Goal: Transaction & Acquisition: Purchase product/service

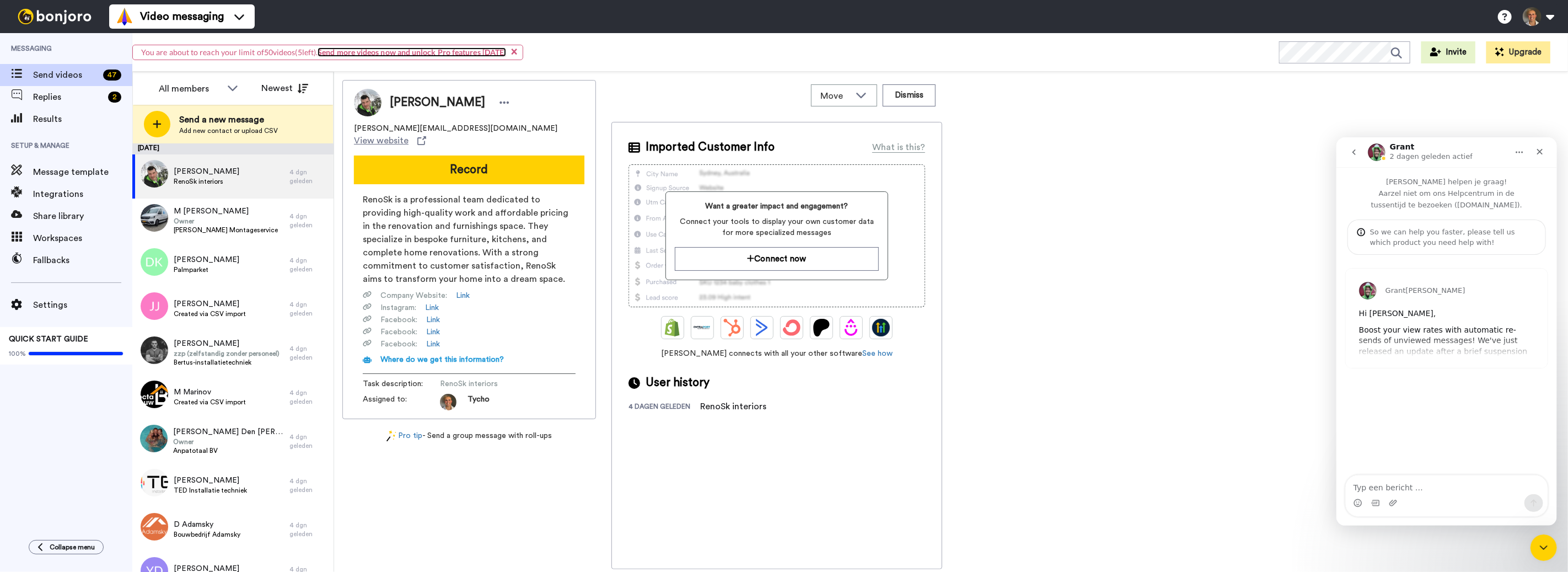
click at [337, 54] on link "Send more videos now and unlock Pro features [DATE]" at bounding box center [412, 52] width 188 height 9
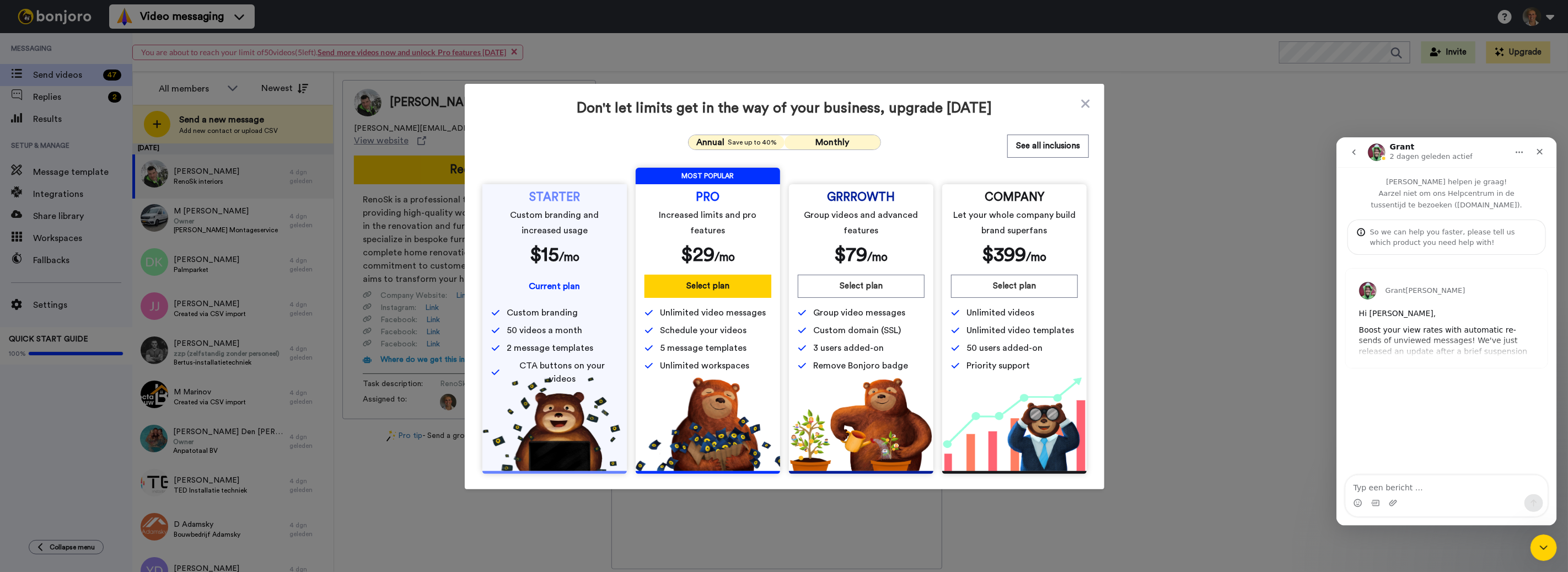
click at [788, 142] on button "Monthly" at bounding box center [833, 142] width 96 height 15
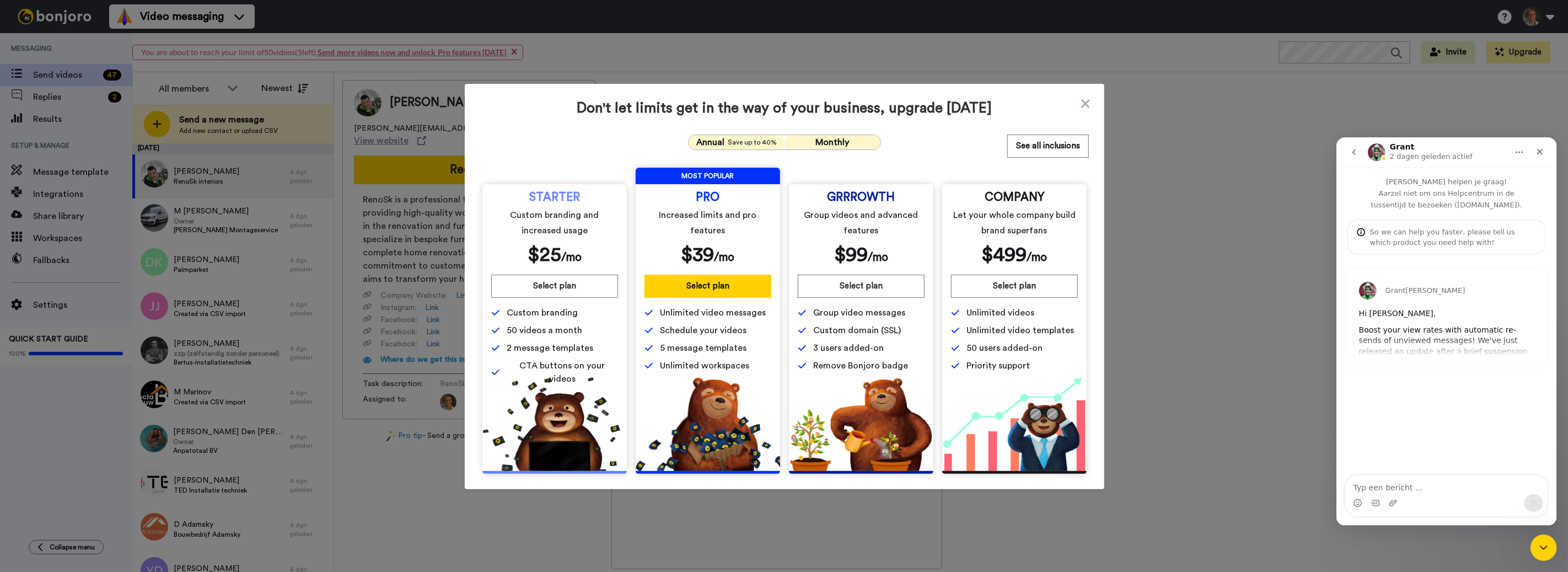
click at [756, 141] on span "Save up to 40%" at bounding box center [752, 142] width 49 height 9
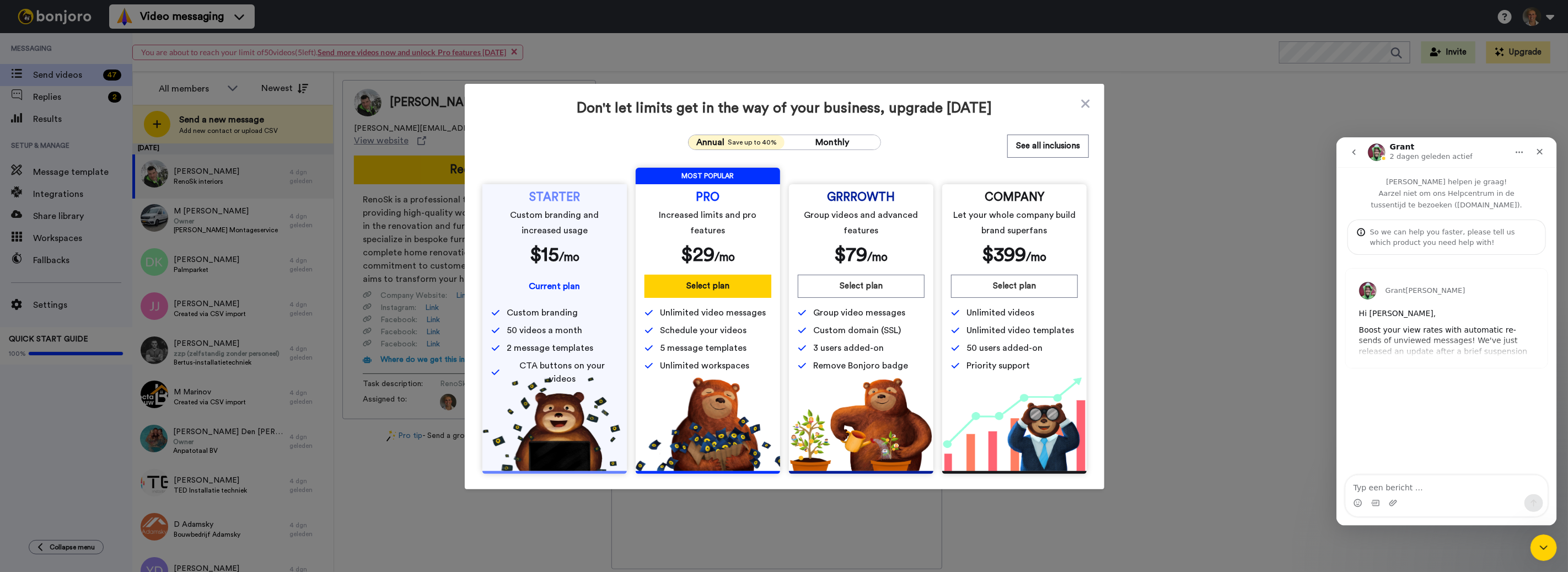
click at [555, 284] on span "Current plan" at bounding box center [555, 286] width 51 height 9
click at [1082, 106] on icon at bounding box center [1085, 103] width 8 height 8
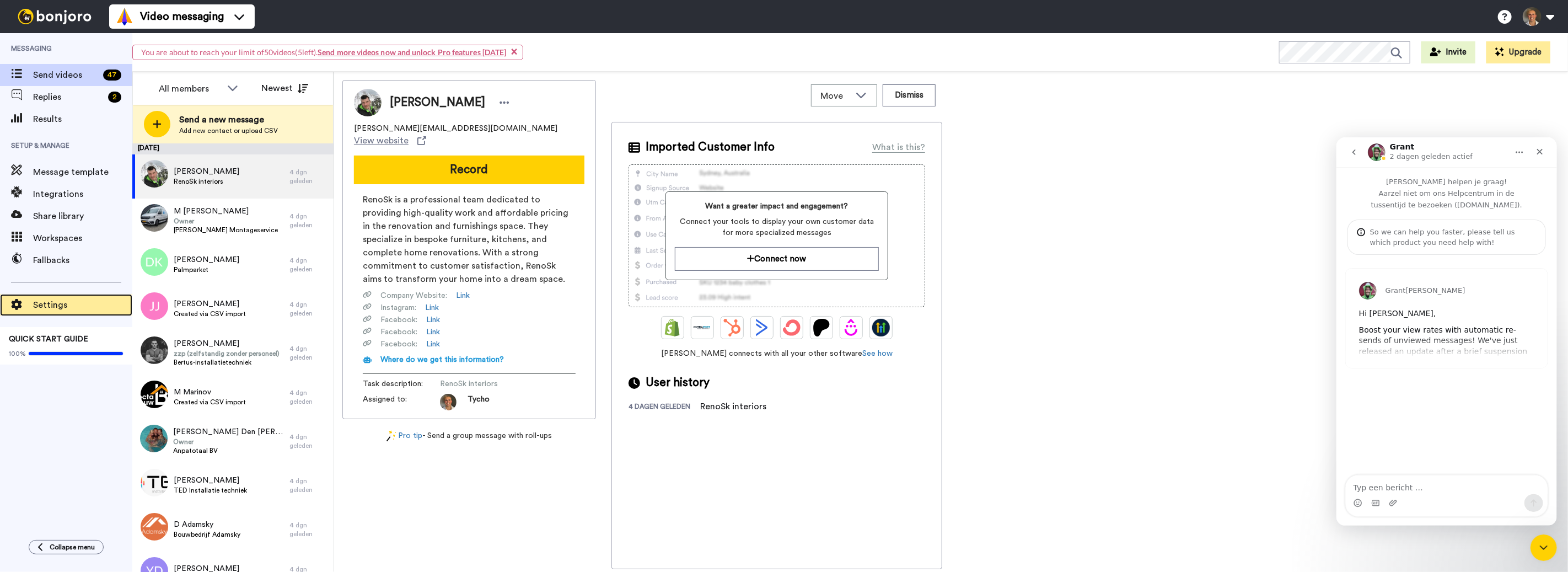
click at [50, 301] on span "Settings" at bounding box center [82, 305] width 99 height 13
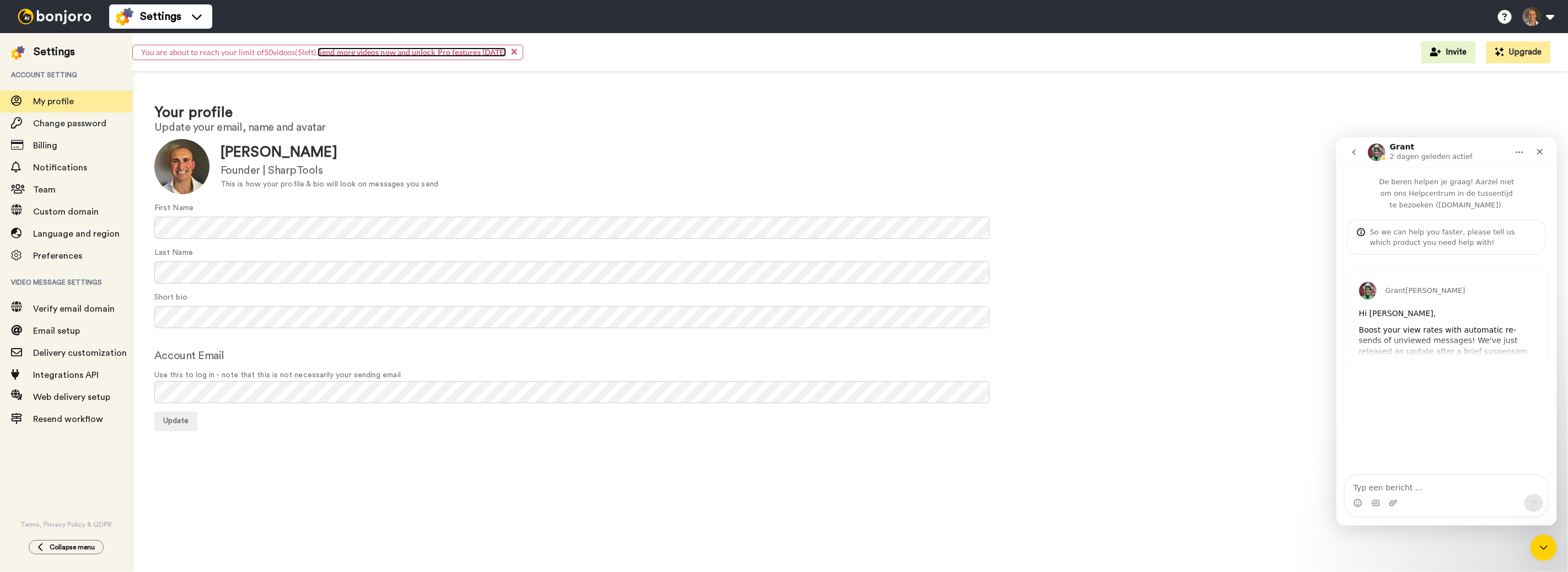
click at [448, 54] on link "Send more videos now and unlock Pro features [DATE]" at bounding box center [412, 52] width 188 height 9
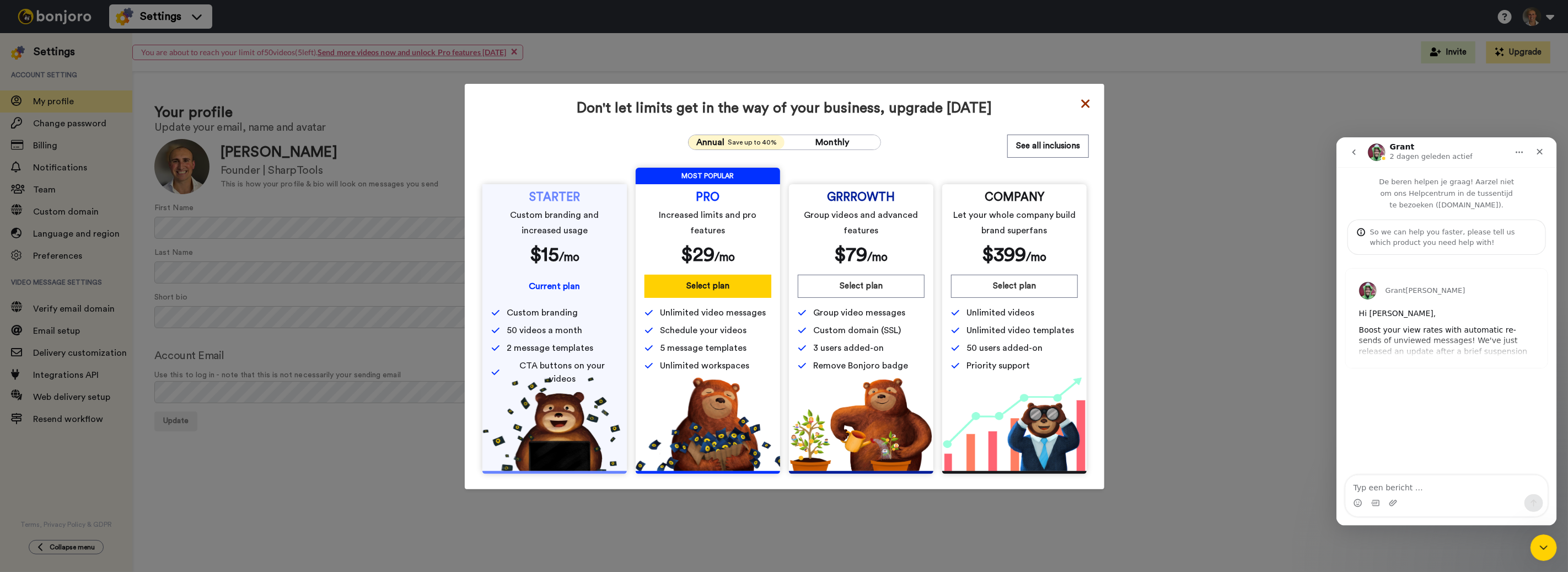
click at [1089, 104] on icon at bounding box center [1085, 104] width 11 height 13
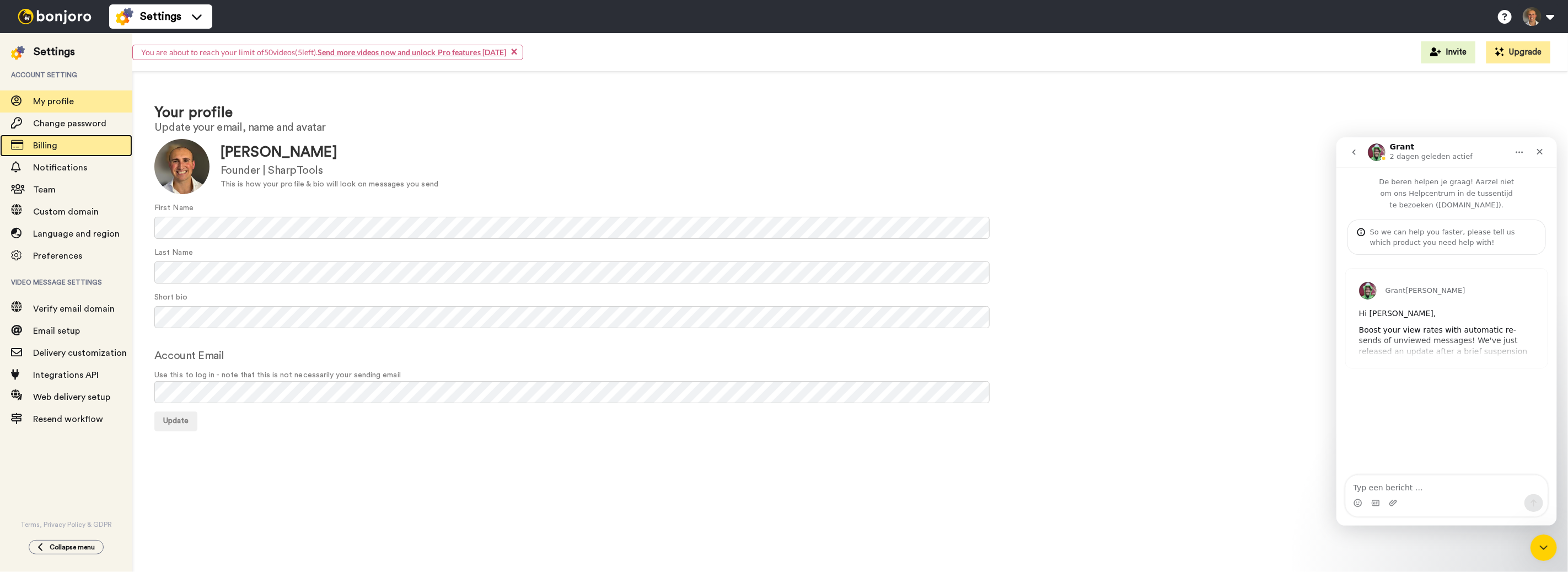
click at [81, 150] on span "Billing" at bounding box center [82, 145] width 99 height 13
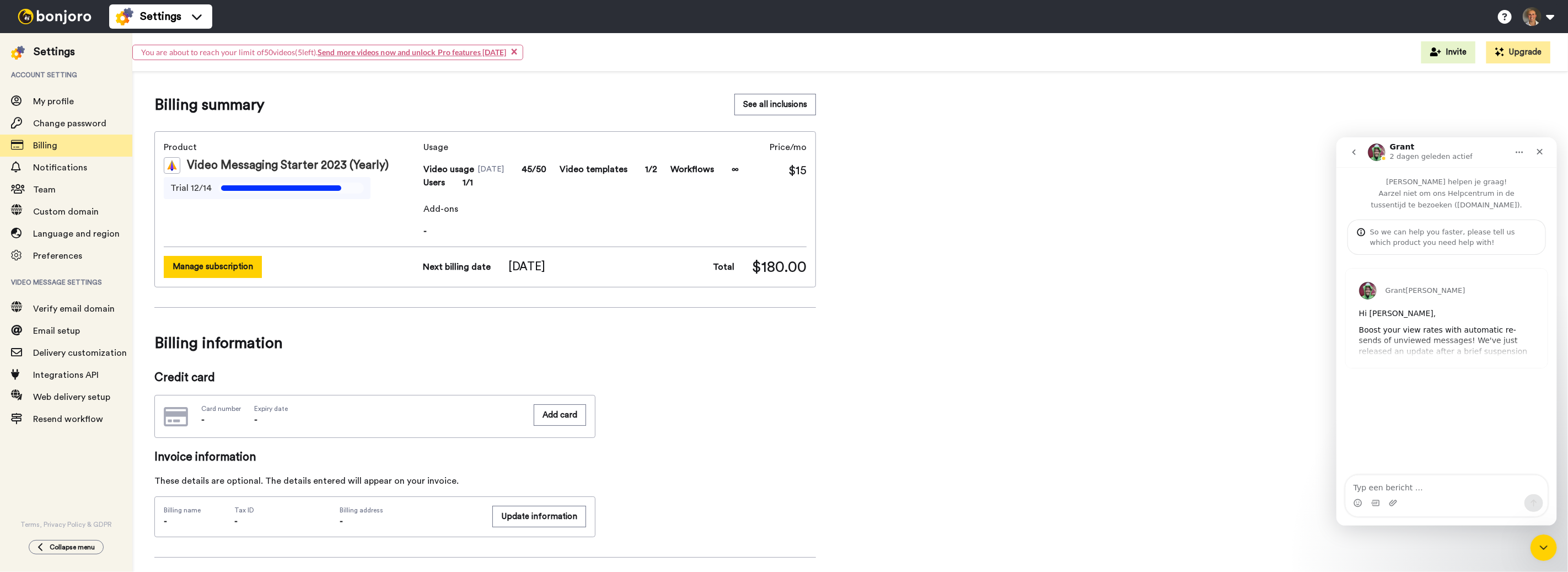
click at [228, 263] on button "Manage subscription" at bounding box center [212, 267] width 98 height 21
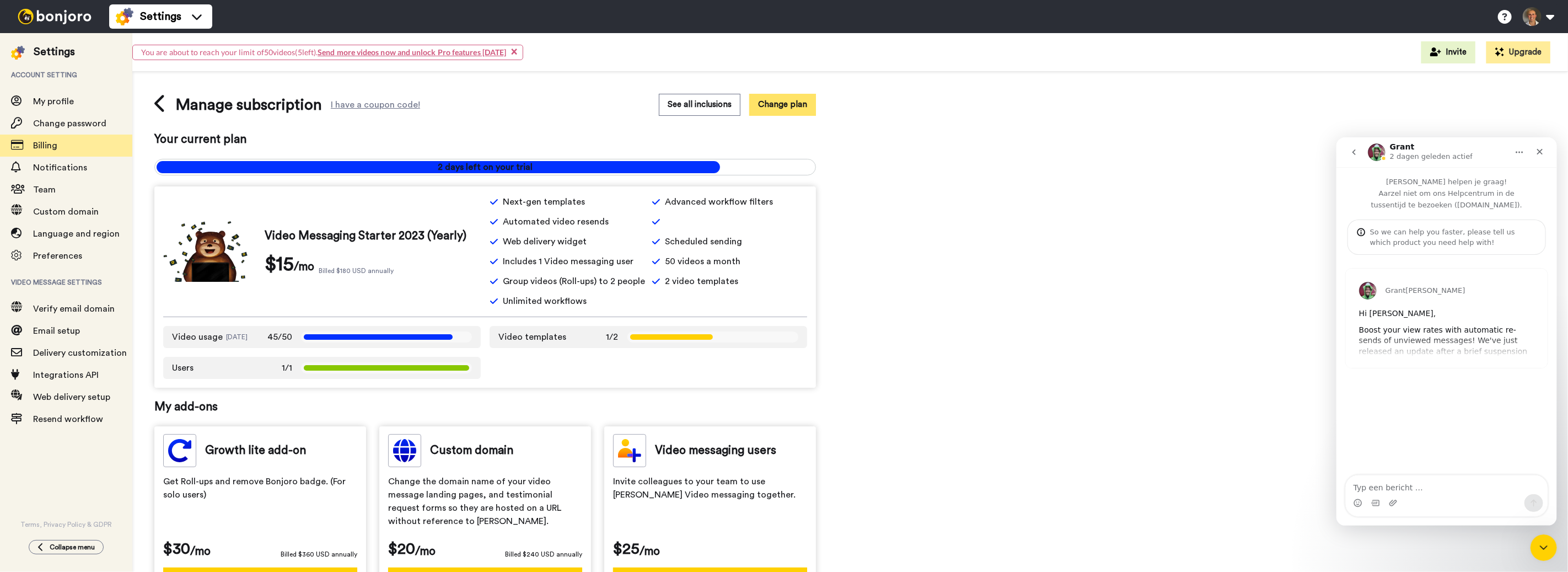
click at [781, 107] on button "Change plan" at bounding box center [783, 104] width 67 height 21
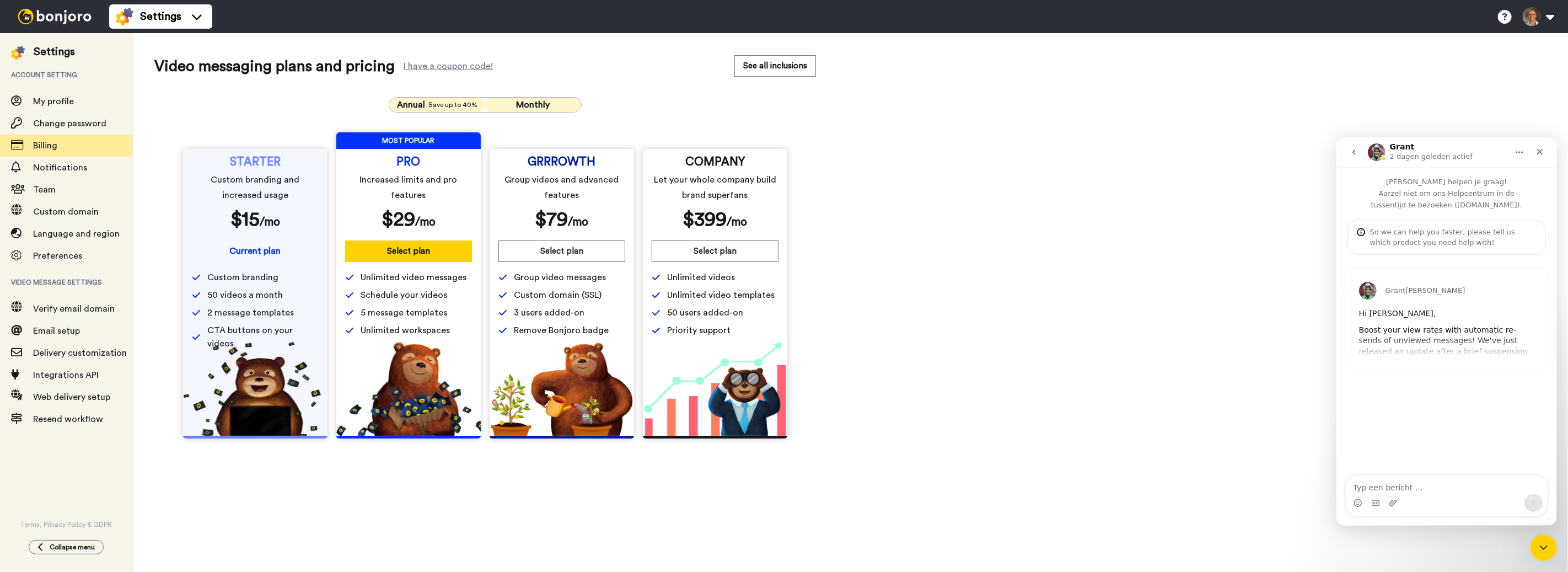
click at [505, 101] on button "Monthly" at bounding box center [533, 104] width 96 height 15
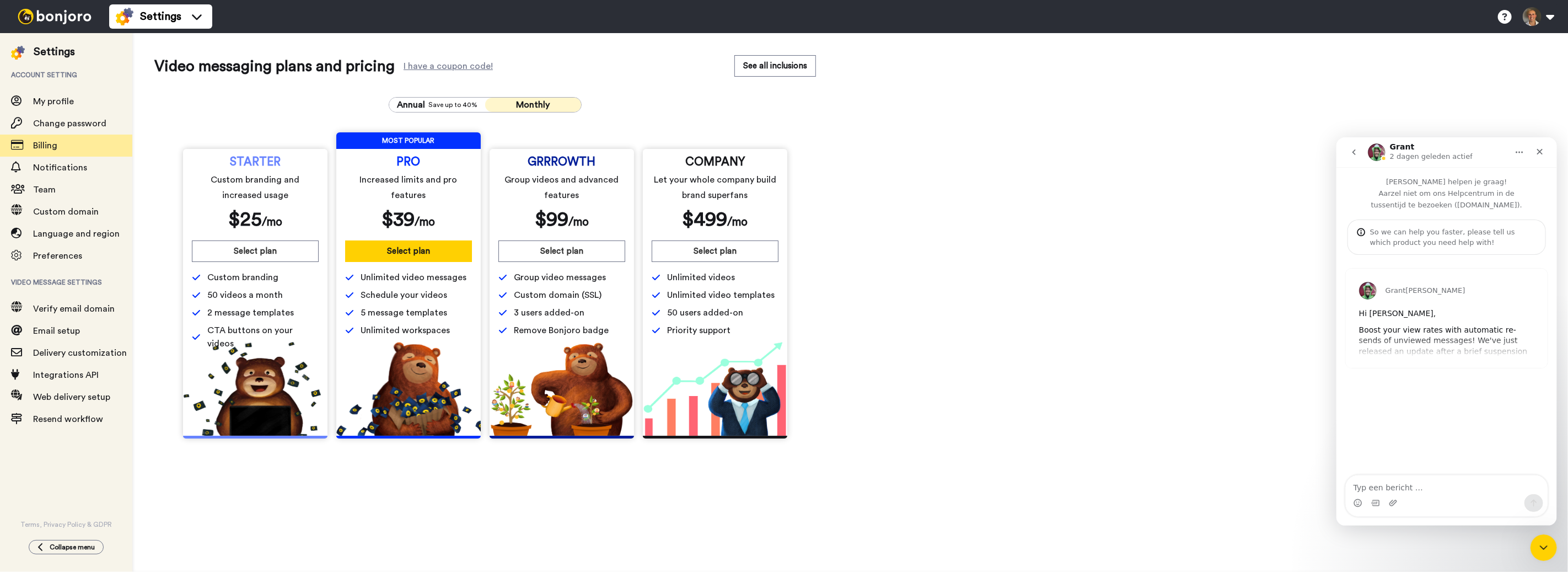
click at [388, 252] on button "Select plan" at bounding box center [408, 252] width 127 height 21
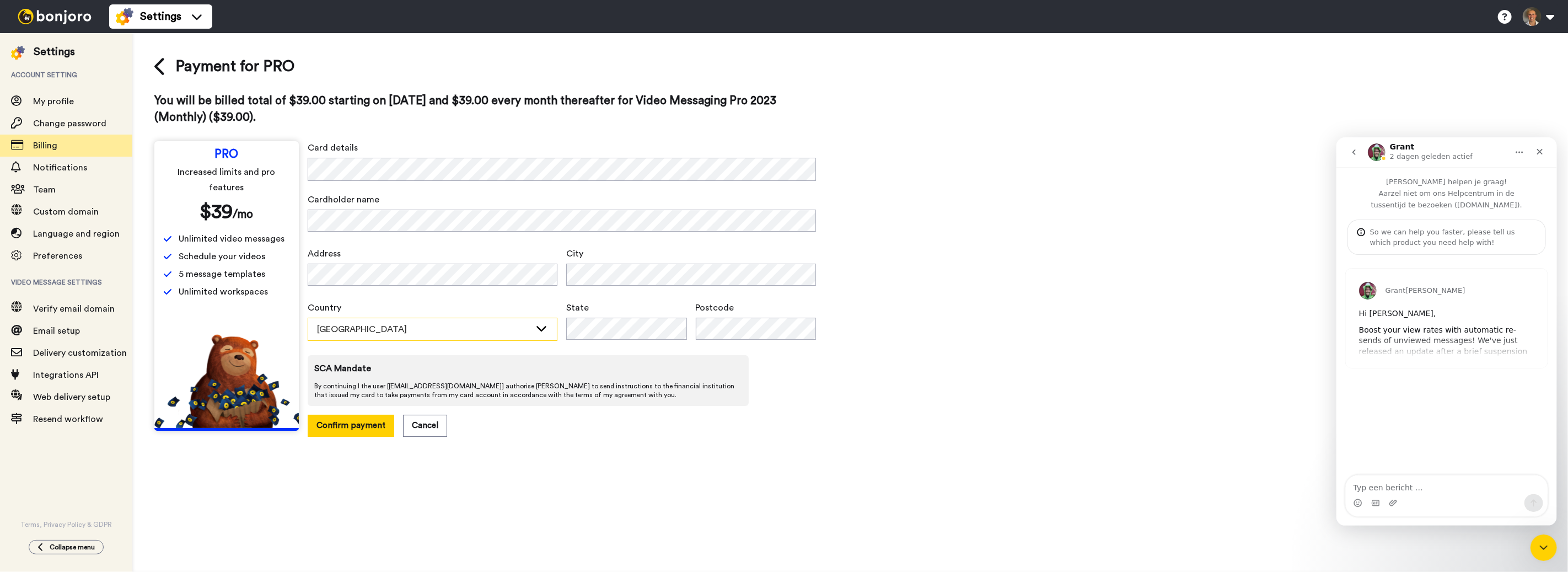
click at [414, 323] on div "Australia" at bounding box center [424, 329] width 214 height 13
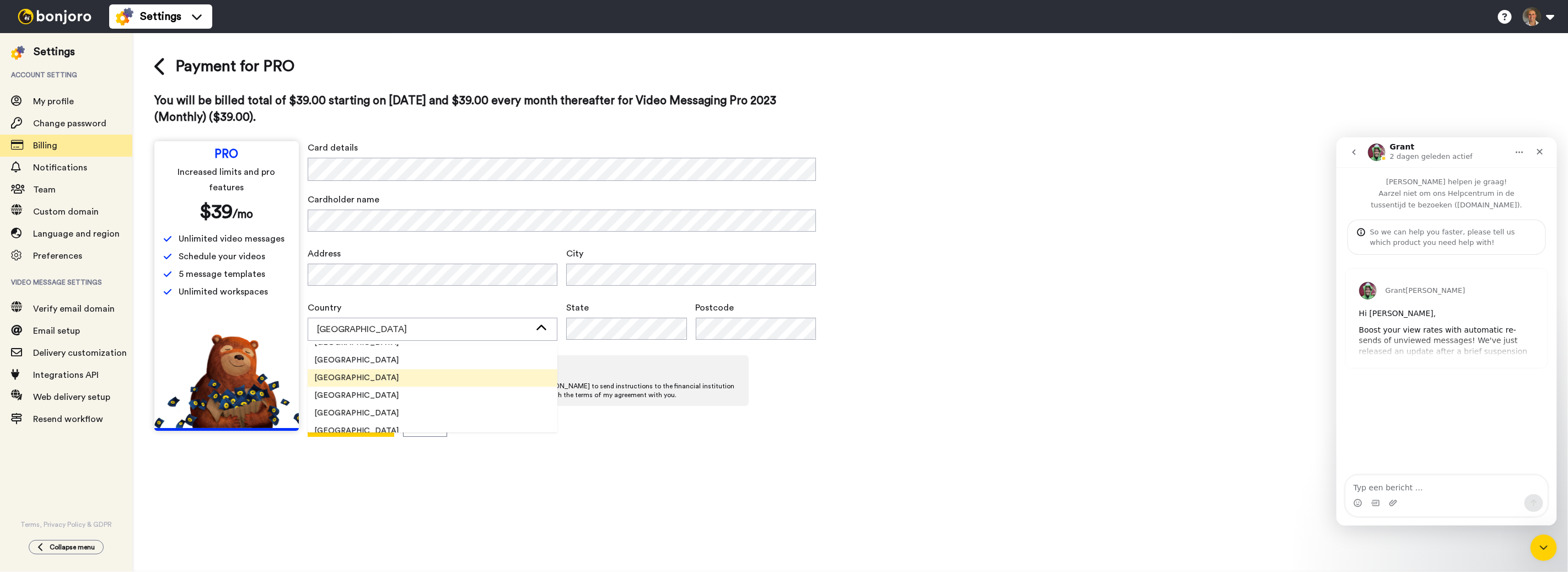
scroll to position [2720, 0]
click at [388, 398] on li "Netherlands" at bounding box center [432, 405] width 250 height 18
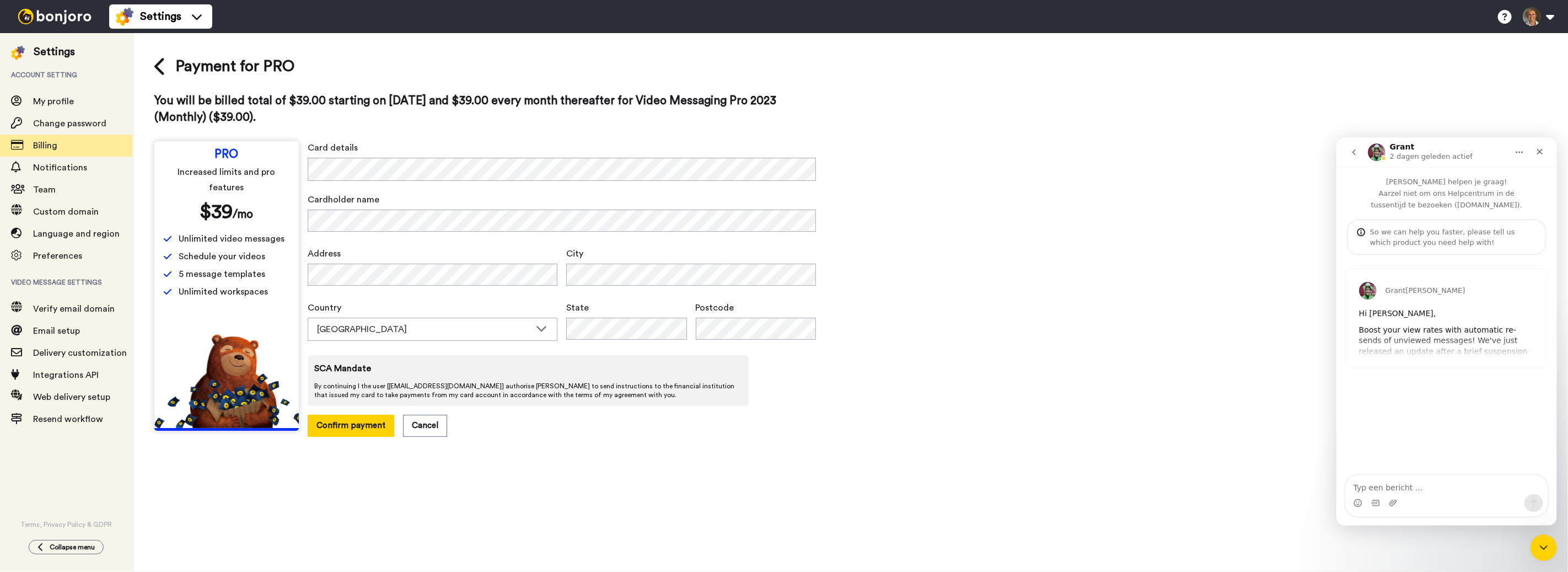
click at [600, 308] on span "State" at bounding box center [626, 308] width 121 height 13
click at [365, 425] on button "Confirm payment" at bounding box center [351, 425] width 87 height 21
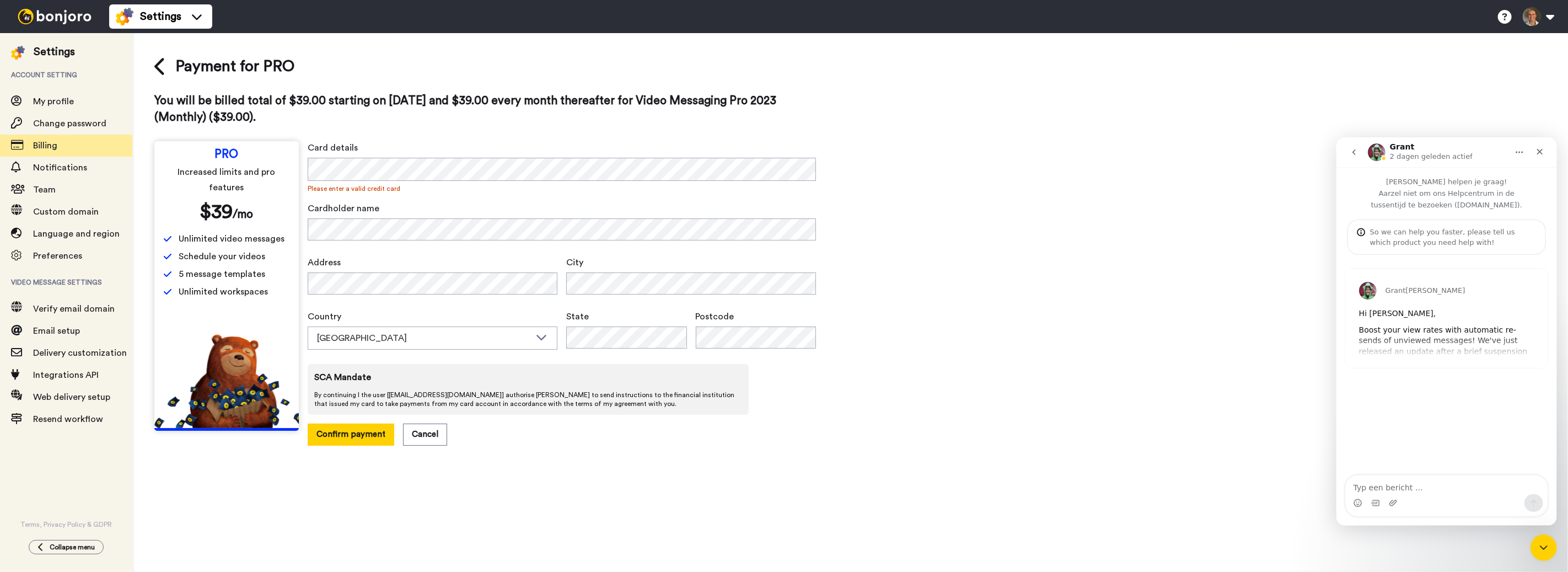
click at [0, 571] on nordpass-autofill-portal at bounding box center [0, 572] width 0 height 0
drag, startPoint x: 356, startPoint y: 434, endPoint x: 373, endPoint y: 439, distance: 17.7
click at [356, 434] on button "Confirm payment" at bounding box center [351, 434] width 87 height 21
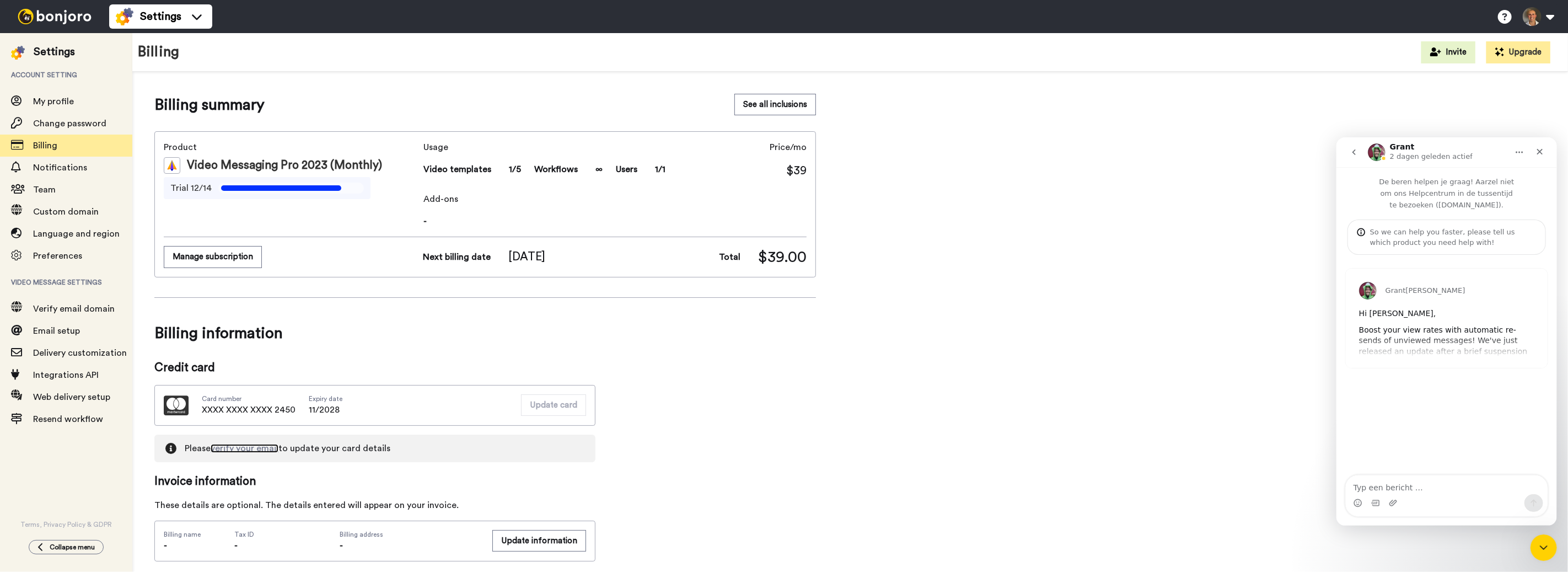
click at [221, 449] on link "verify your email" at bounding box center [244, 449] width 68 height 9
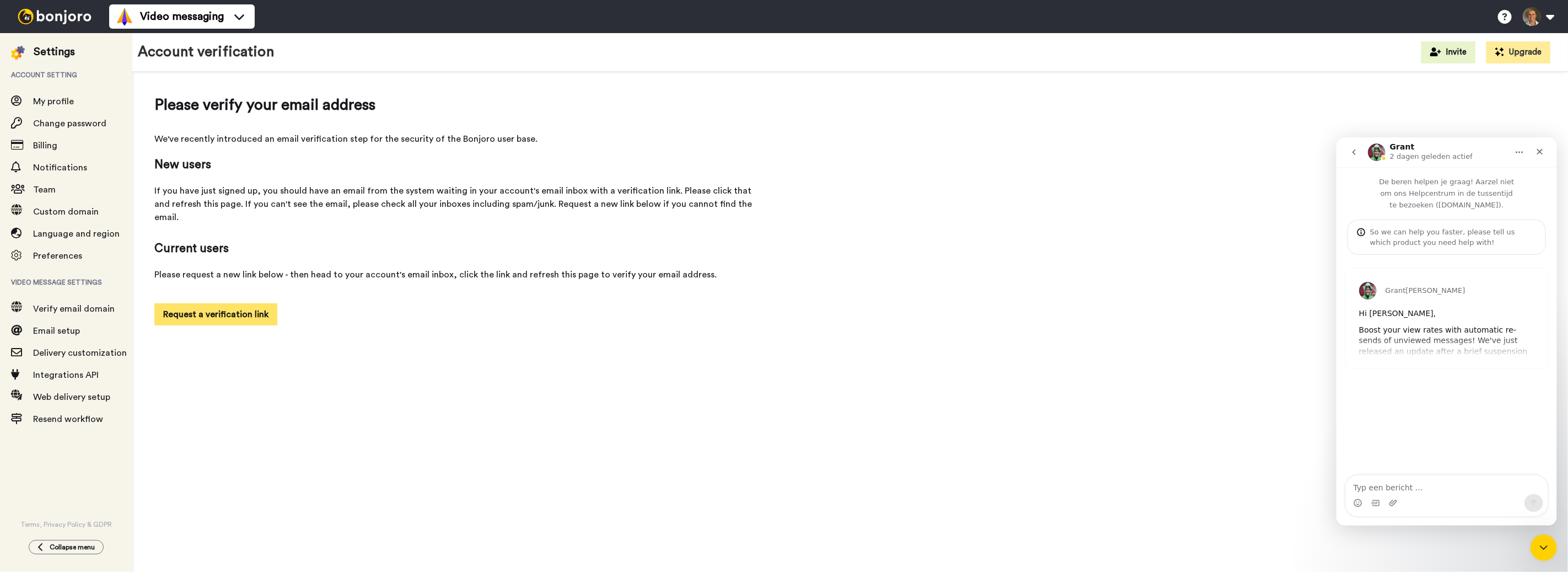
click at [201, 303] on button "Request a verification link" at bounding box center [215, 314] width 123 height 22
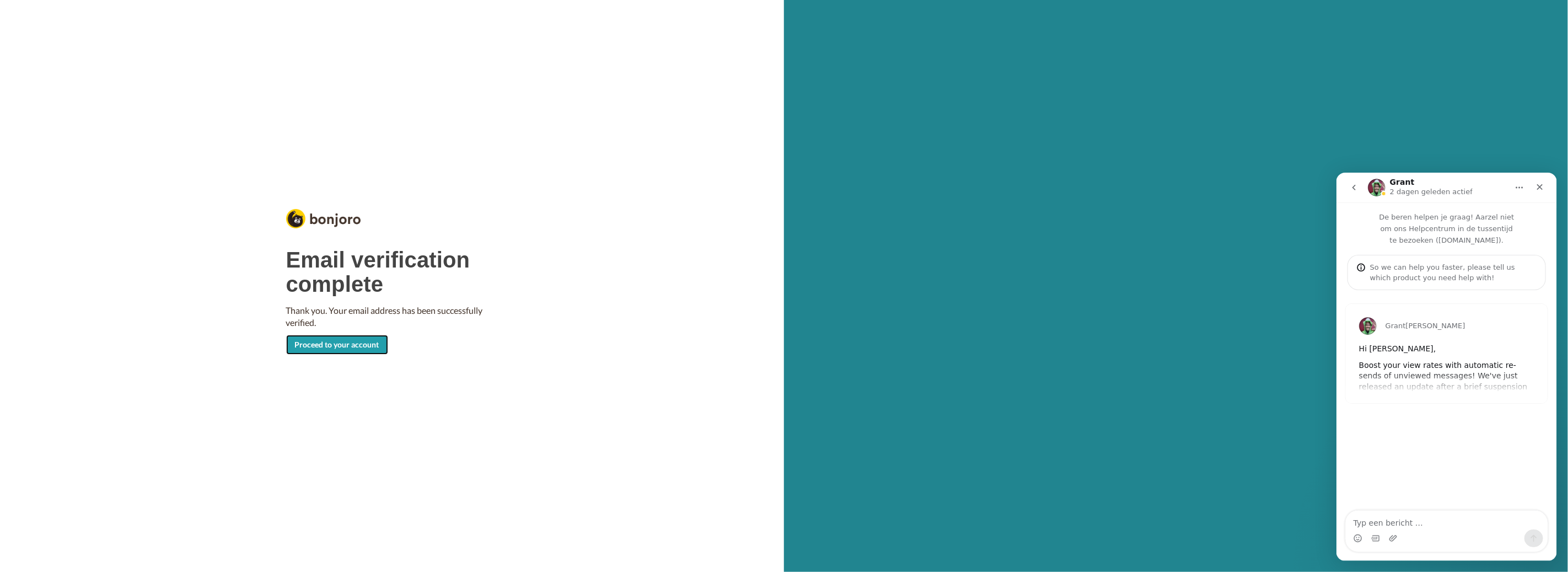
click at [335, 349] on link "Proceed to your account" at bounding box center [337, 344] width 102 height 20
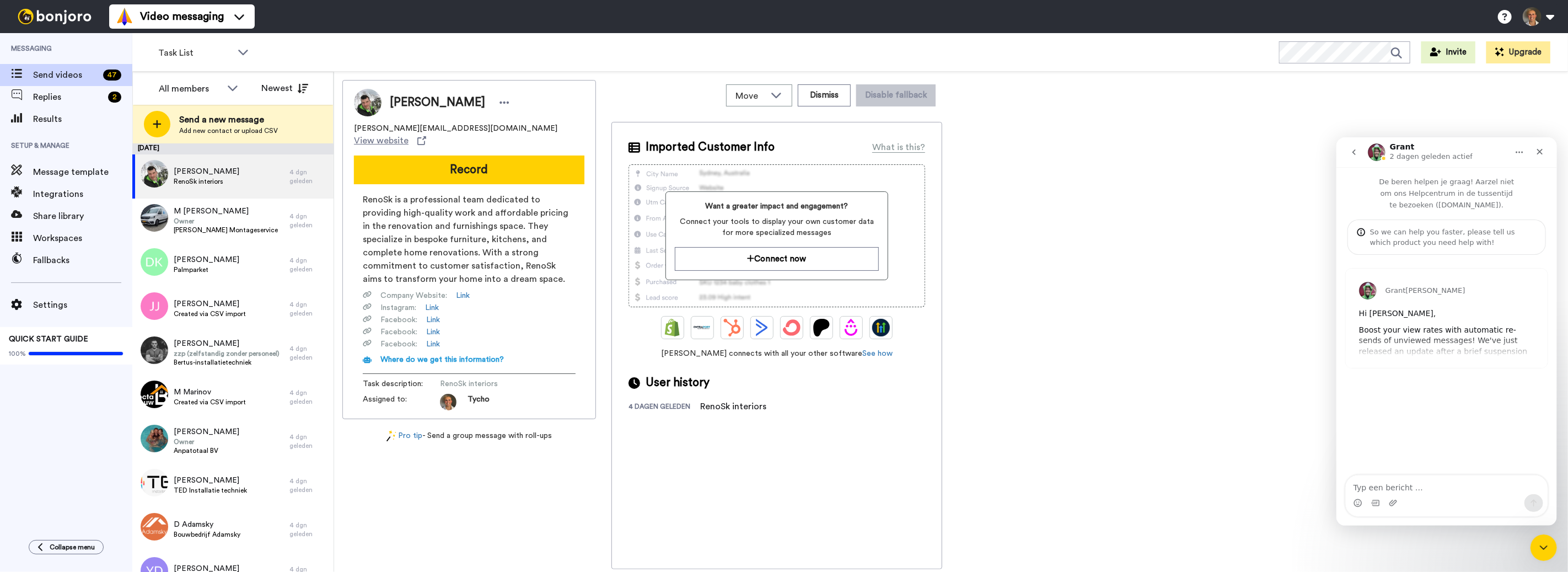
click at [421, 54] on div "Task List WORKSPACES View all All Default Task List + Add a new workspace Invit…" at bounding box center [850, 52] width 1436 height 39
click at [42, 299] on span "Settings" at bounding box center [82, 305] width 99 height 13
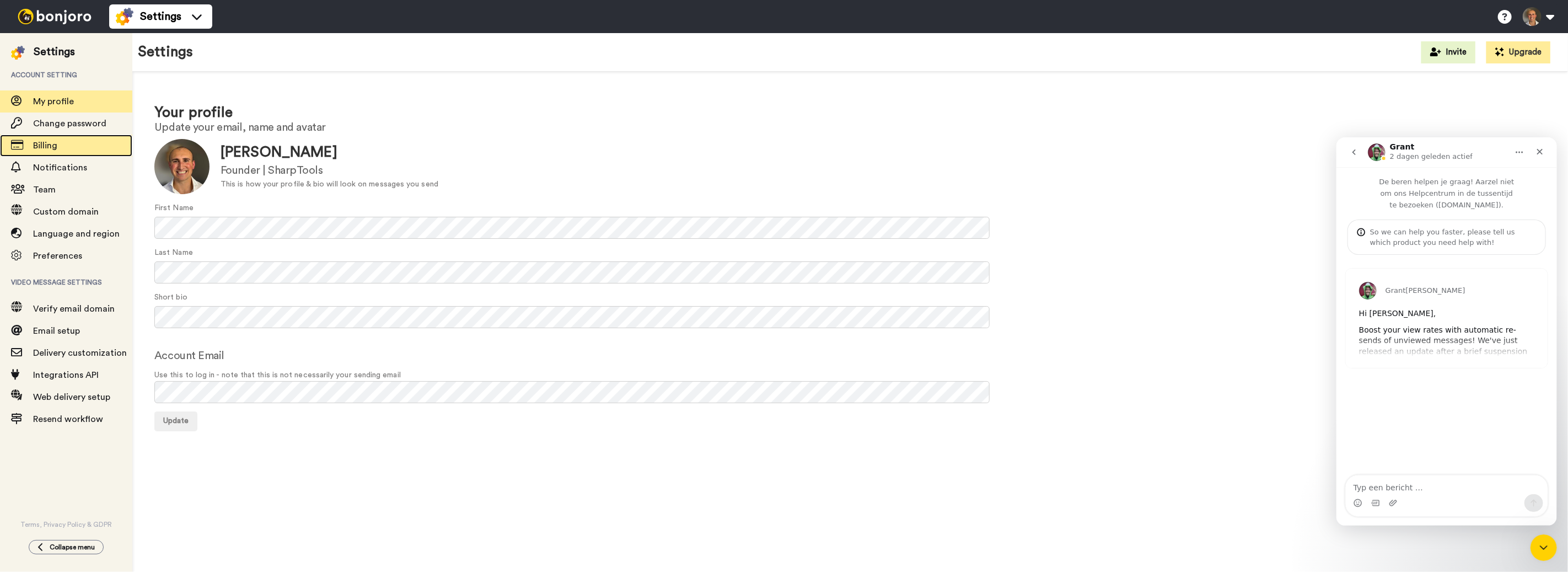
click at [60, 141] on span "Billing" at bounding box center [82, 145] width 99 height 13
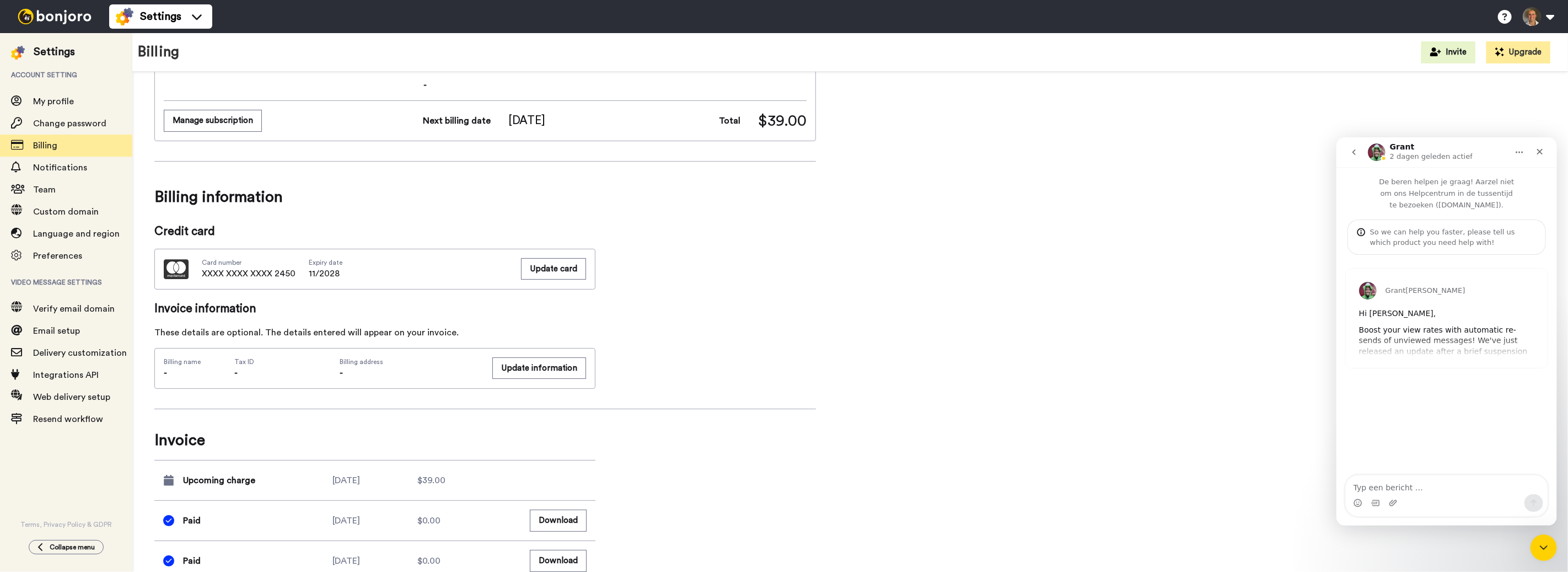
scroll to position [141, 0]
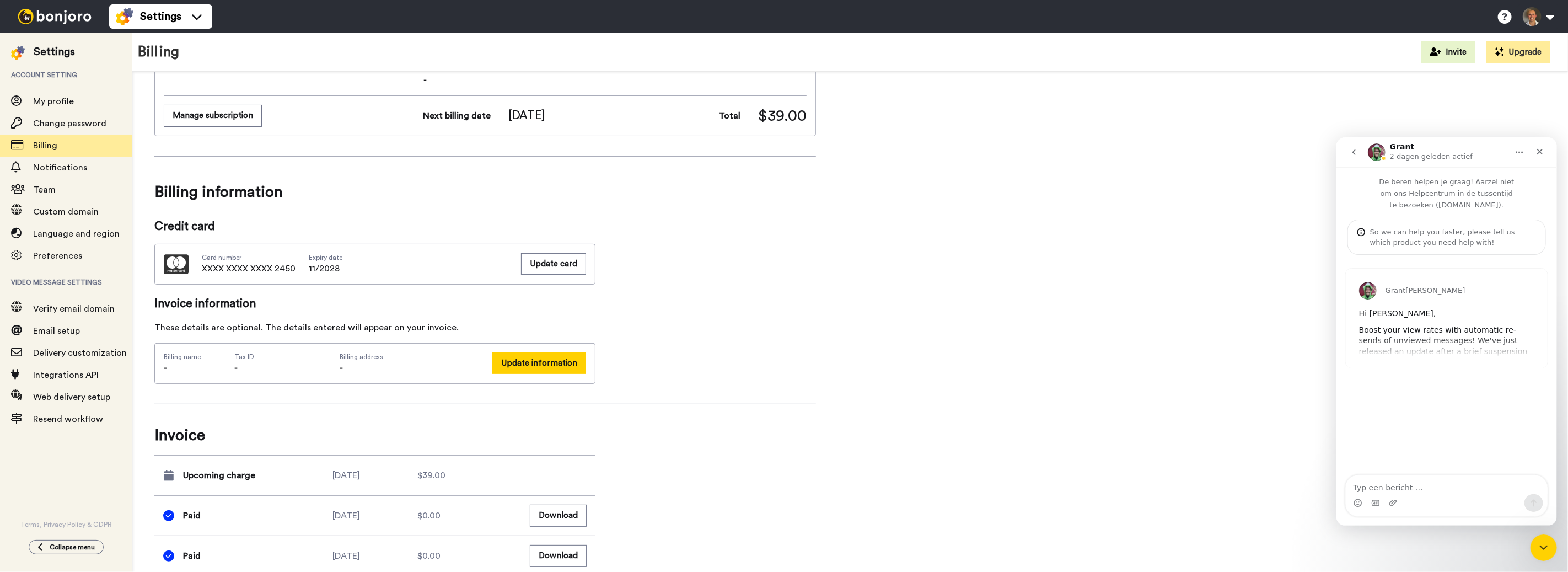
click at [517, 361] on button "Update information" at bounding box center [539, 363] width 93 height 21
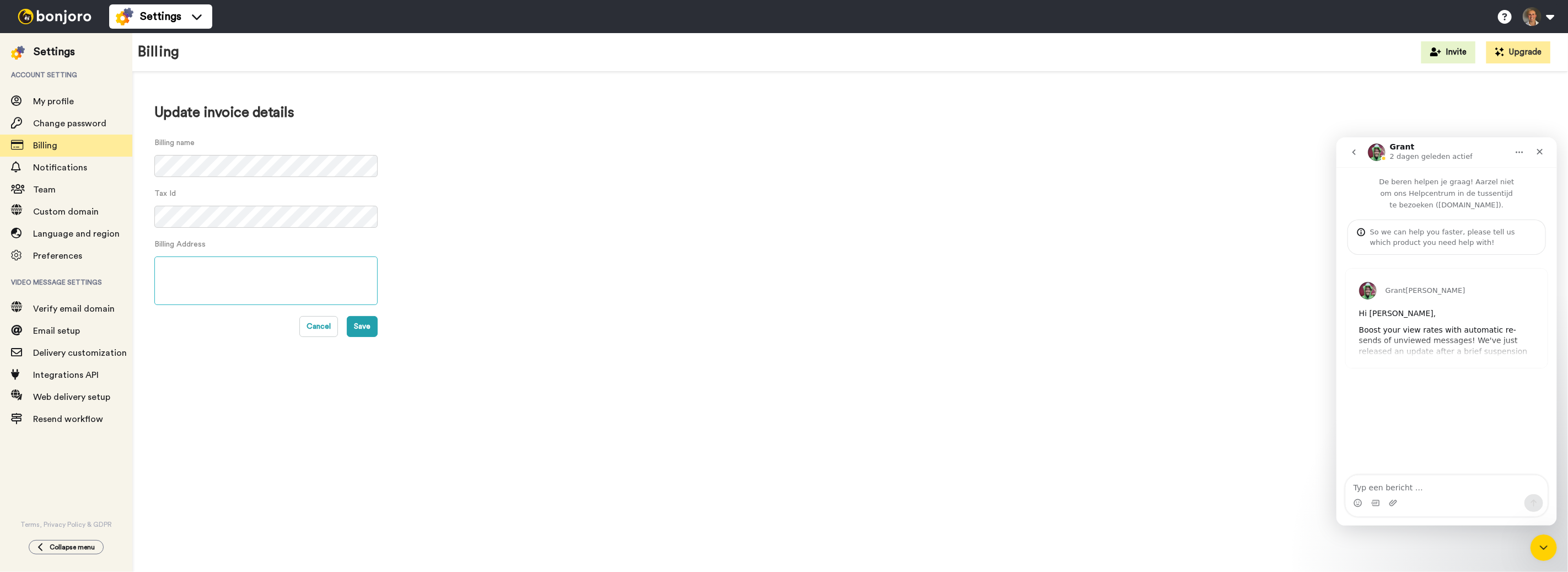
click at [255, 261] on textarea at bounding box center [265, 281] width 223 height 49
click at [239, 286] on textarea at bounding box center [265, 281] width 223 height 49
paste textarea "Oosteinderweg 24 1687 AC Wognum"
type textarea "Oosteinderweg 24 1687 AC Wognum Netherlands"
click at [351, 325] on button "Save" at bounding box center [362, 326] width 31 height 21
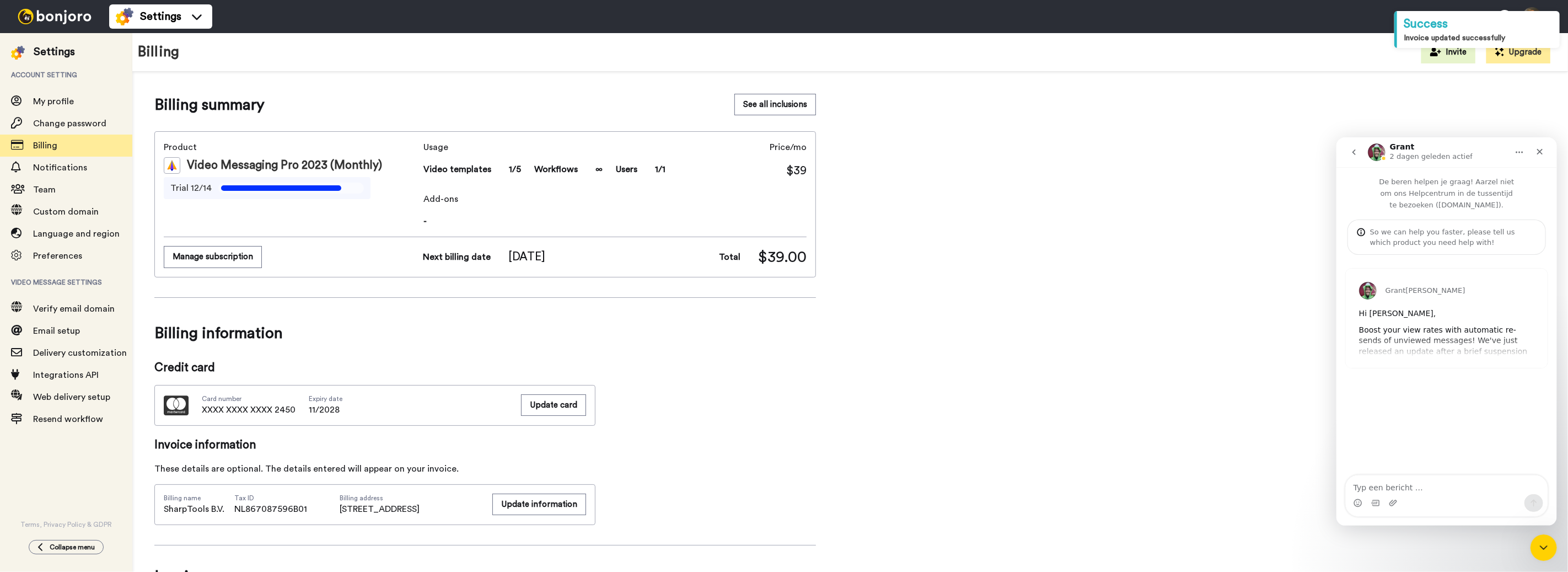
click at [0, 571] on nordpass-portal at bounding box center [0, 572] width 0 height 0
click at [1539, 147] on icon "Sluiten" at bounding box center [1540, 151] width 9 height 9
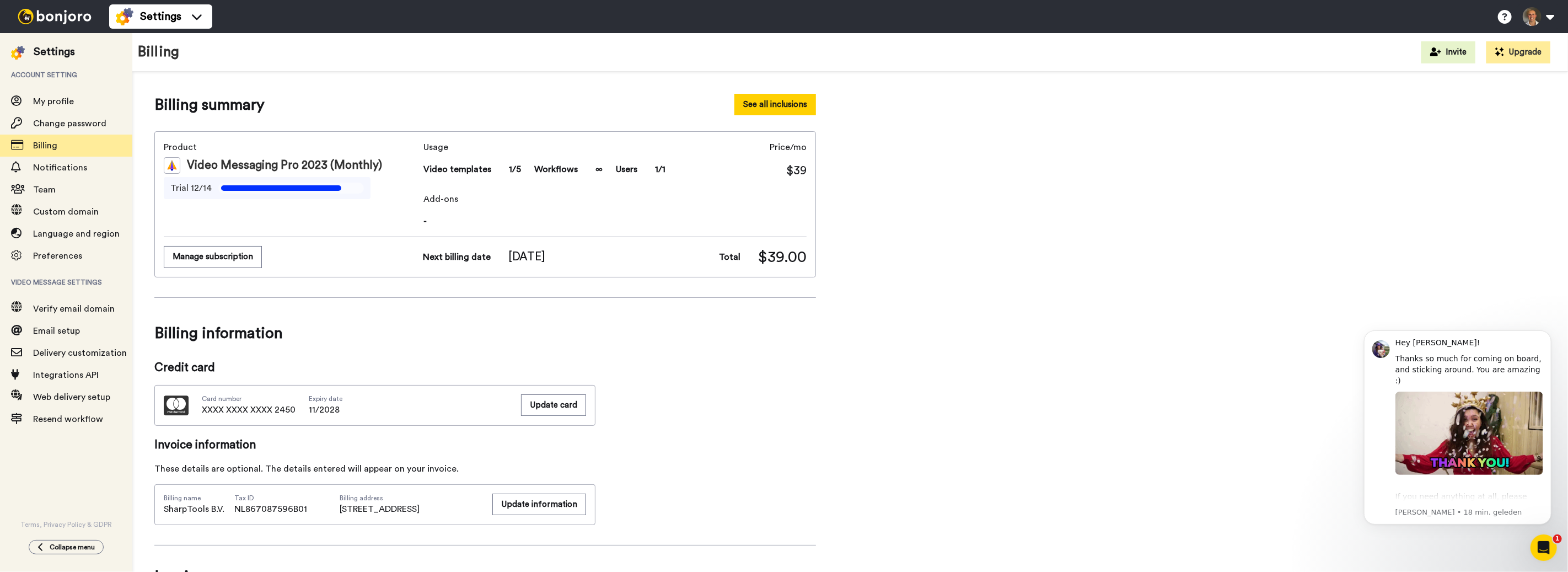
click at [802, 102] on button "See all inclusions" at bounding box center [775, 104] width 81 height 21
click at [67, 214] on span "Custom domain" at bounding box center [66, 212] width 66 height 9
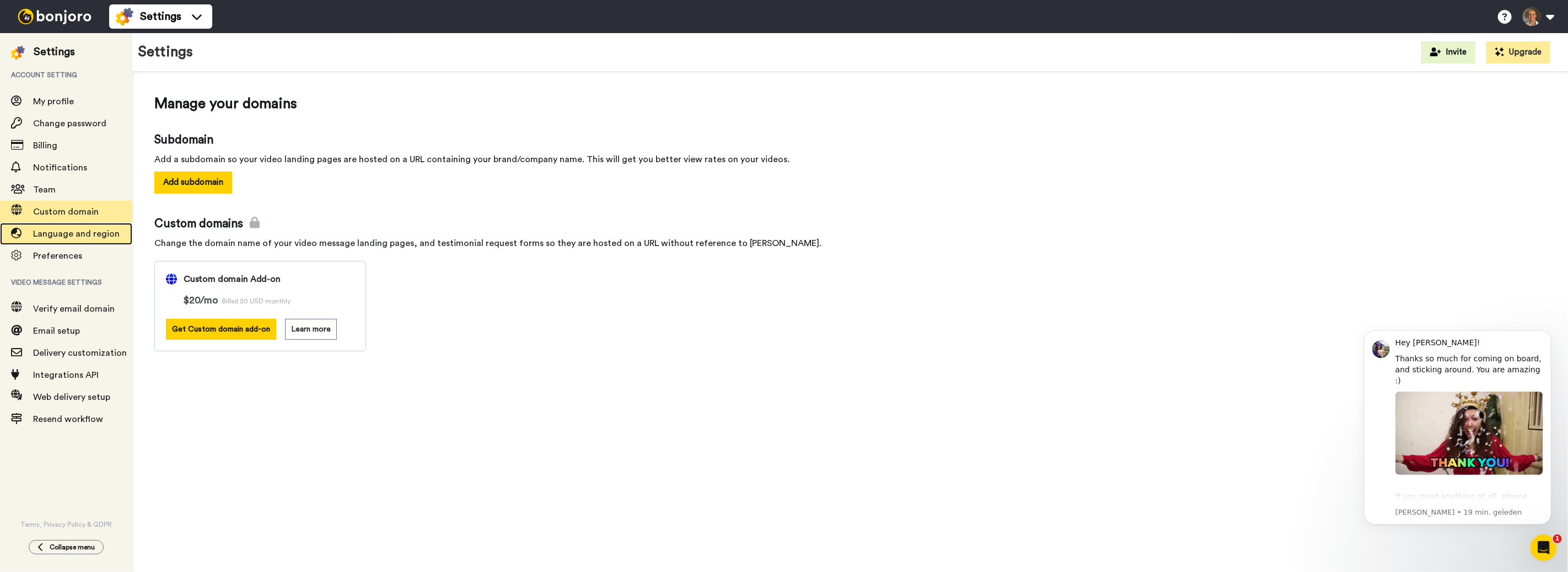
click at [75, 238] on span "Language and region" at bounding box center [76, 234] width 87 height 9
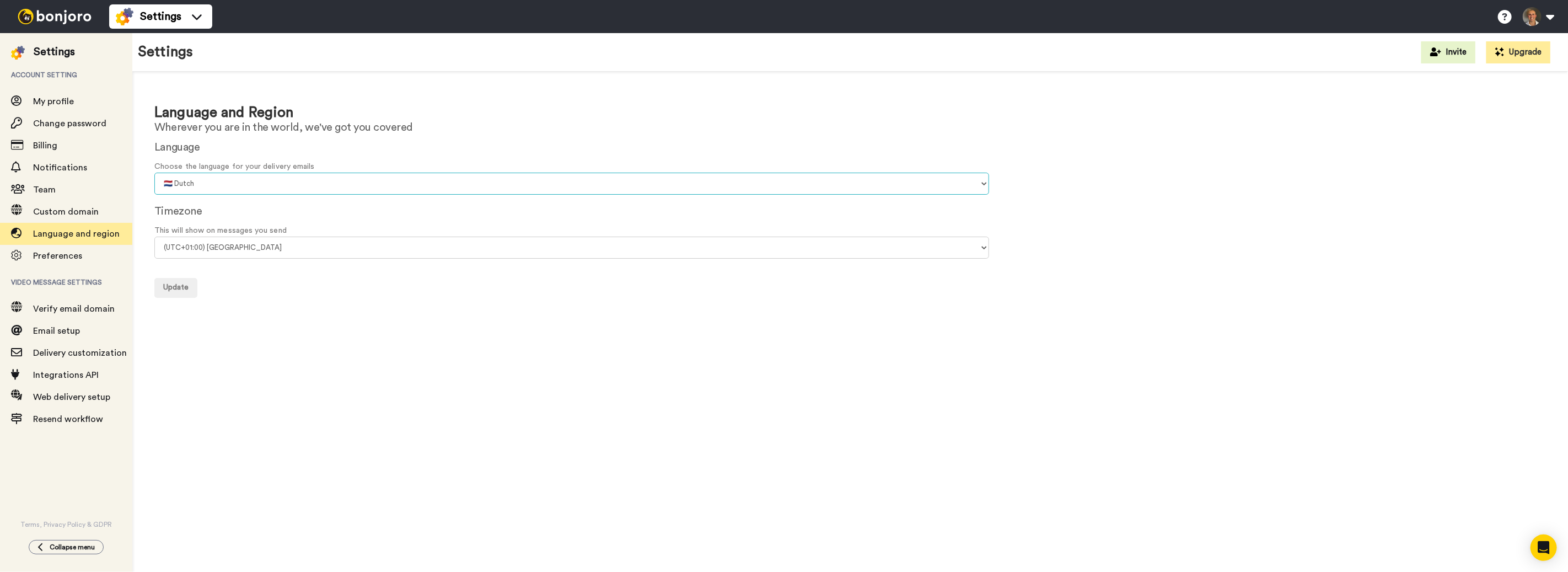
click at [345, 186] on select "🇨🇳 Chinese 🇨🇿 Czech 🇩🇰 Danish 🇳🇱 Dutch 🇬🇧 English 🇫🇮 Finnish 🇫🇷 French 🇩🇪 Germa…" at bounding box center [571, 183] width 835 height 22
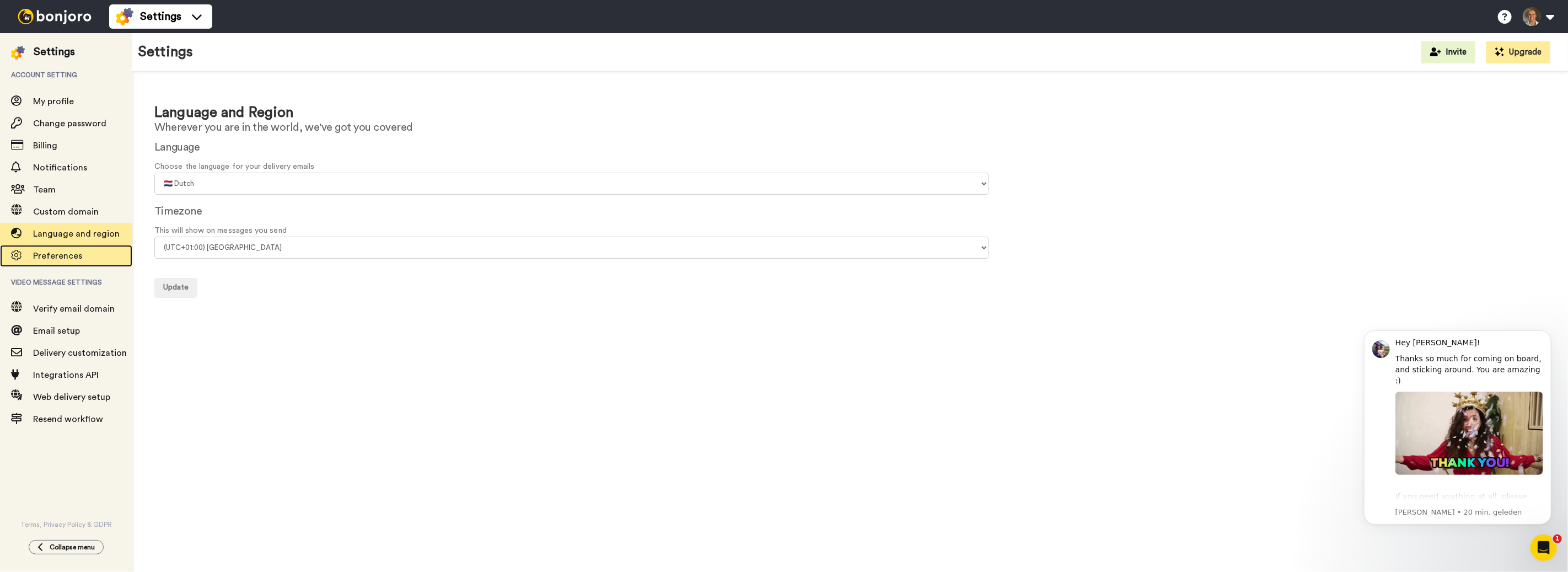
click at [100, 251] on span "Preferences" at bounding box center [82, 255] width 99 height 13
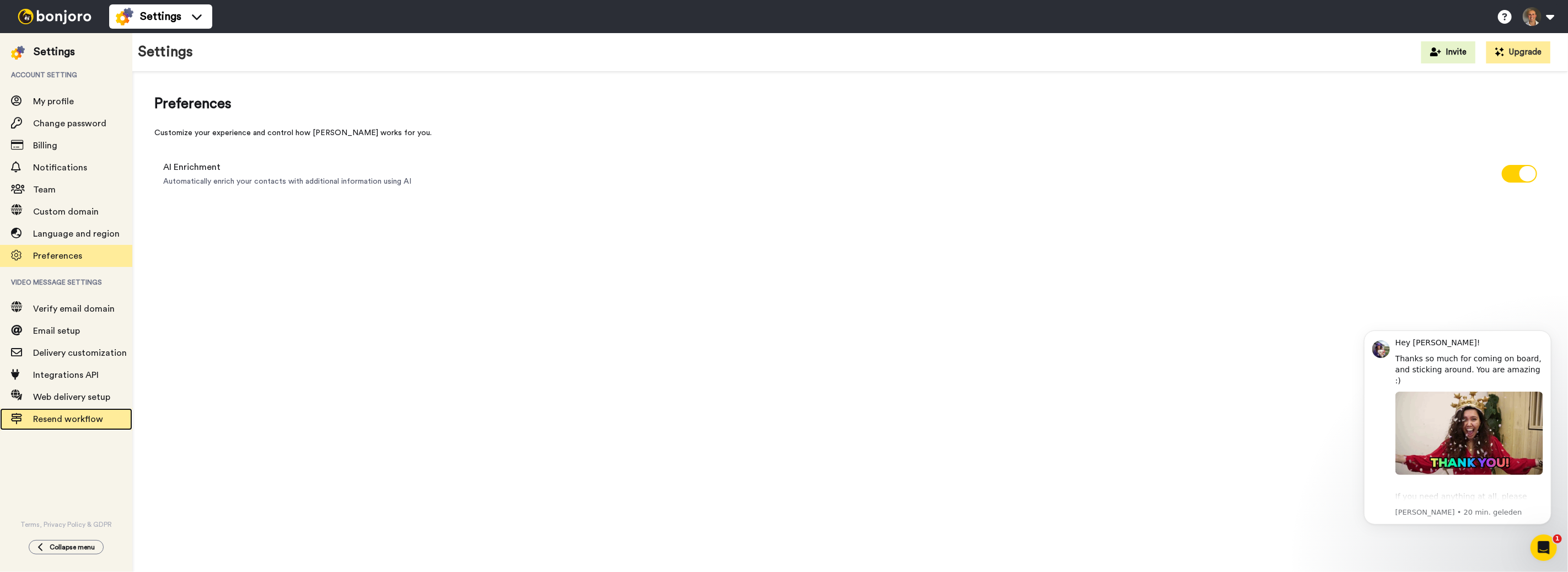
click at [61, 419] on span "Resend workflow" at bounding box center [68, 419] width 70 height 9
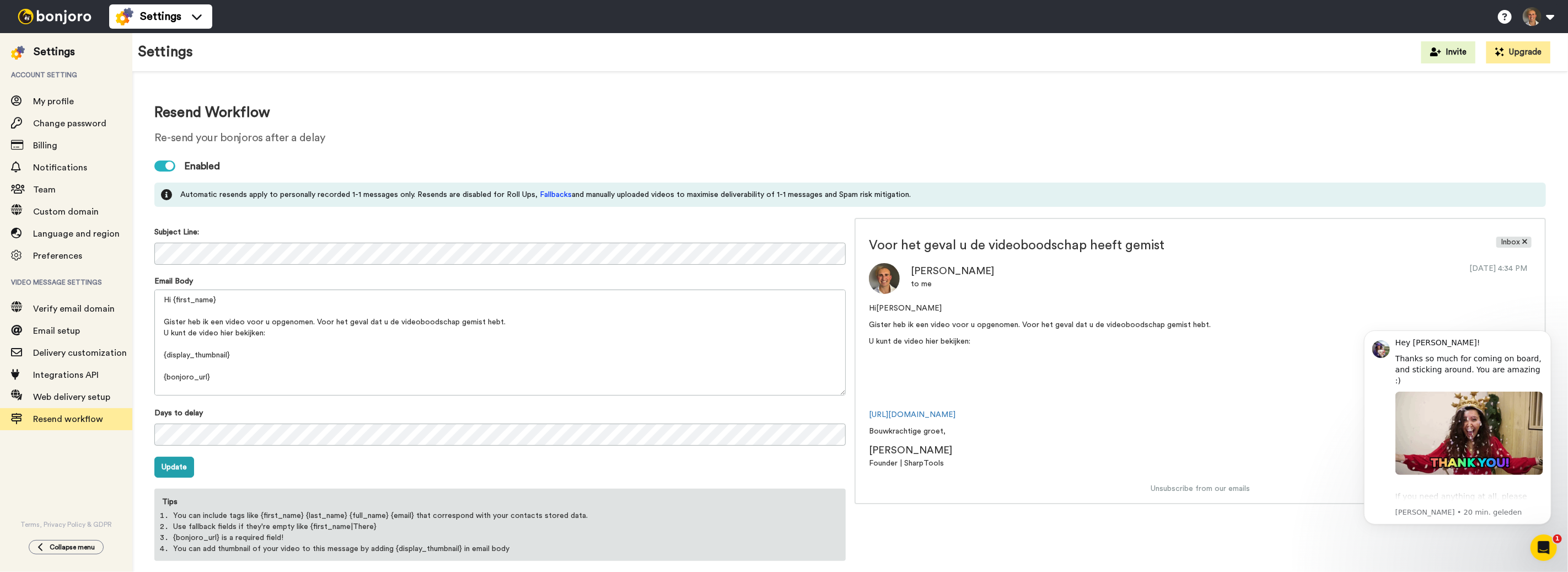
scroll to position [11, 0]
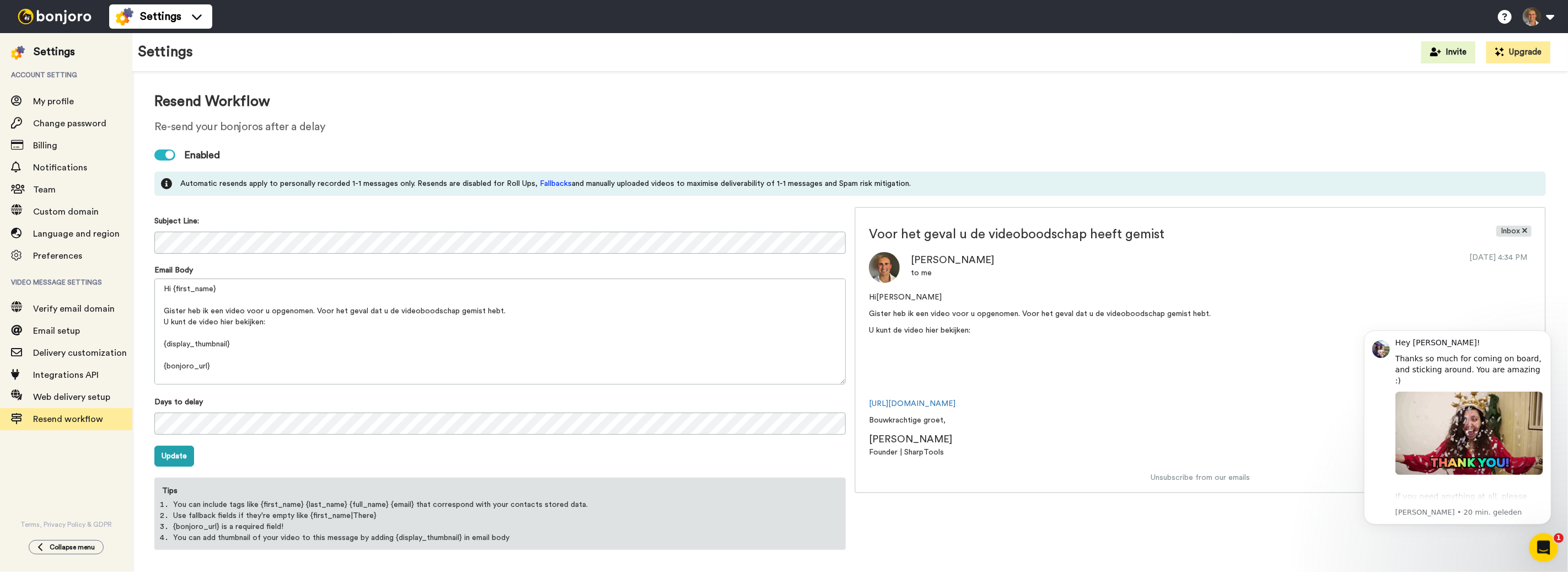
click at [1533, 542] on div "Intercom Messenger openen" at bounding box center [1542, 546] width 37 height 37
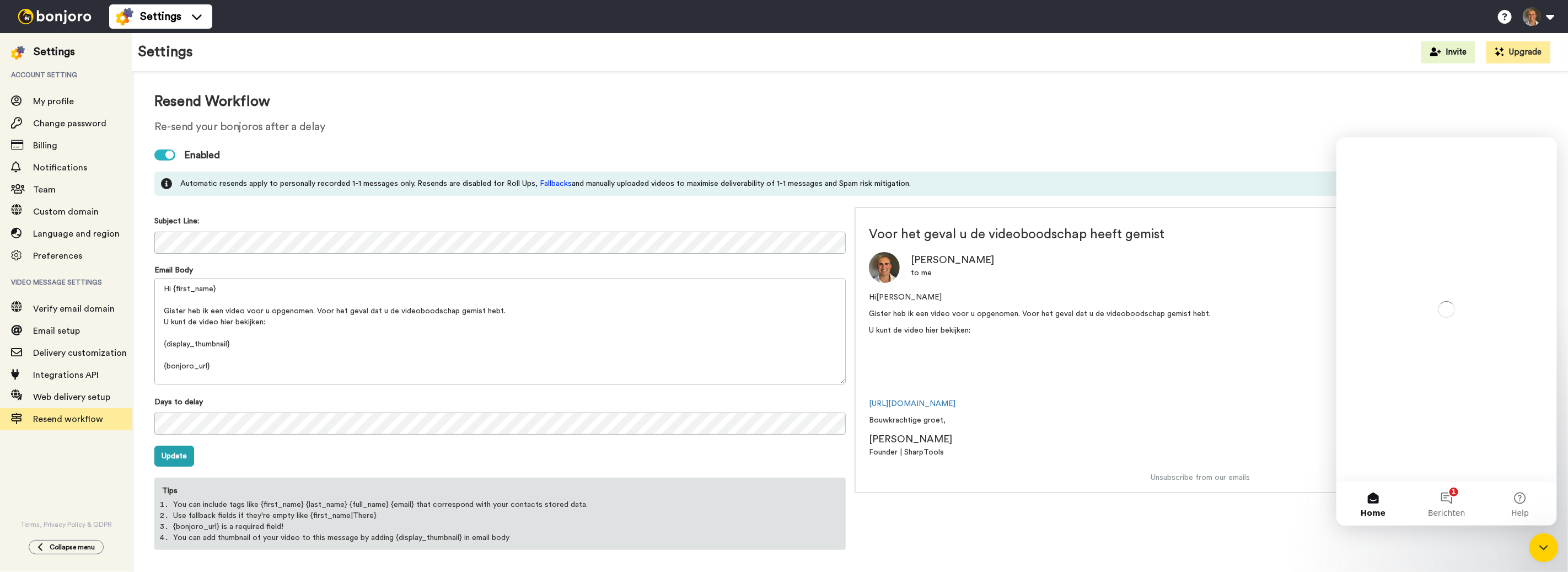
scroll to position [0, 0]
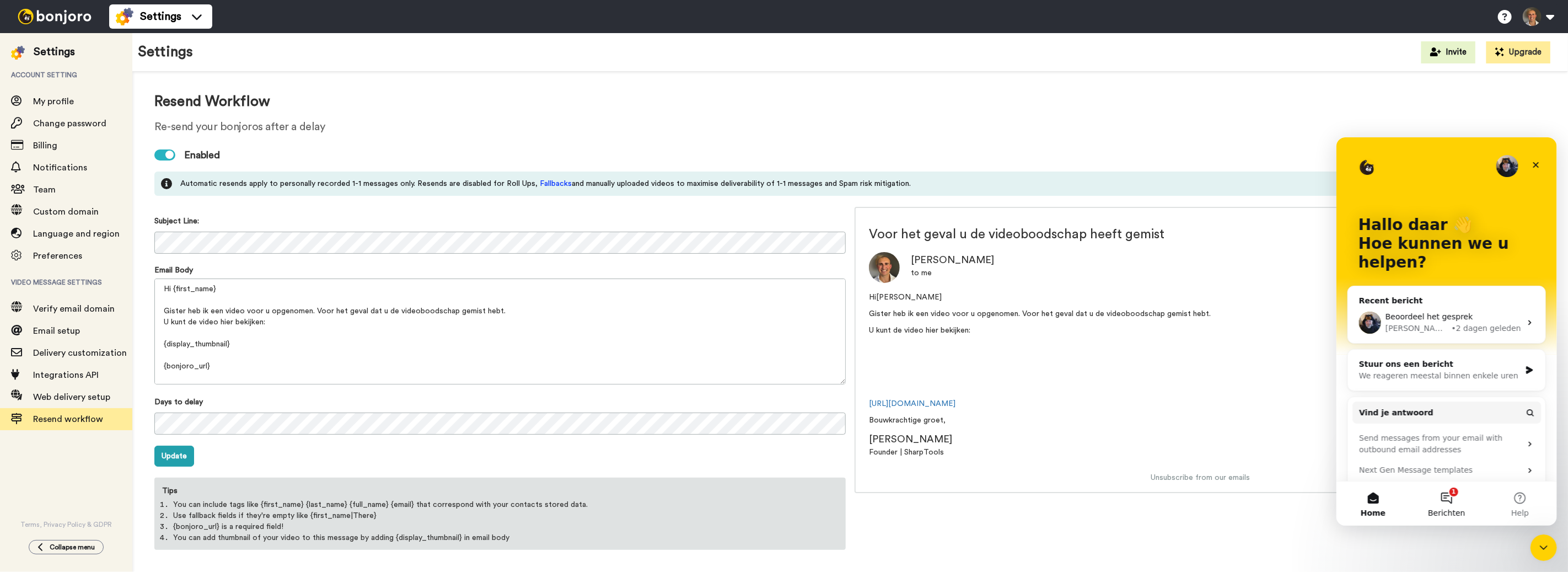
click at [1439, 490] on button "1 Berichten" at bounding box center [1446, 503] width 73 height 44
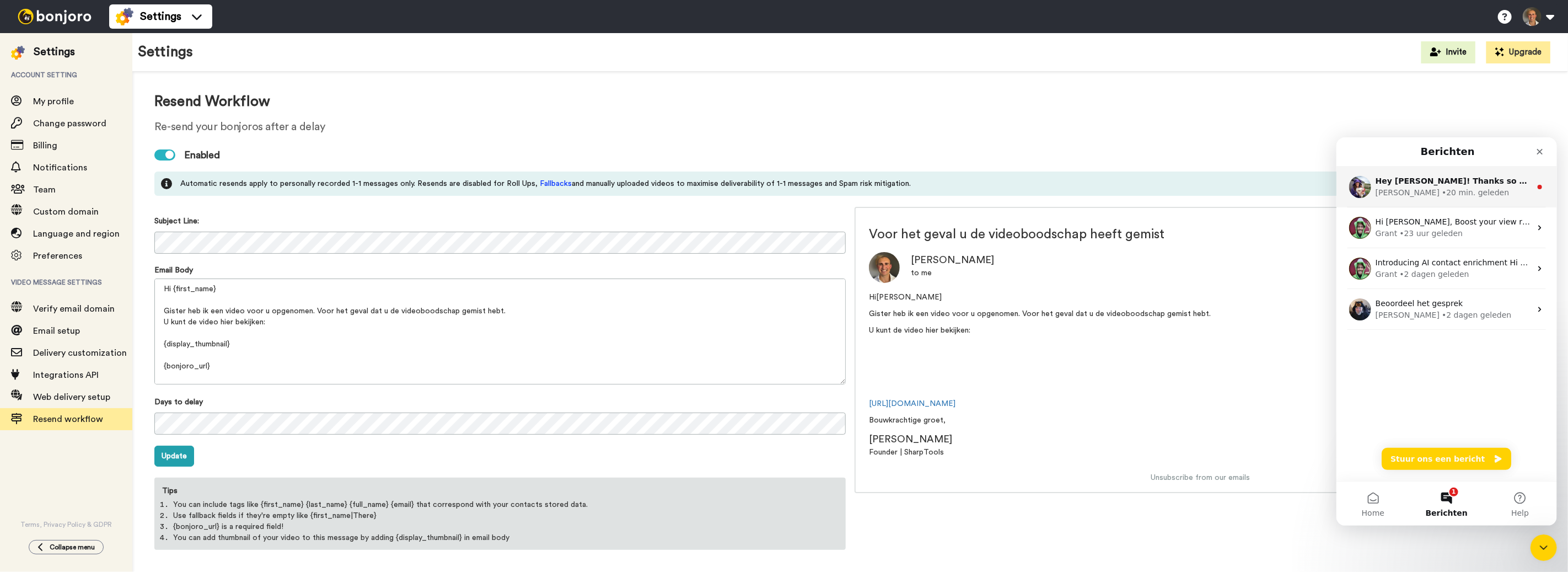
click at [1441, 197] on div "• 20 min. geleden" at bounding box center [1475, 192] width 67 height 11
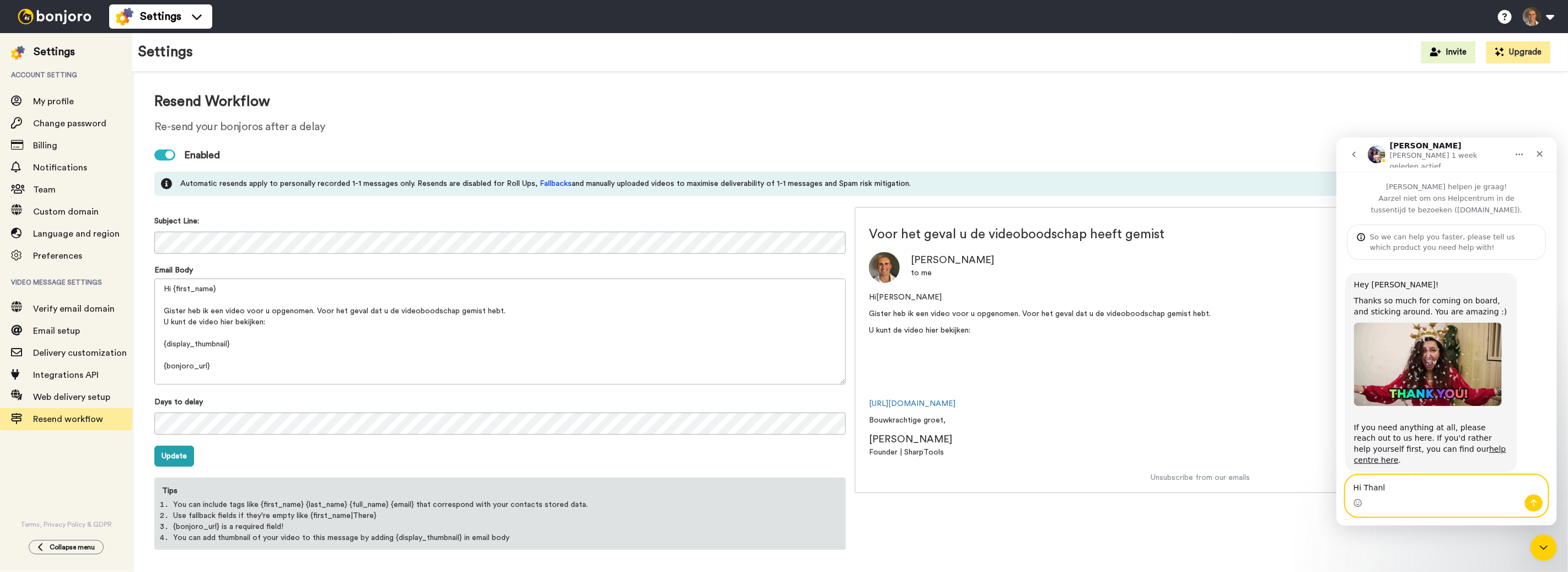
type textarea "Hi Thanls"
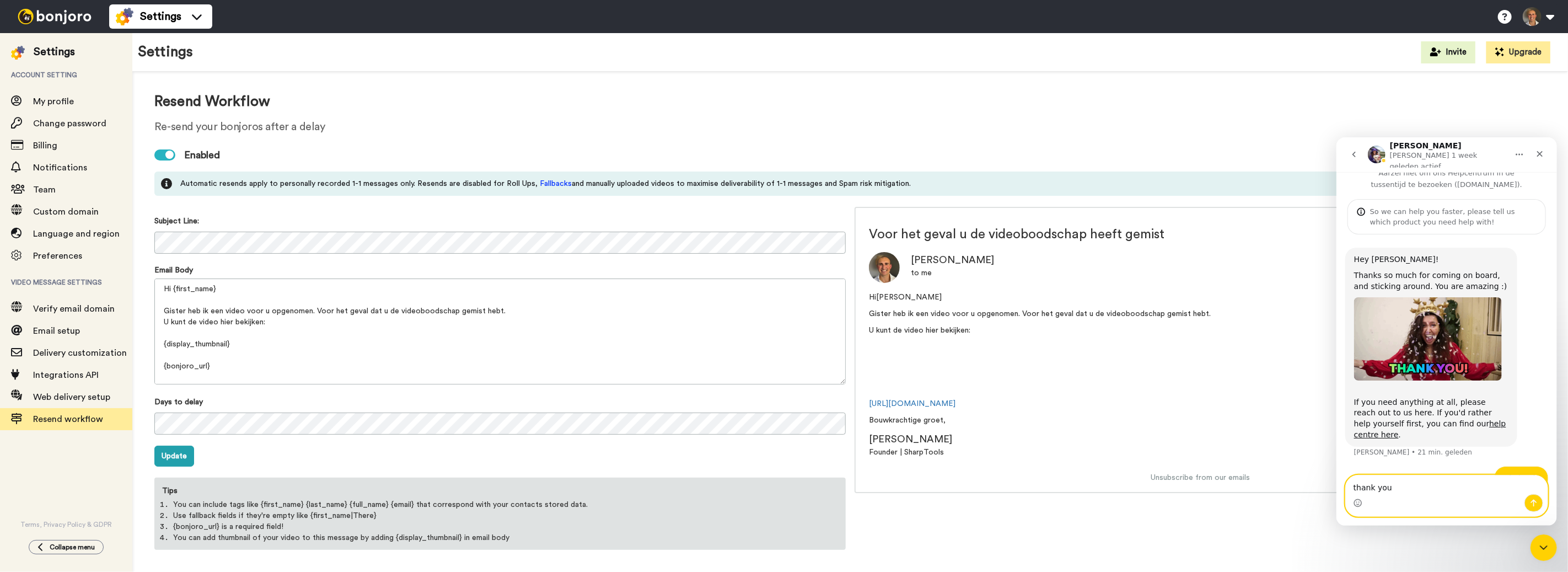
type textarea "thank you!"
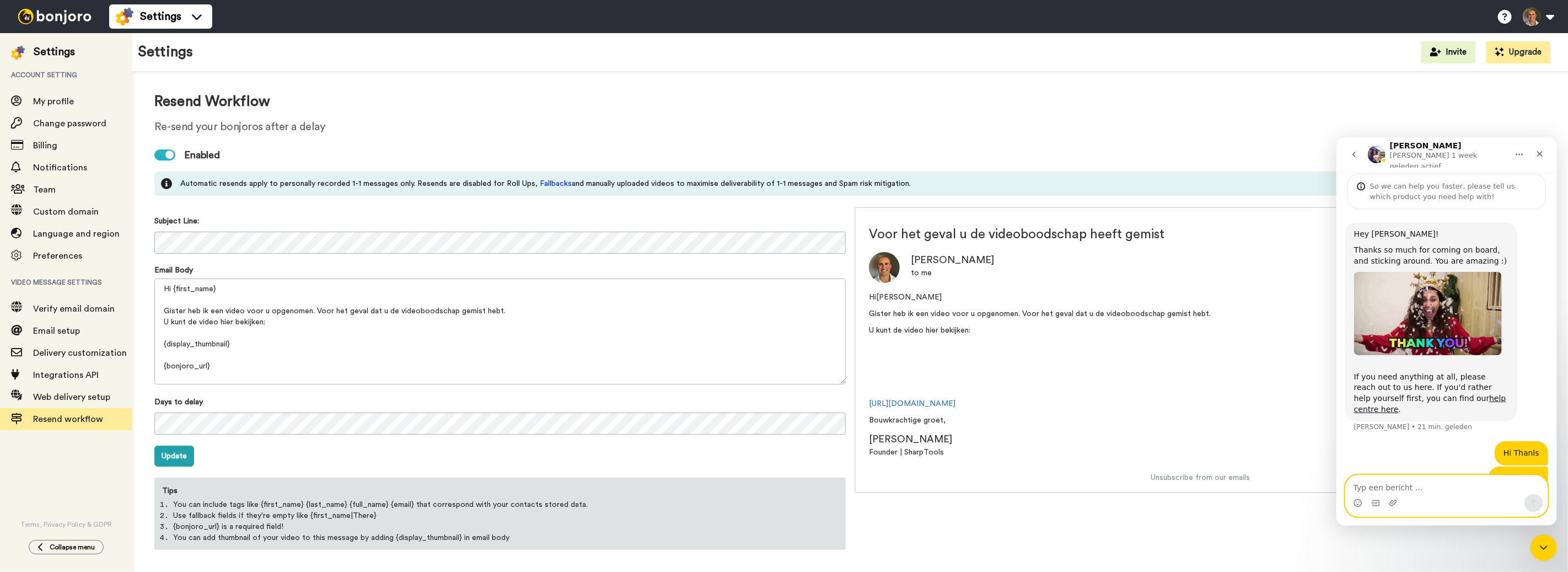
paste textarea "I have noticed that I can only create a resend/reminder email flow in one langu…"
type textarea "I have noticed that I can only create a resend/reminder email flow in one langu…"
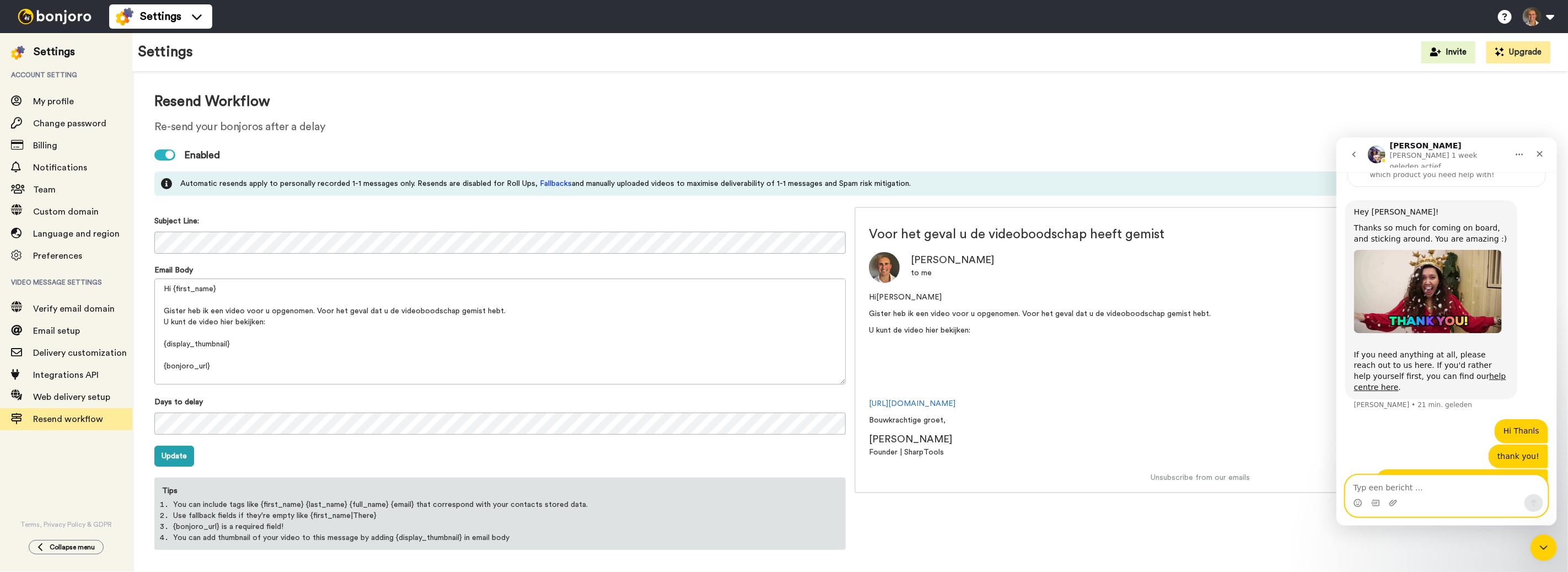
scroll to position [108, 0]
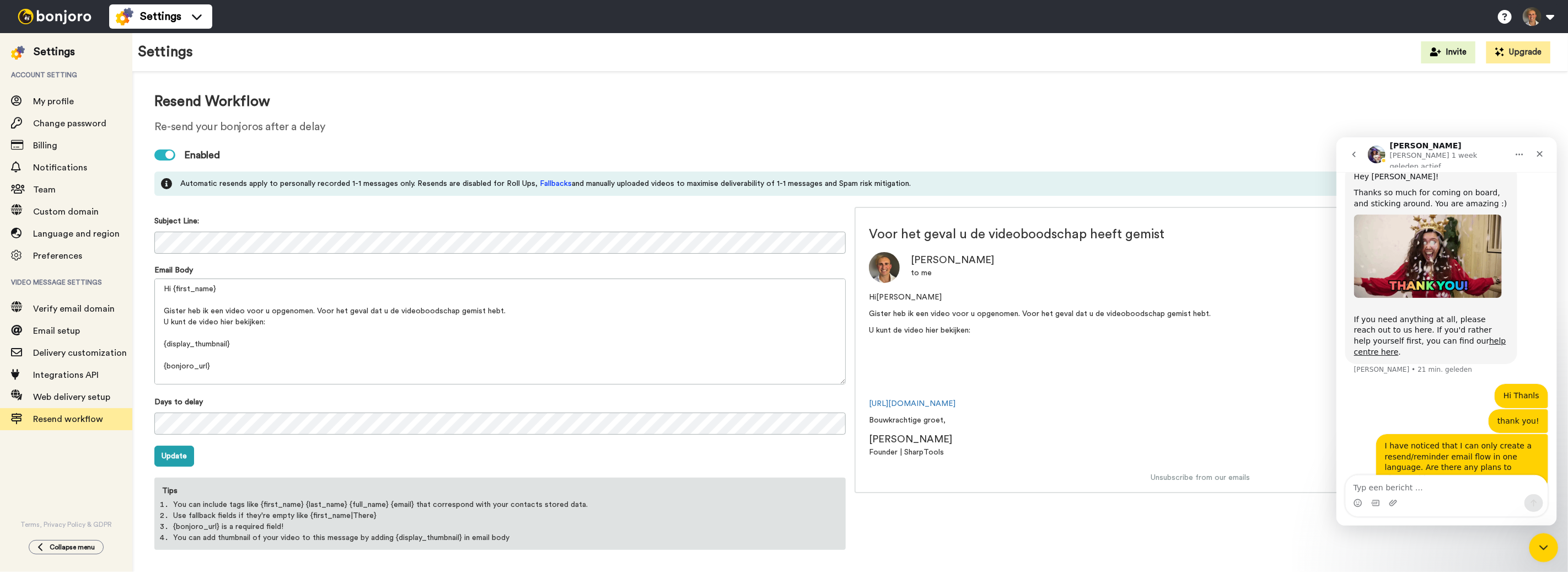
click at [1542, 543] on icon "Intercom Messenger sluiten" at bounding box center [1542, 546] width 13 height 13
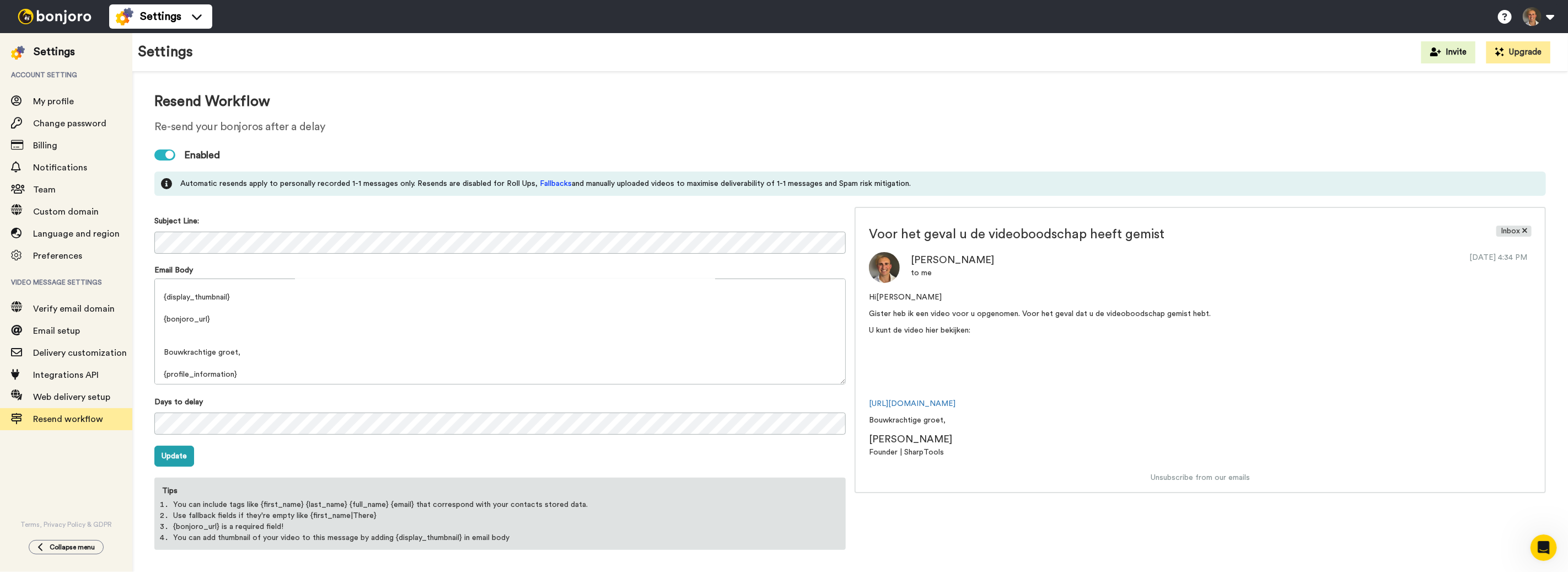
scroll to position [0, 0]
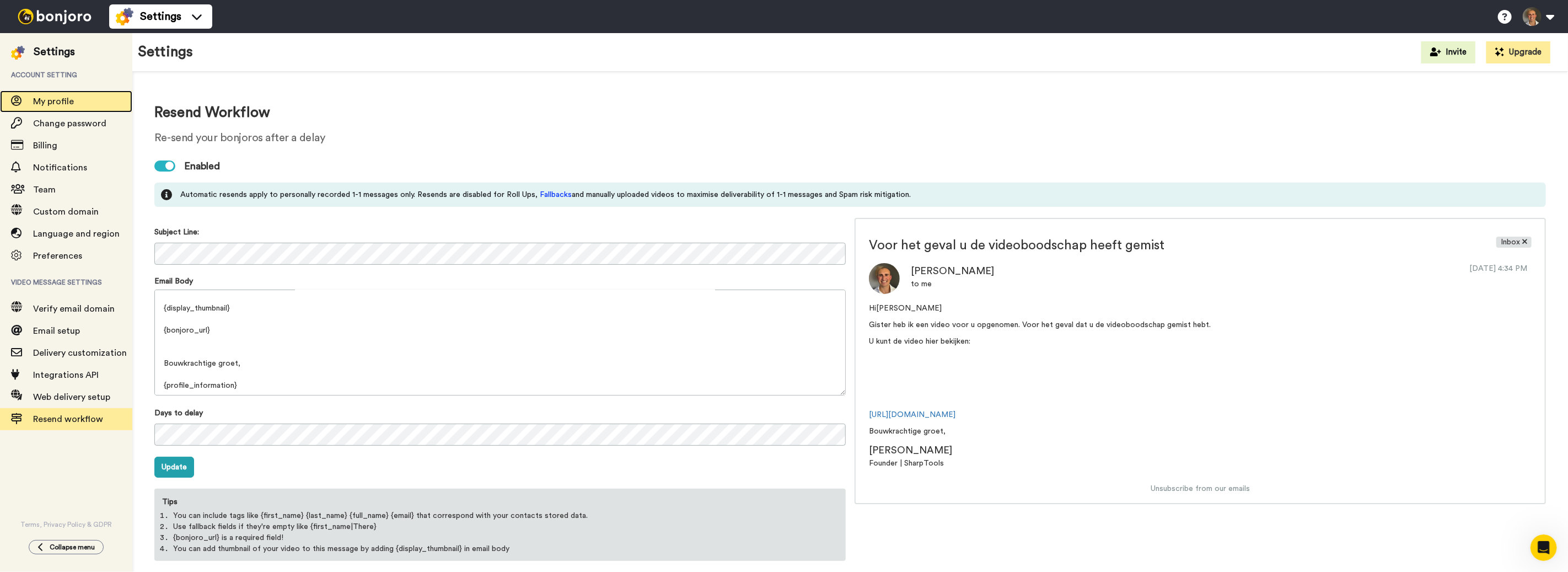
click at [75, 102] on span "My profile" at bounding box center [82, 101] width 99 height 13
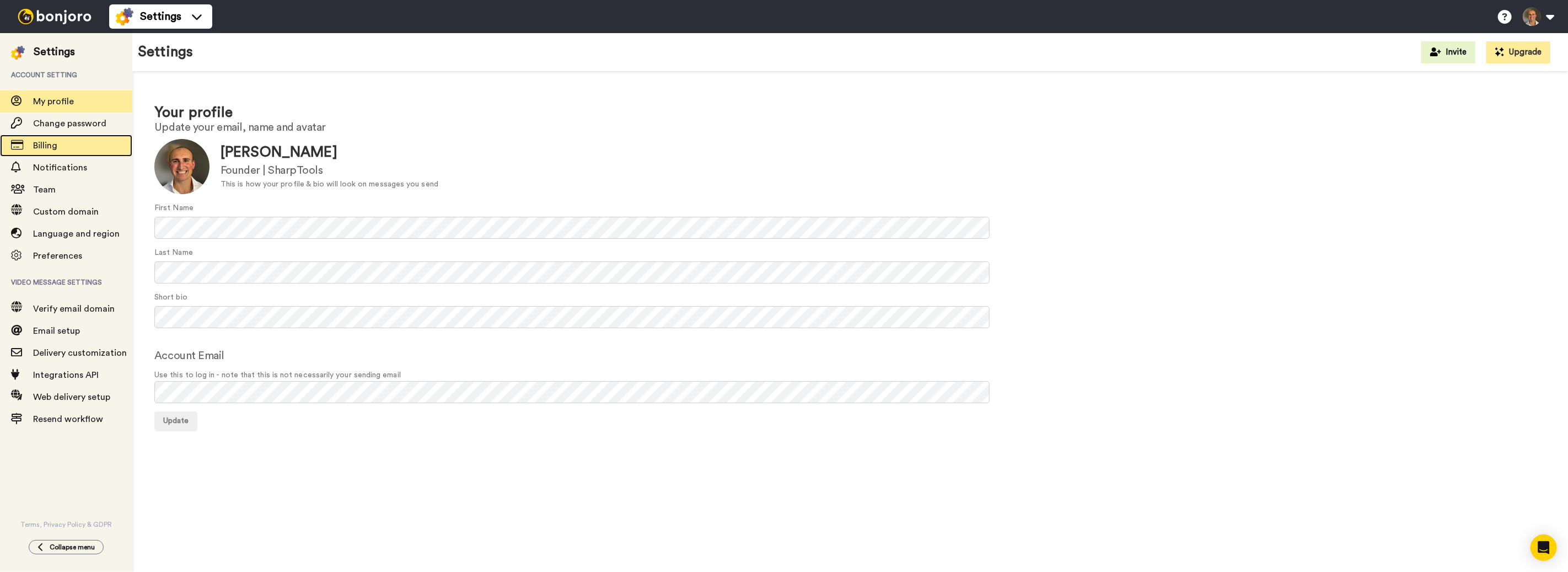
click at [63, 144] on span "Billing" at bounding box center [82, 145] width 99 height 13
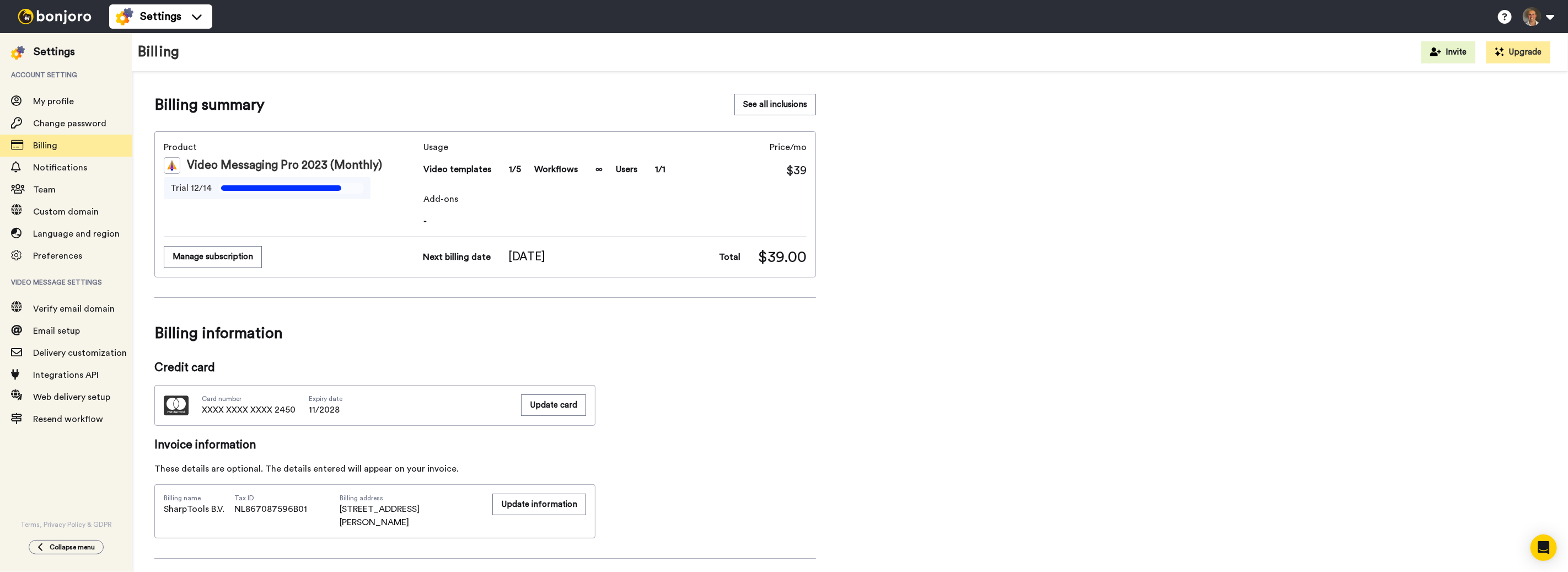
click at [37, 17] on img at bounding box center [54, 16] width 83 height 15
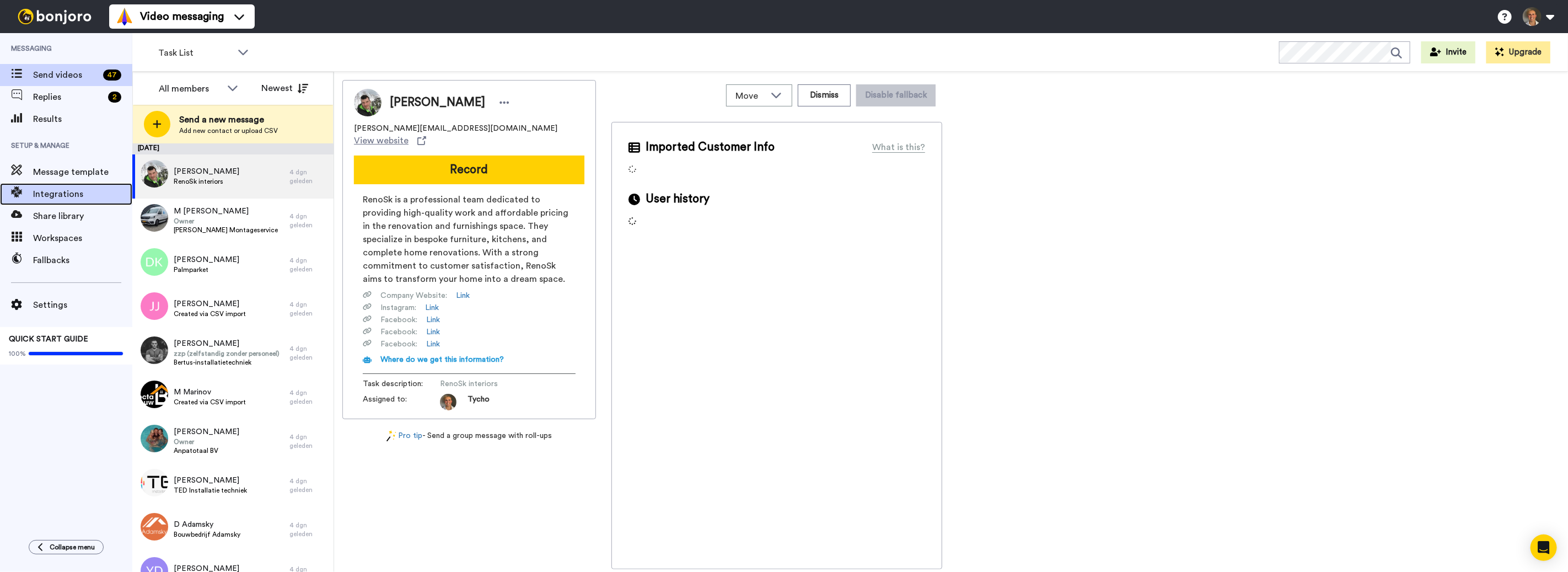
click at [87, 198] on span "Integrations" at bounding box center [82, 194] width 99 height 13
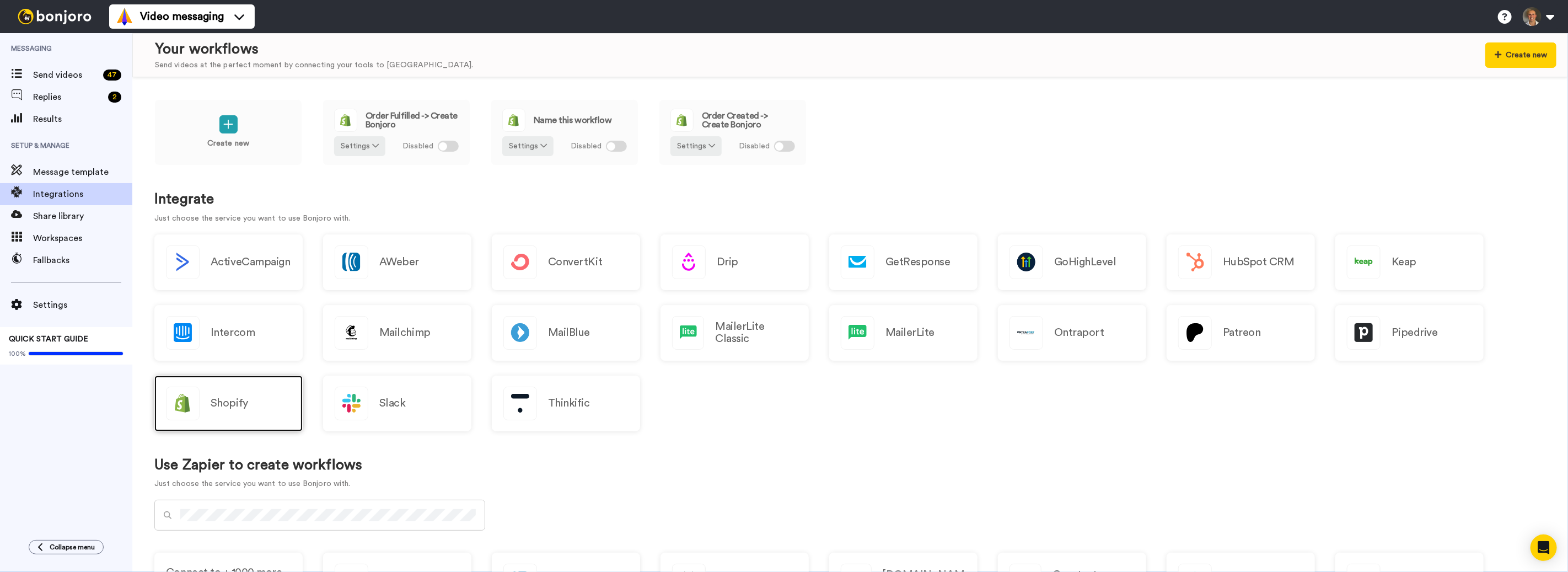
click at [262, 392] on div "Shopify" at bounding box center [228, 403] width 148 height 56
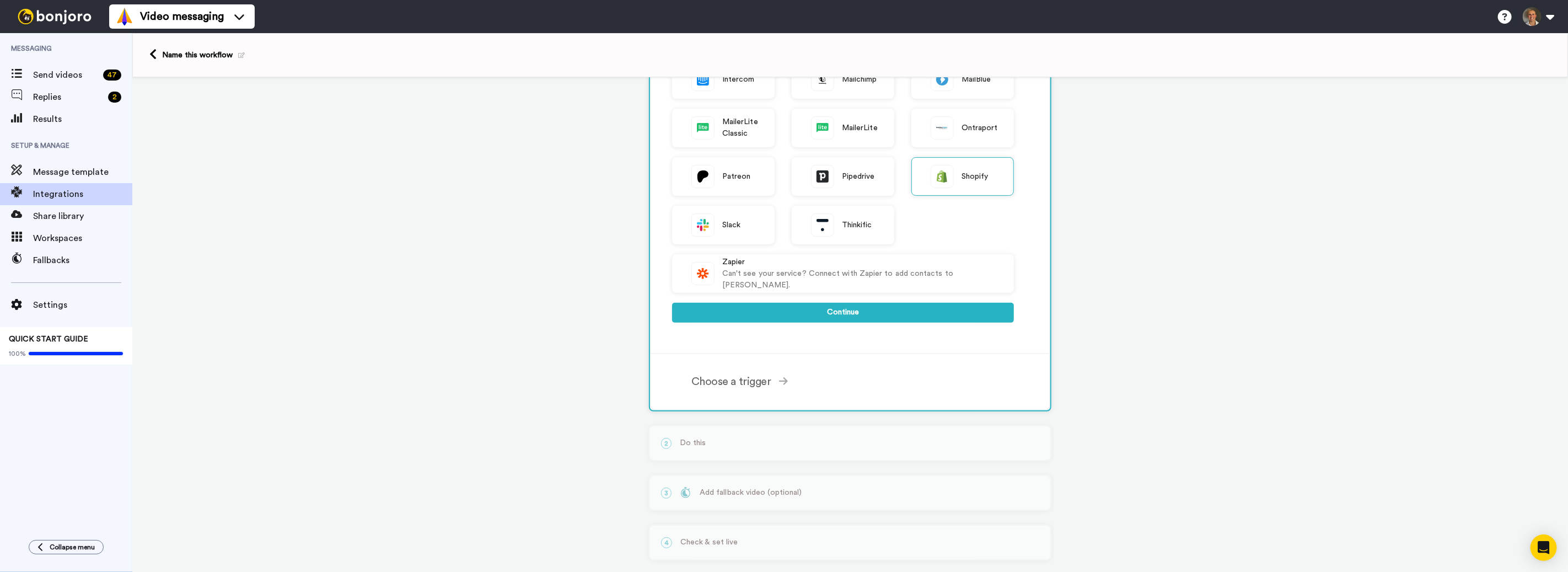
scroll to position [271, 0]
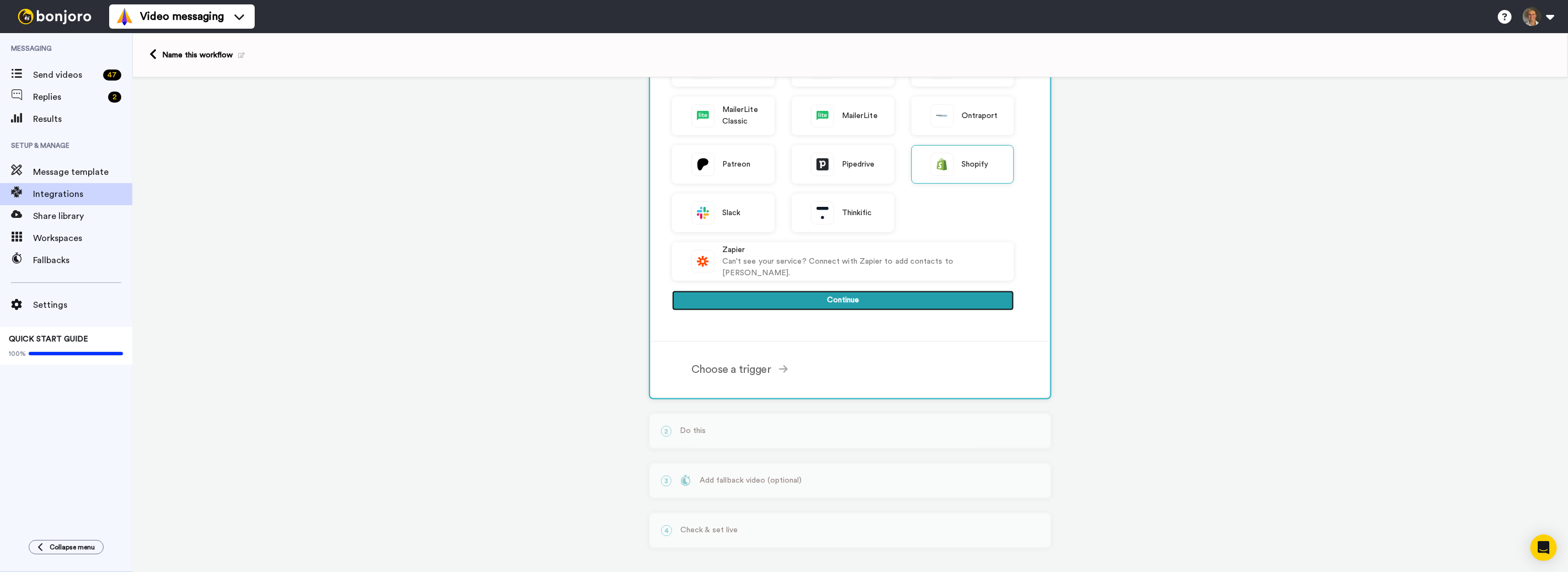
click at [860, 295] on button "Continue" at bounding box center [843, 300] width 342 height 20
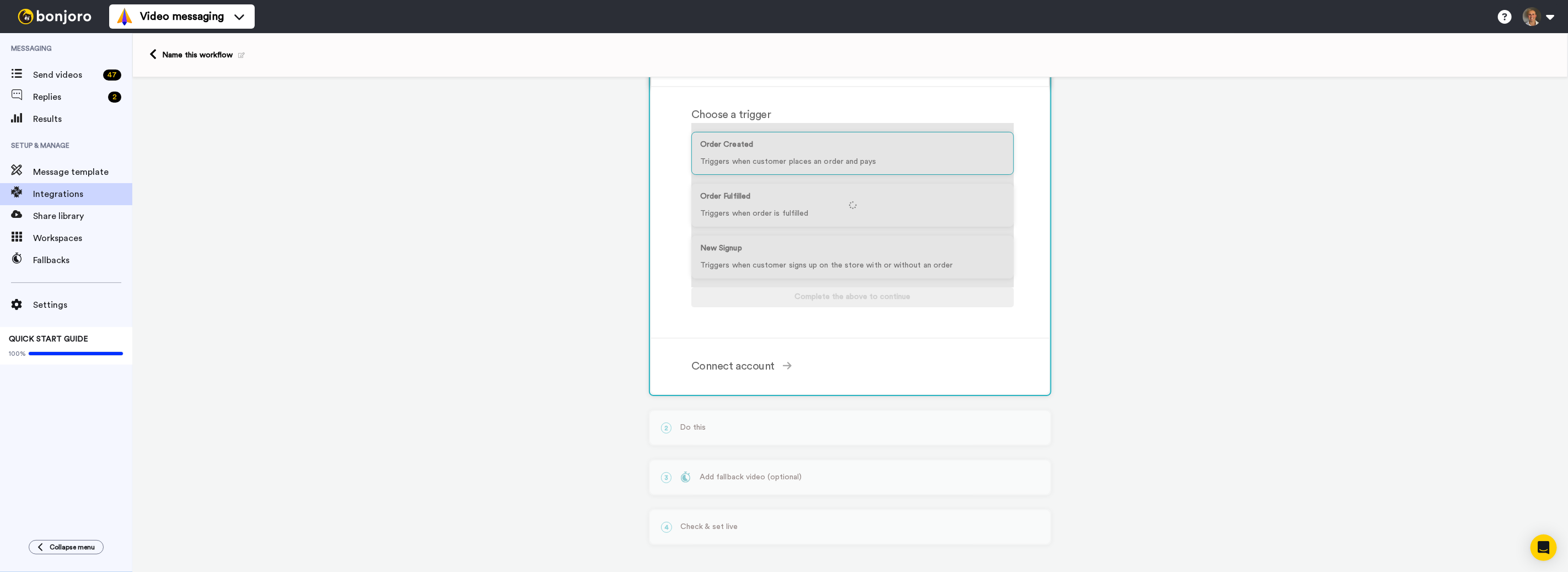
scroll to position [94, 0]
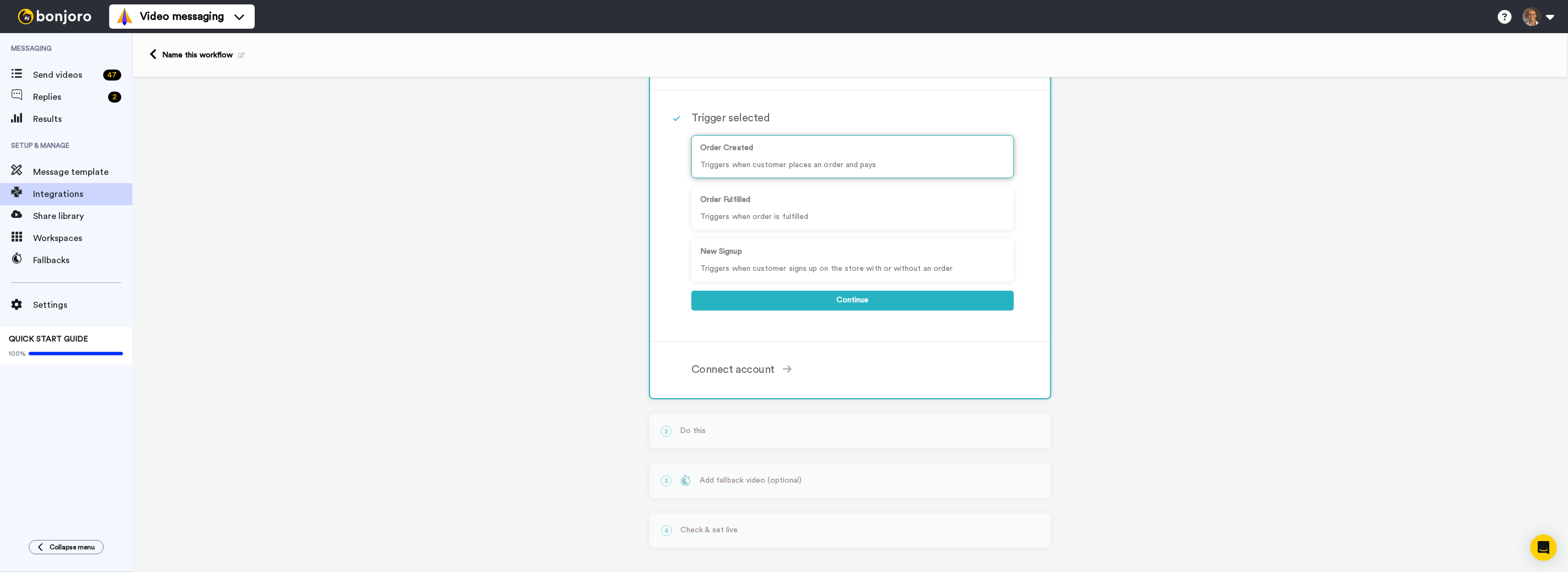
click at [957, 153] on div "Order Created Triggers when customer places an order and pays" at bounding box center [852, 157] width 323 height 43
click at [913, 293] on button "Continue" at bounding box center [852, 300] width 323 height 20
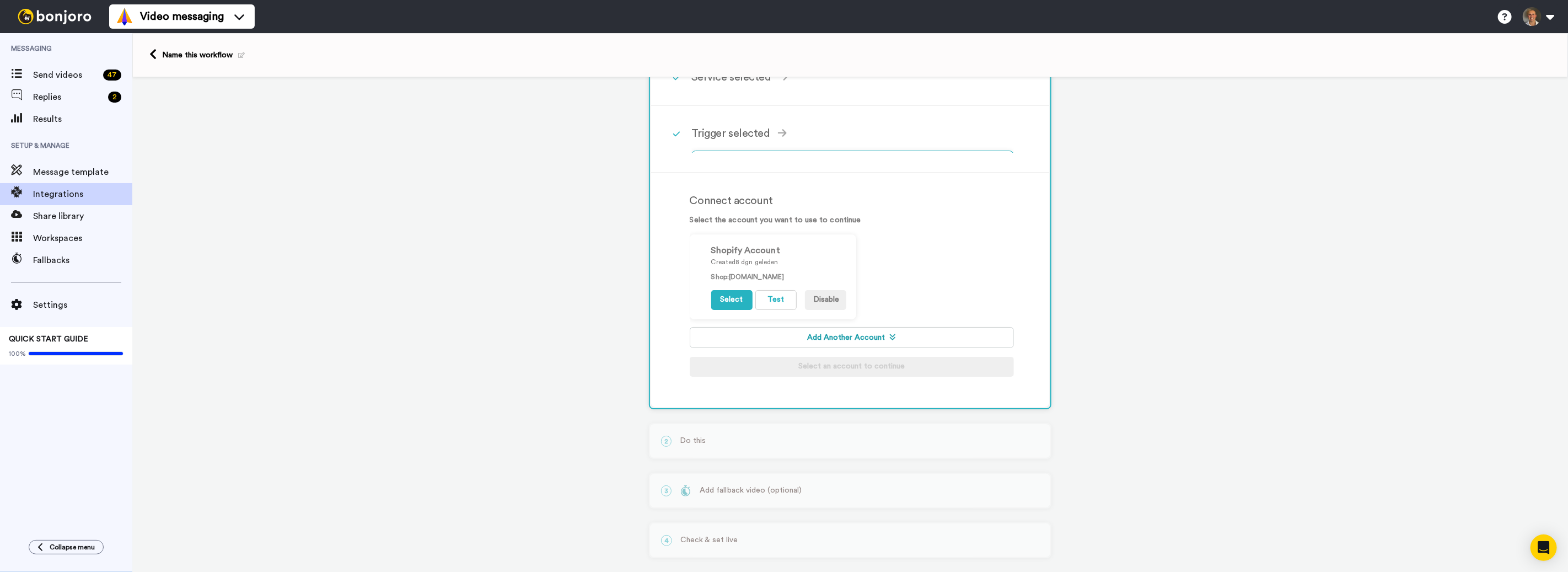
scroll to position [77, 0]
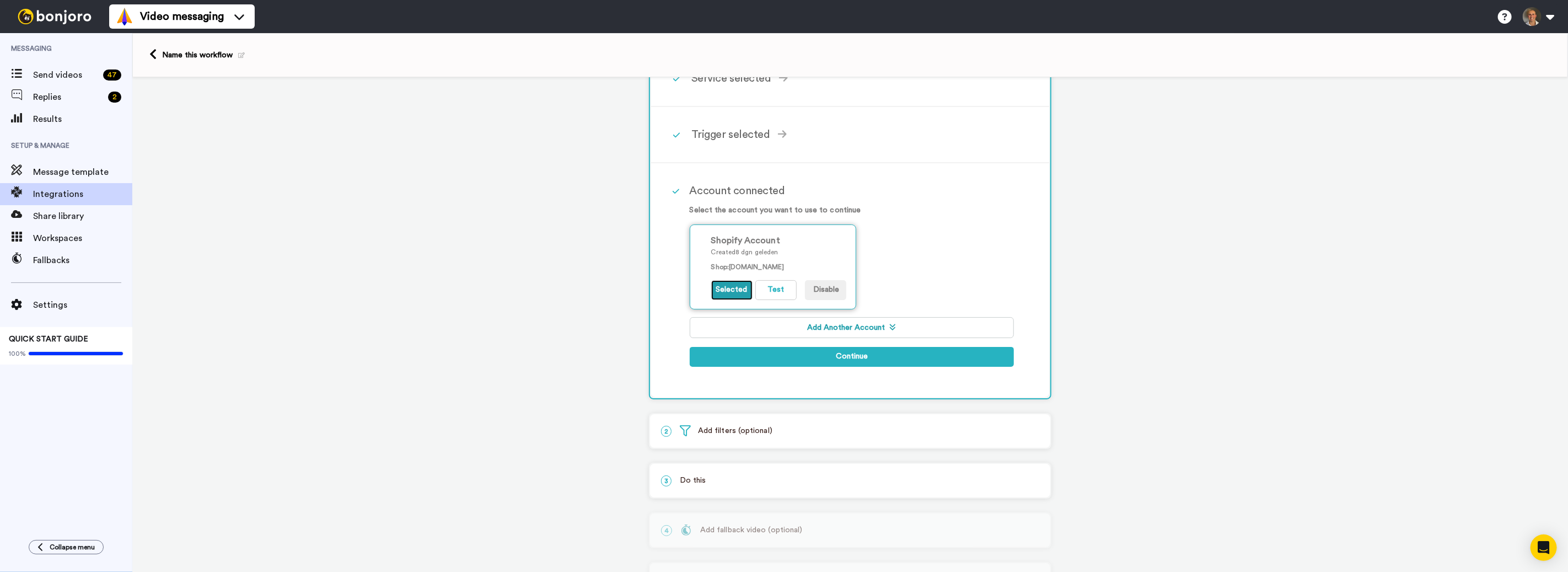
click at [730, 291] on button "Selected" at bounding box center [732, 289] width 41 height 20
click at [869, 355] on button "Continue" at bounding box center [852, 356] width 324 height 20
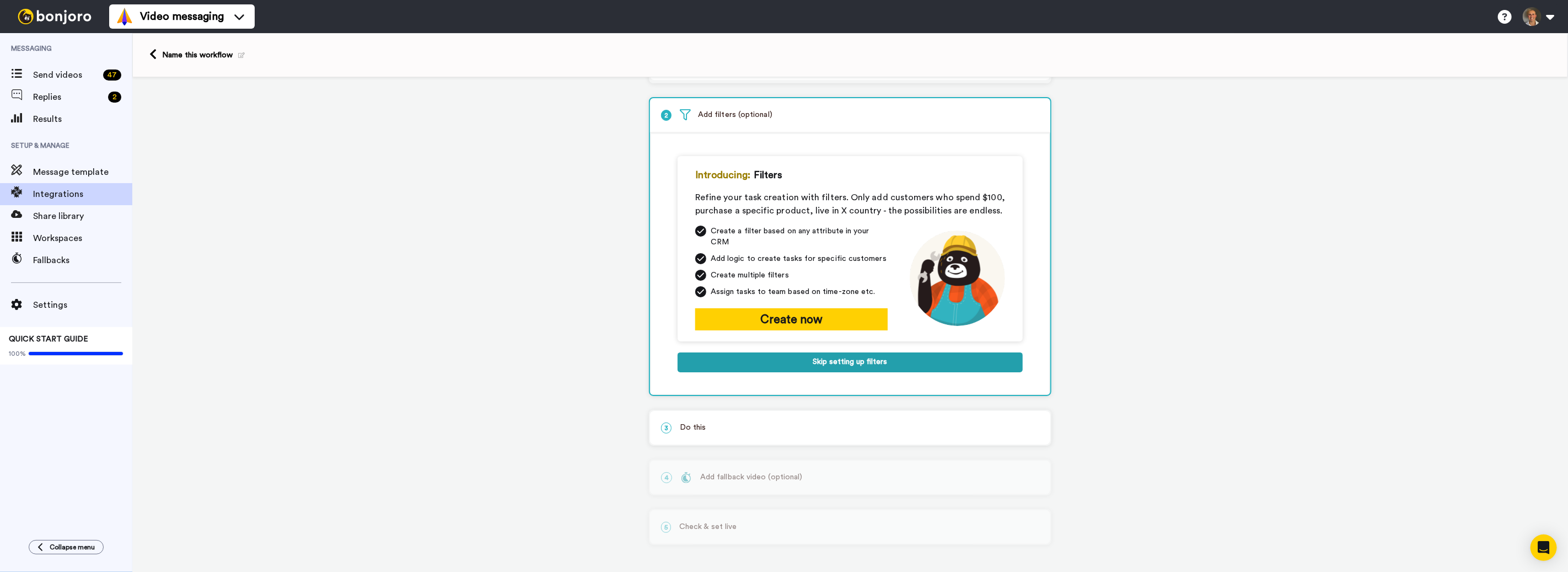
scroll to position [42, 0]
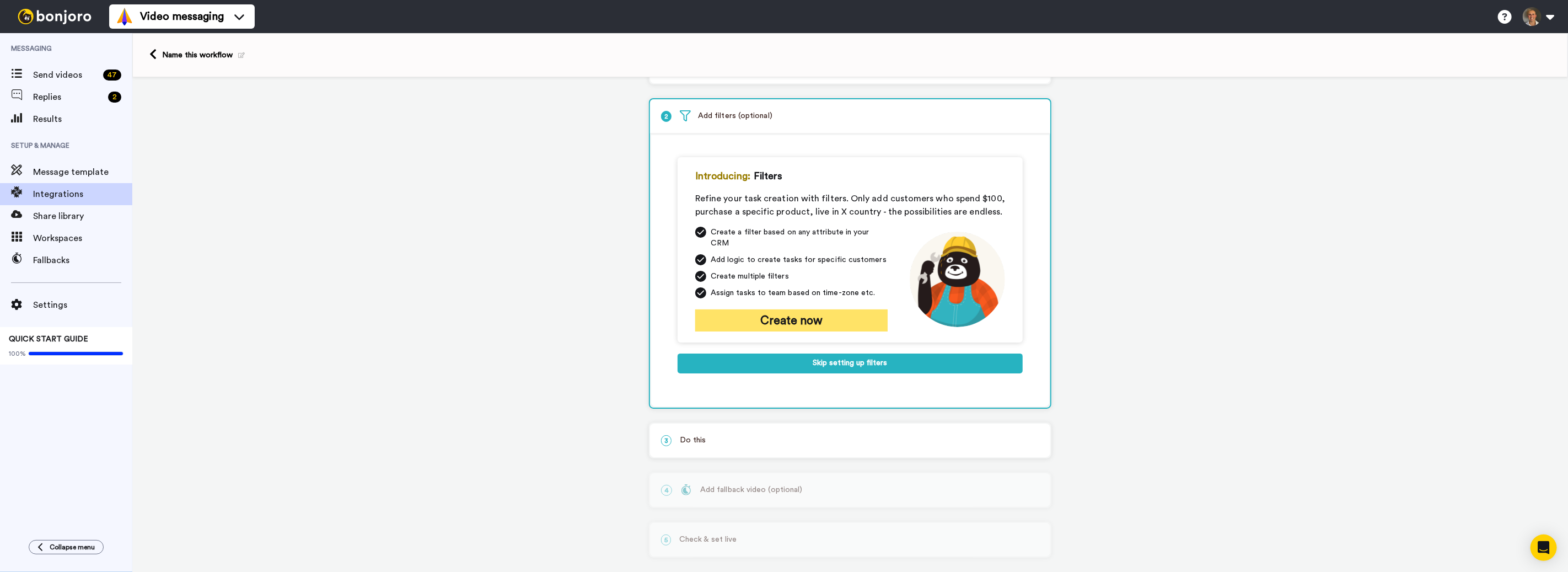
click at [831, 310] on button "Create now" at bounding box center [792, 320] width 193 height 22
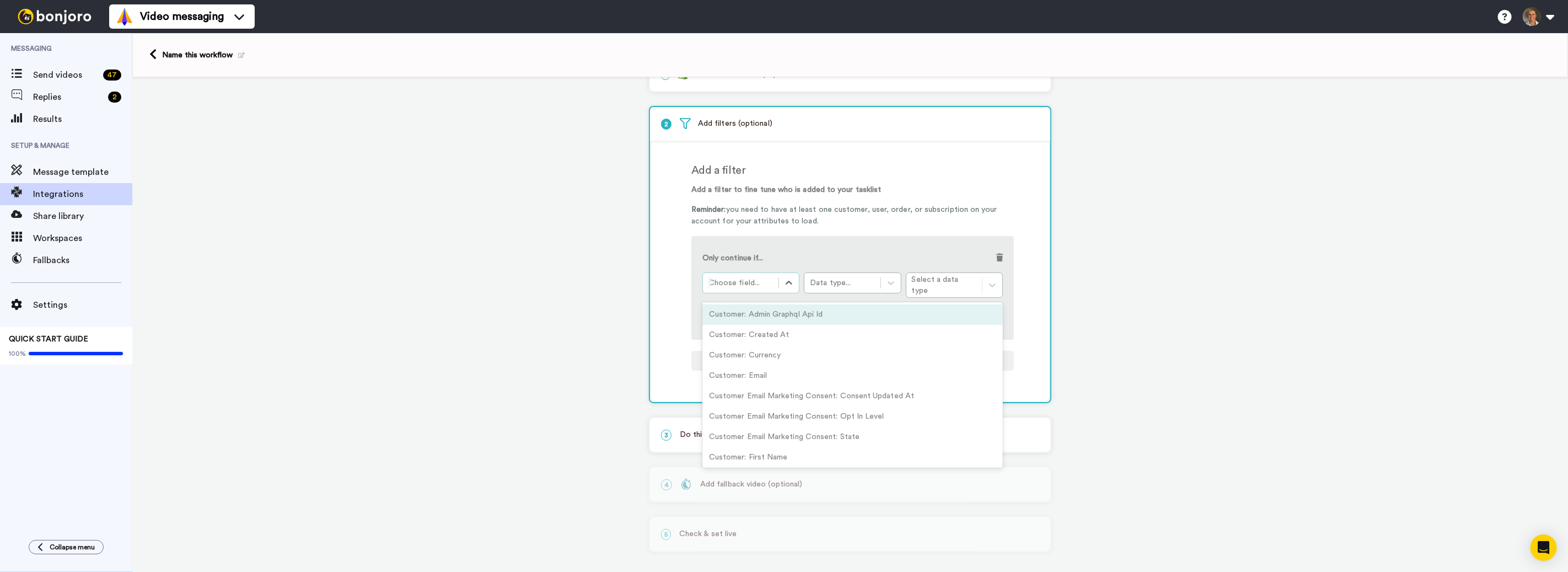
click at [769, 283] on div at bounding box center [740, 283] width 64 height 13
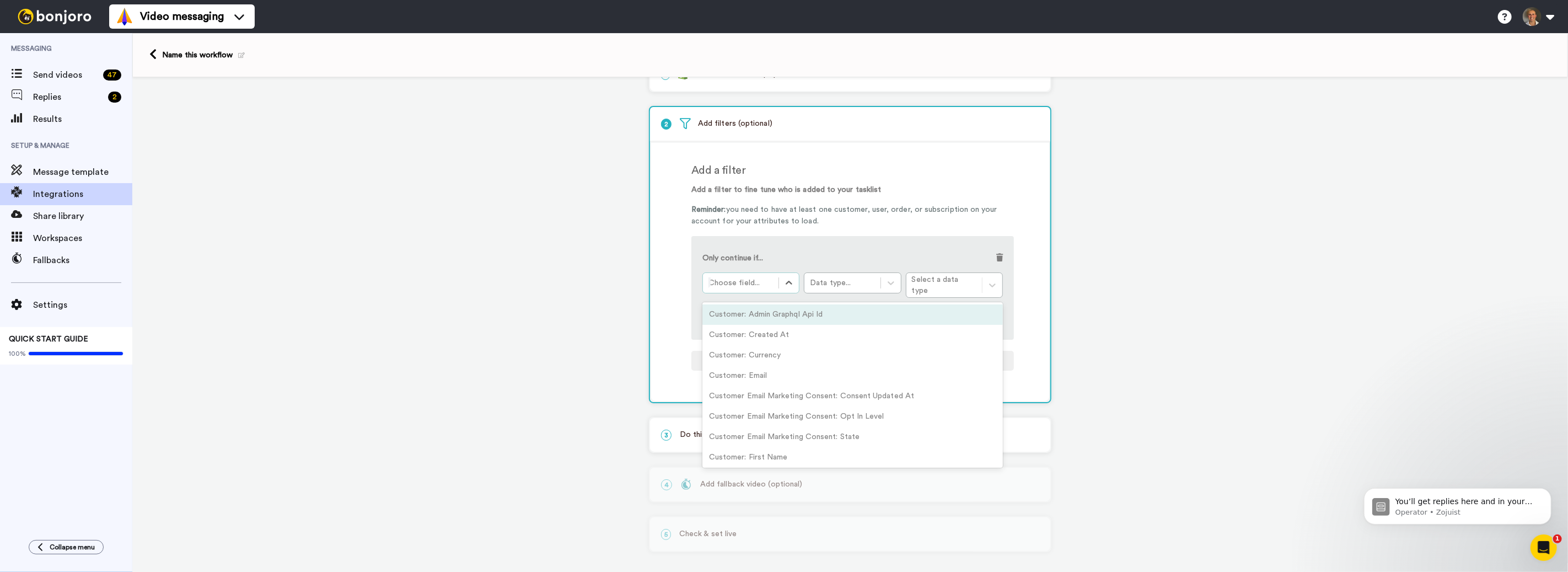
scroll to position [0, 0]
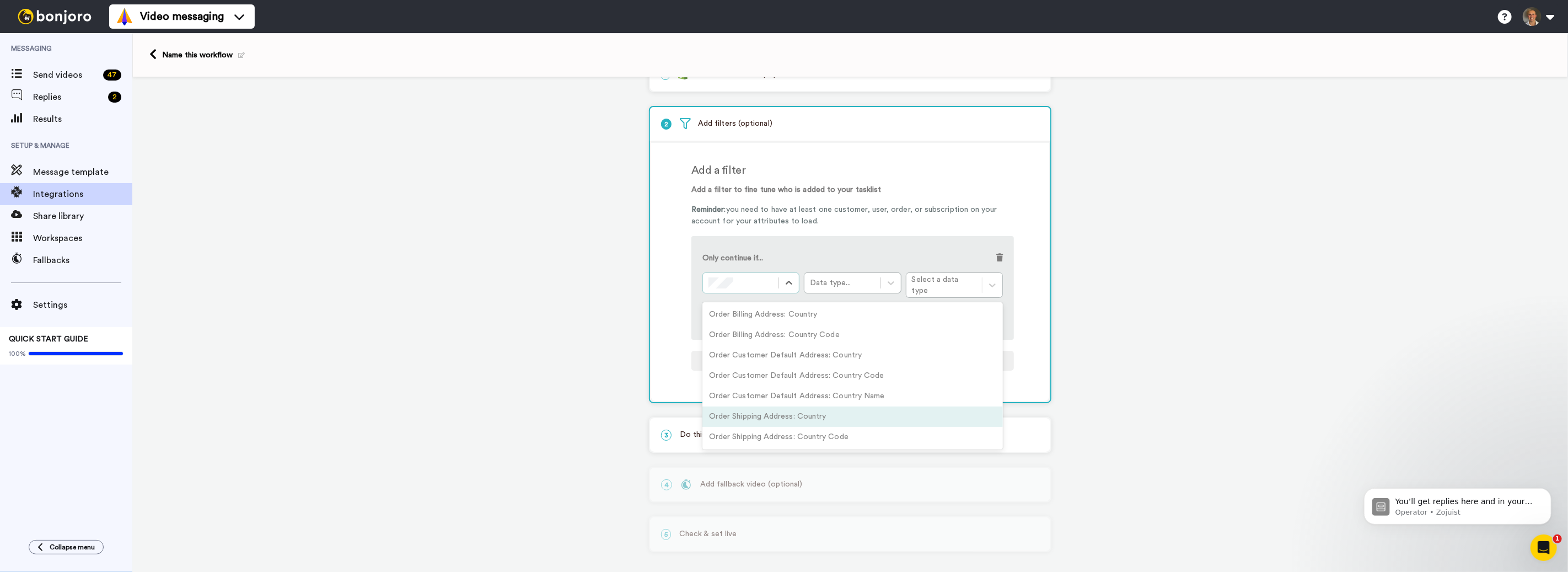
click at [816, 410] on div "Order Shipping Address: Country" at bounding box center [853, 417] width 301 height 20
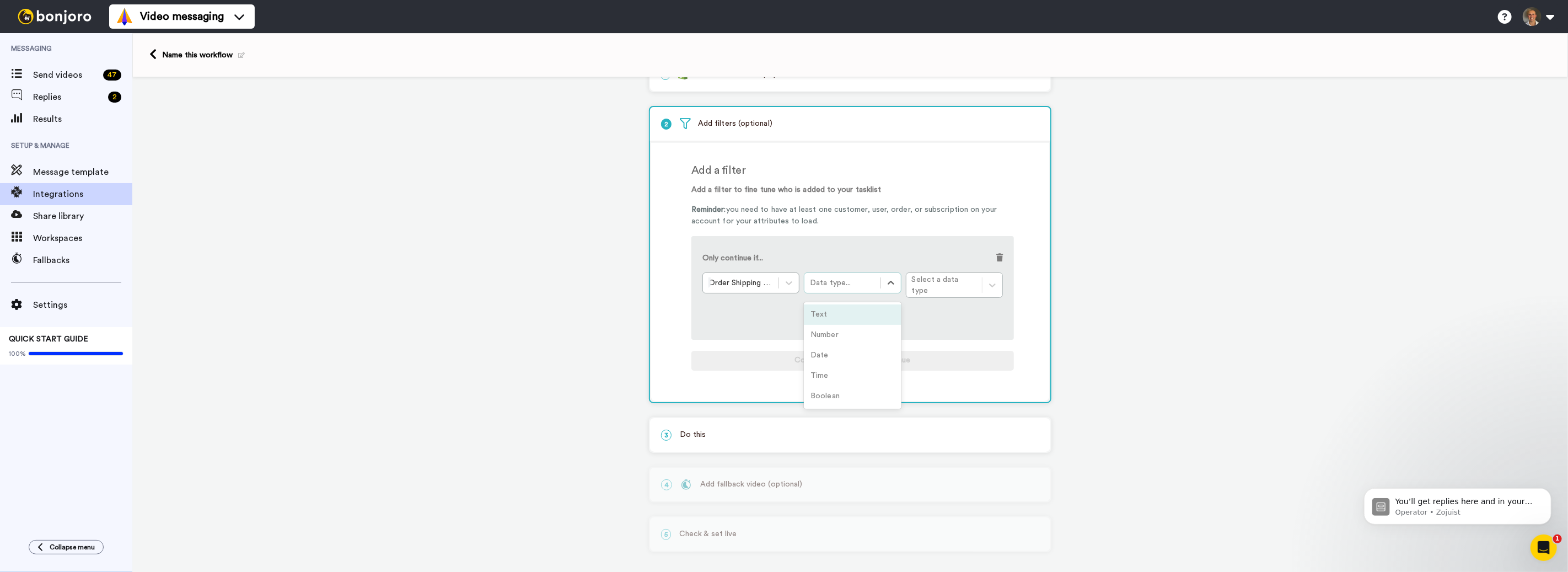
click at [836, 278] on div "Data type..." at bounding box center [842, 283] width 64 height 11
click at [869, 307] on div "Text" at bounding box center [852, 315] width 97 height 20
click at [935, 284] on div "Condition..." at bounding box center [944, 283] width 64 height 11
click at [939, 306] on div "Contains" at bounding box center [955, 310] width 97 height 20
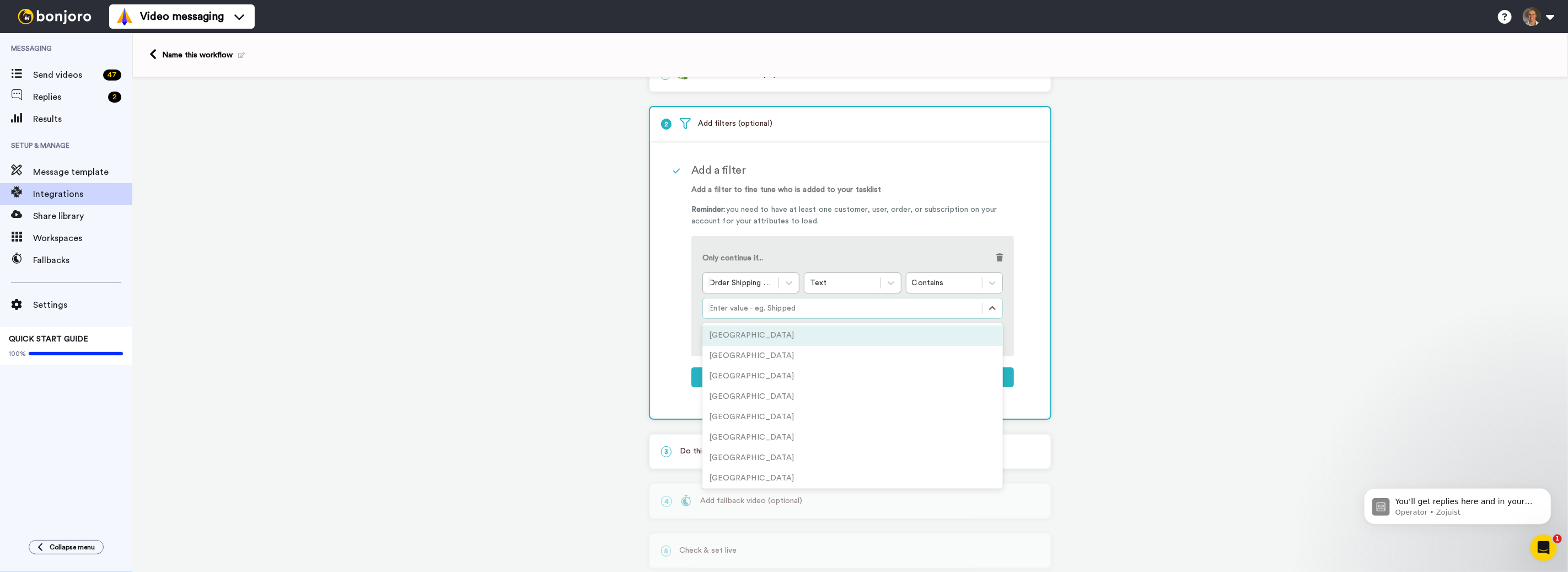
click at [792, 313] on div at bounding box center [842, 308] width 268 height 13
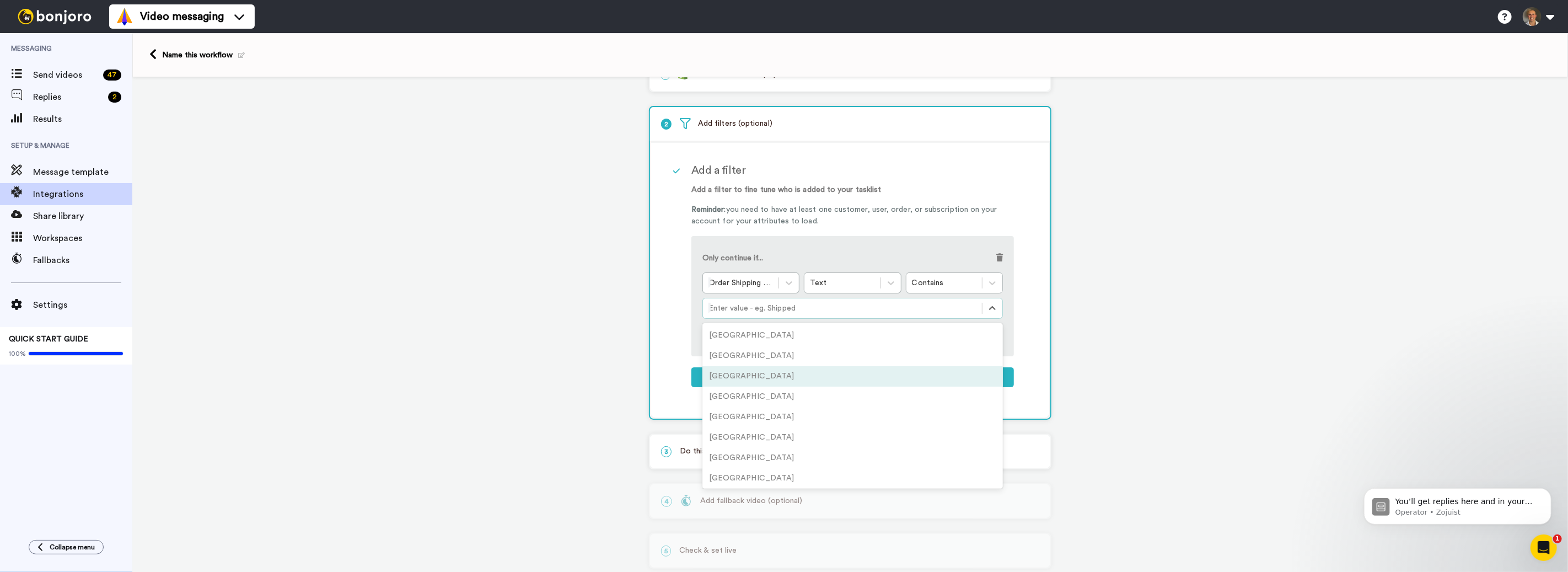
click at [735, 368] on div "Netherlands" at bounding box center [853, 377] width 301 height 20
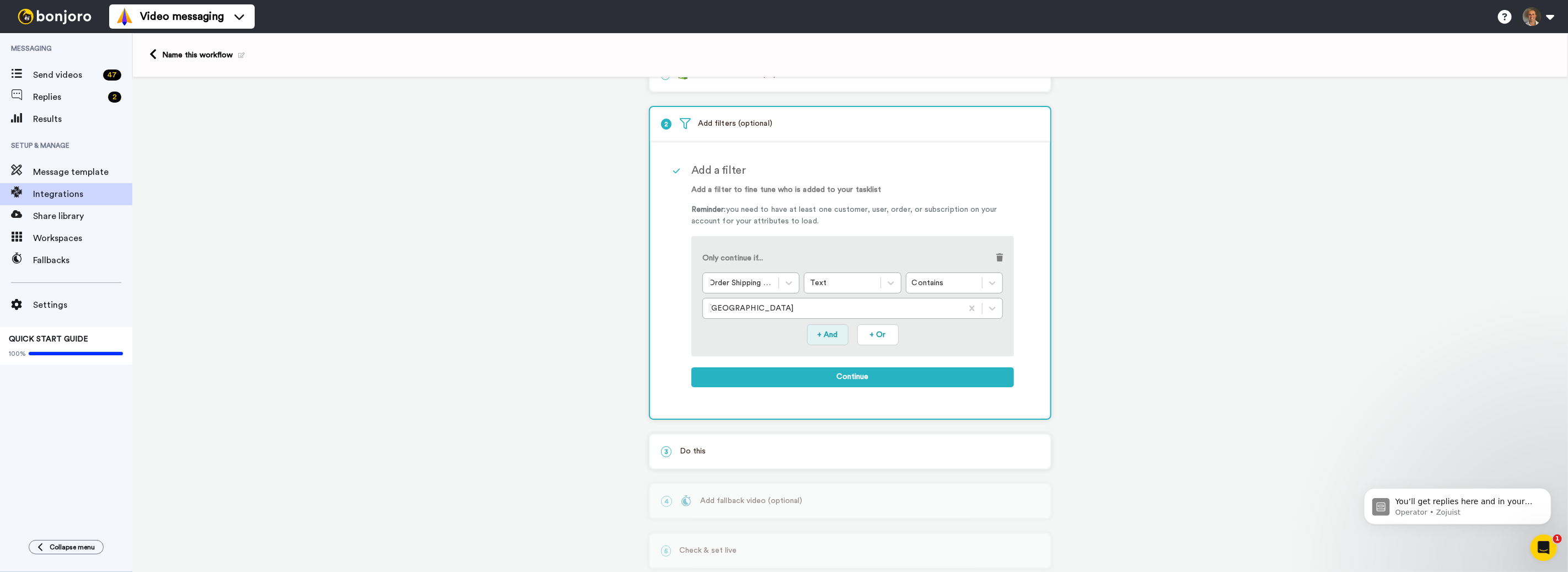
click at [836, 340] on button "+ And" at bounding box center [828, 334] width 41 height 21
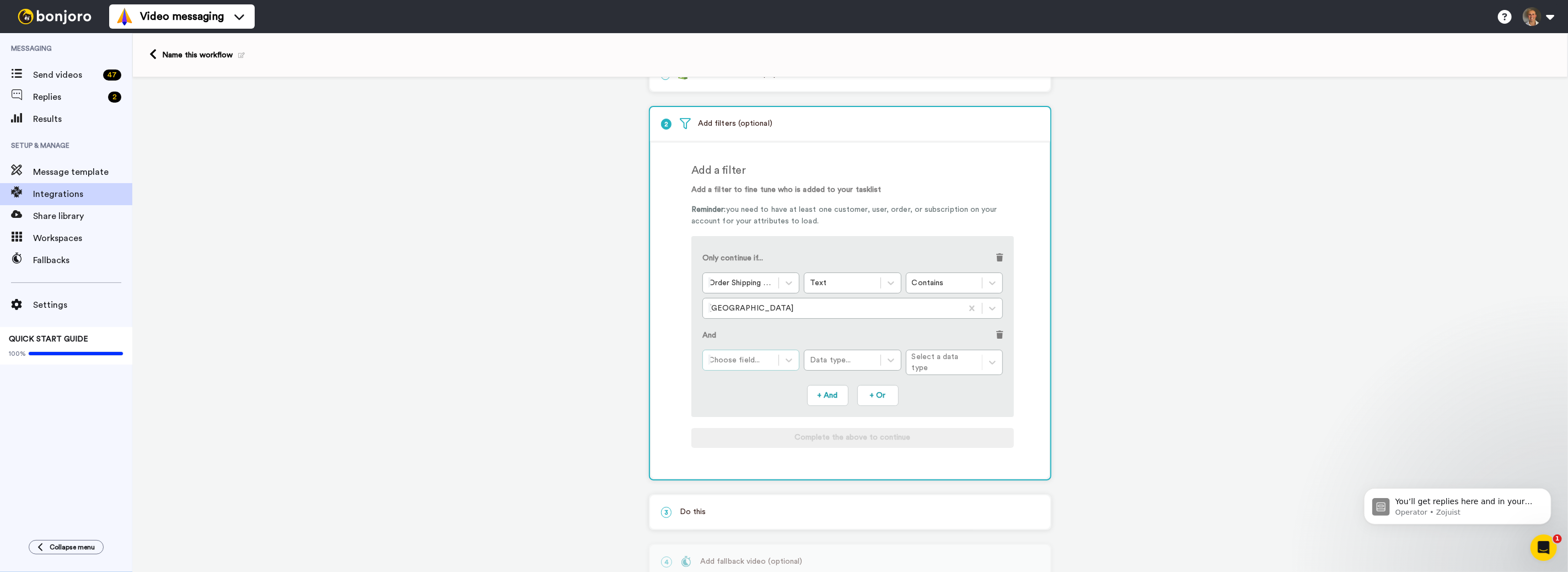
click at [757, 365] on div at bounding box center [740, 360] width 64 height 13
click at [757, 410] on div "Order Line Items *: Product Id" at bounding box center [853, 412] width 301 height 20
click at [834, 362] on div "Data type..." at bounding box center [842, 360] width 64 height 11
click at [835, 392] on div "Text" at bounding box center [852, 392] width 97 height 20
click at [955, 362] on div "Condition..." at bounding box center [944, 360] width 64 height 11
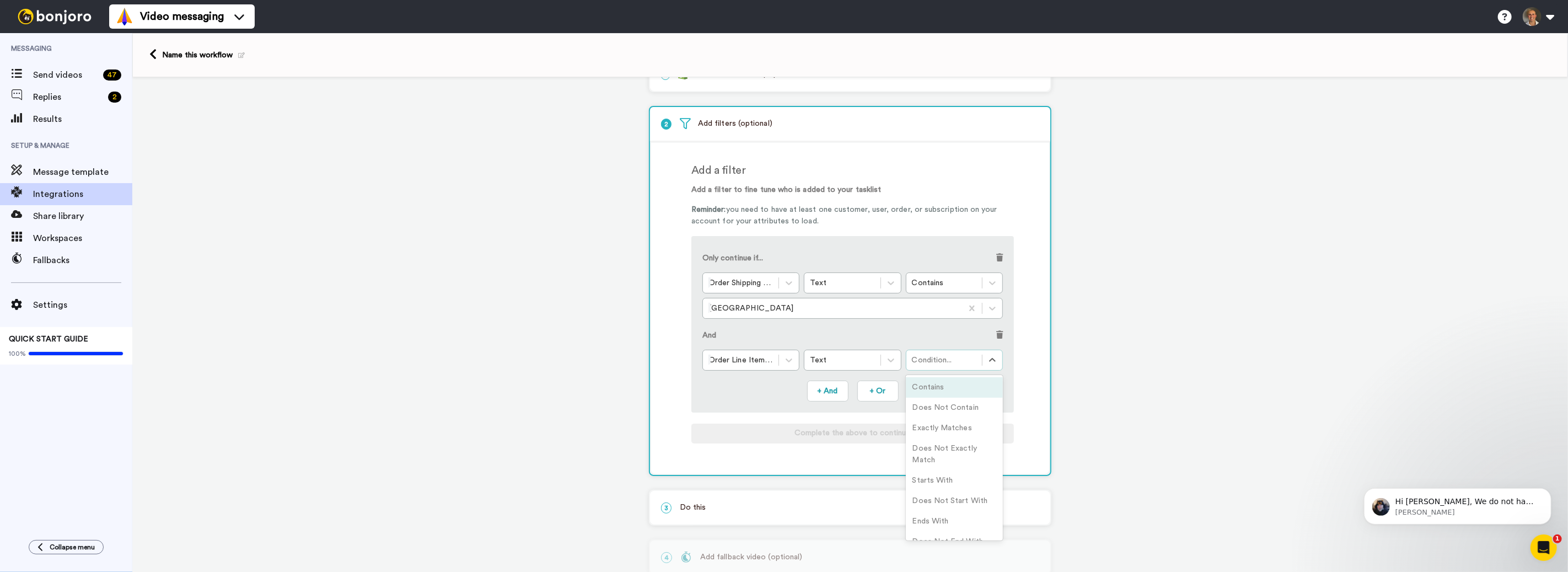
click at [944, 386] on div "Contains" at bounding box center [955, 387] width 97 height 20
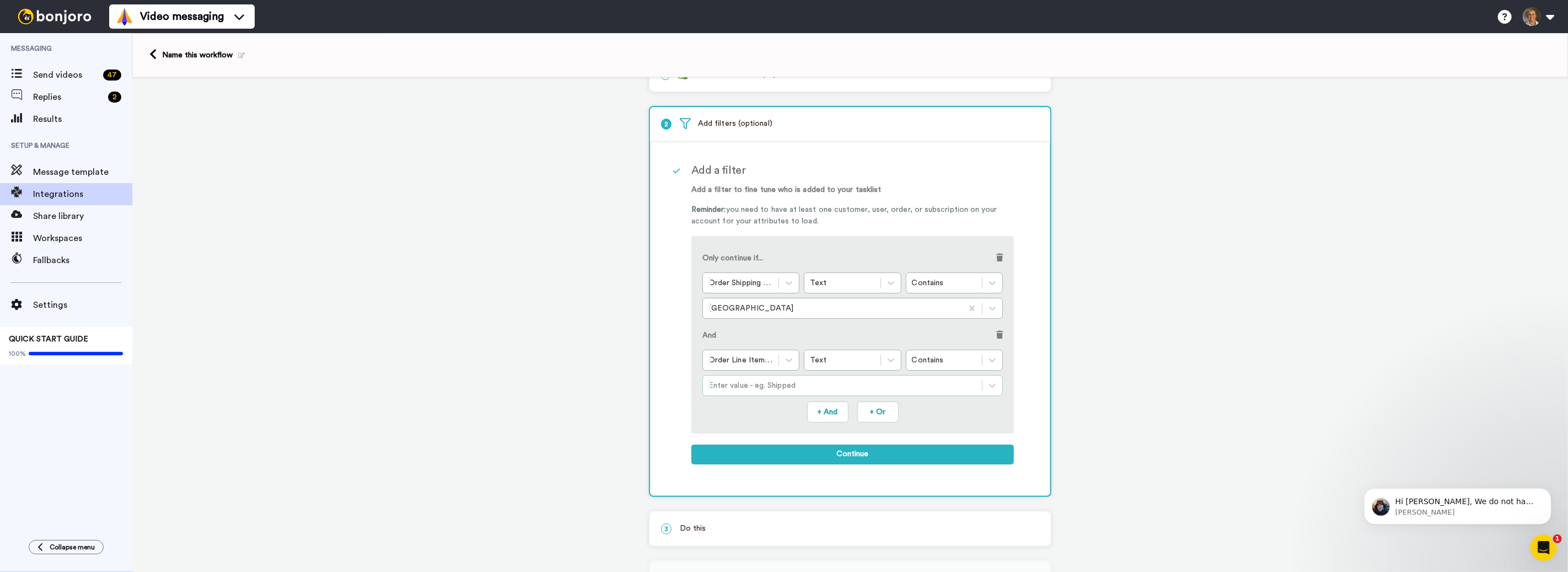
click at [839, 388] on div at bounding box center [842, 386] width 268 height 13
click at [785, 386] on div at bounding box center [842, 386] width 268 height 13
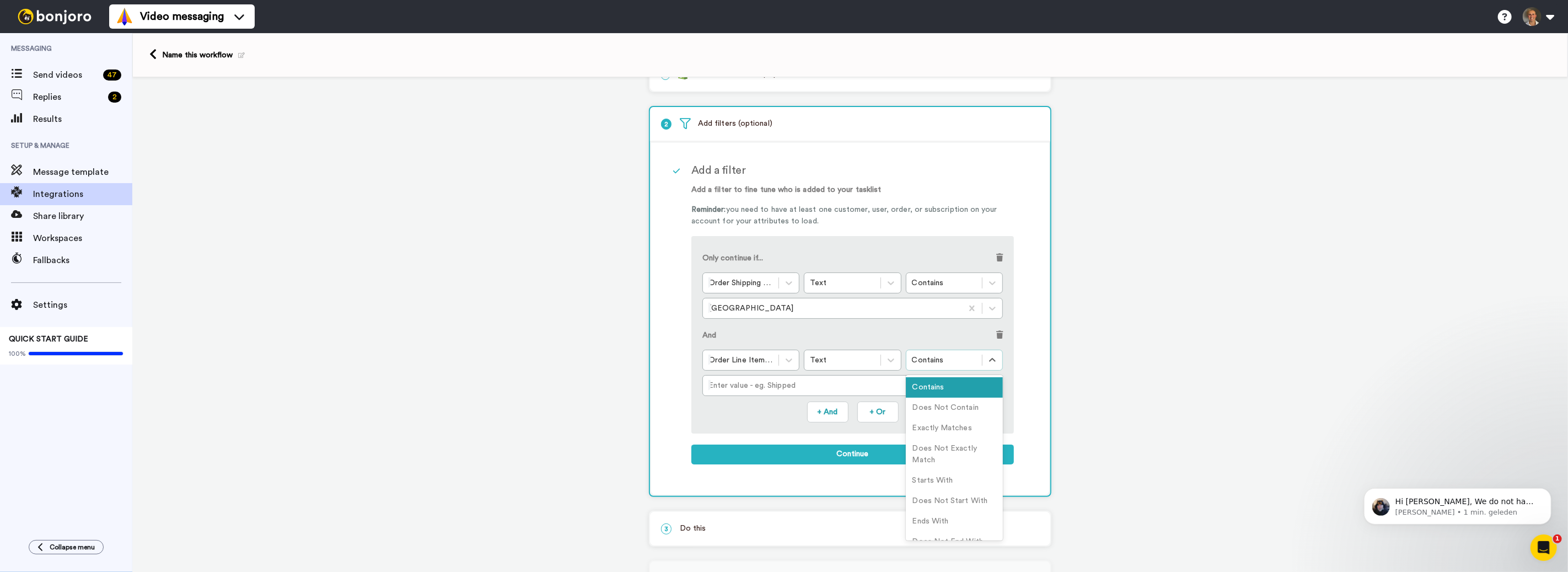
click at [938, 360] on div "Contains" at bounding box center [944, 360] width 64 height 11
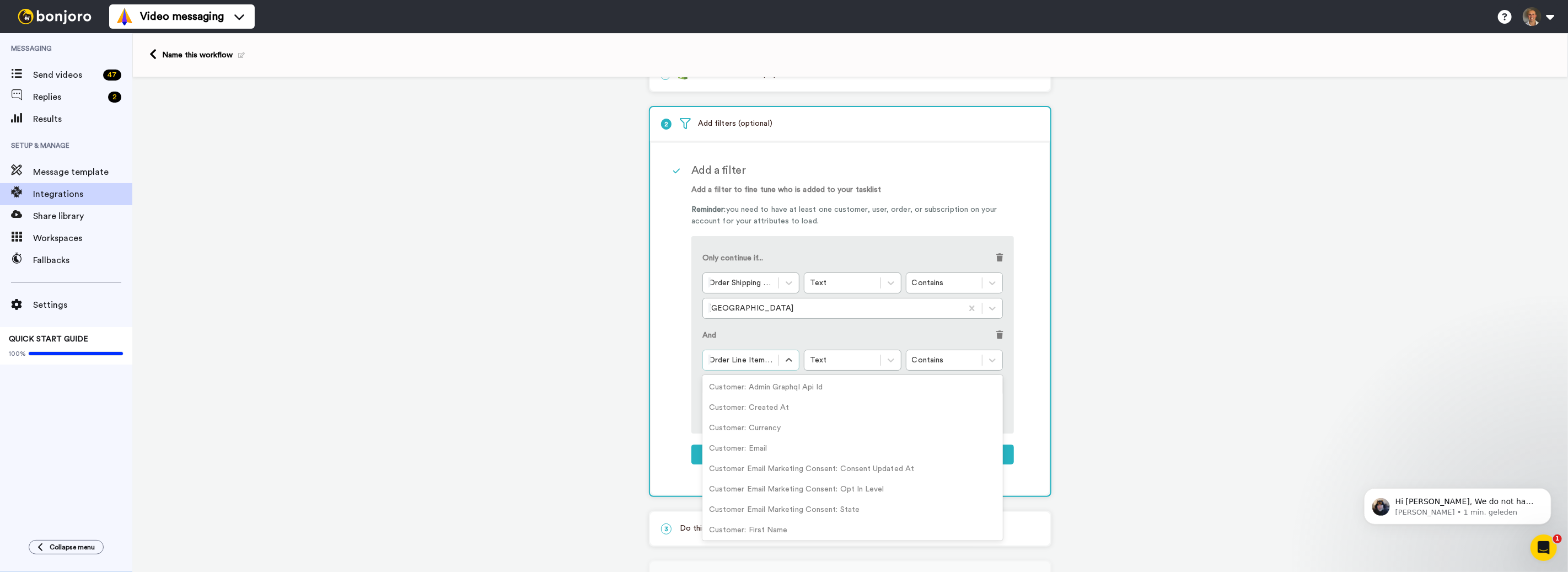
click at [760, 362] on div at bounding box center [740, 360] width 64 height 13
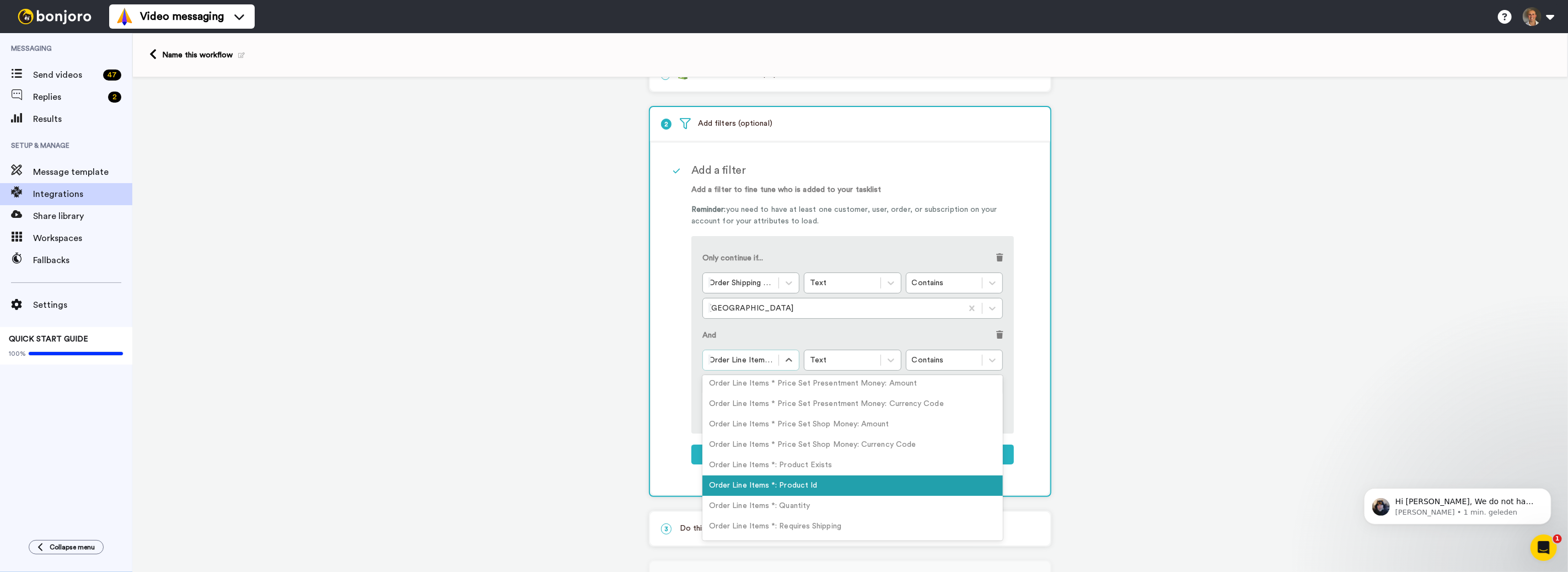
scroll to position [2842, 0]
click at [859, 358] on div "Text" at bounding box center [842, 360] width 64 height 11
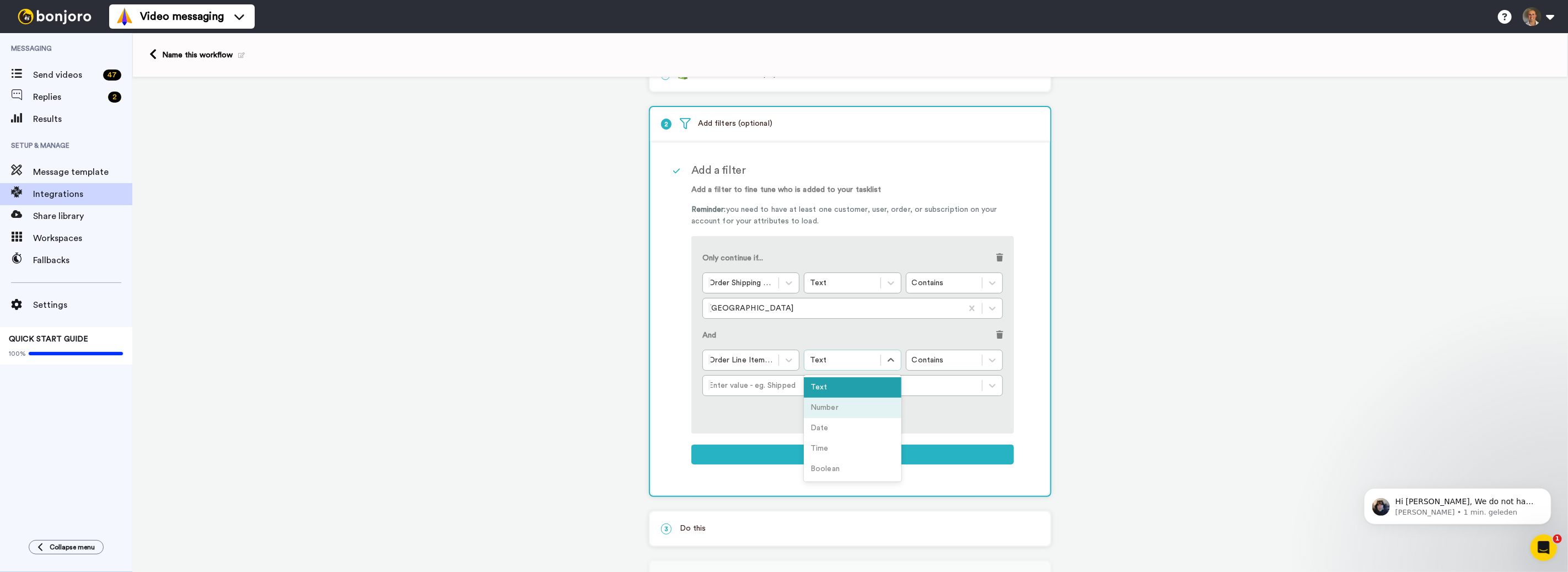
click at [852, 409] on div "Number" at bounding box center [852, 408] width 97 height 20
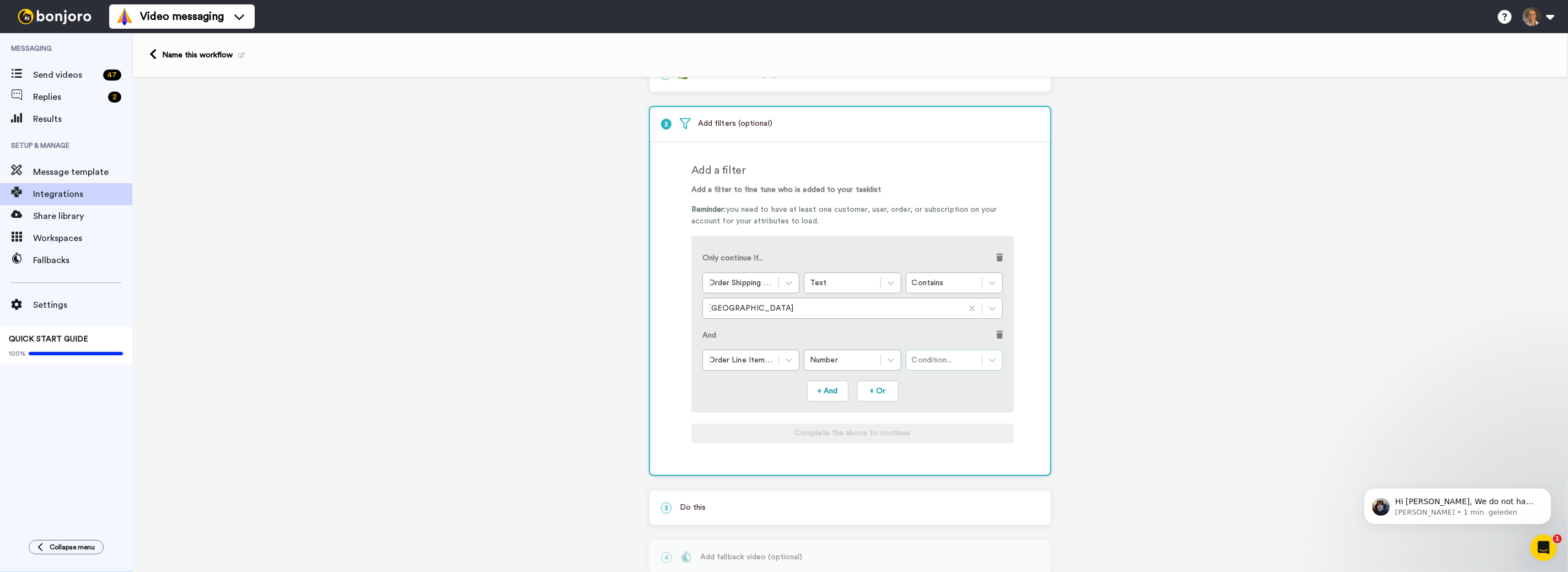
click at [944, 356] on div "Condition..." at bounding box center [944, 360] width 64 height 11
click at [852, 360] on div "Number" at bounding box center [842, 360] width 64 height 11
click at [849, 377] on div "Text" at bounding box center [852, 387] width 97 height 20
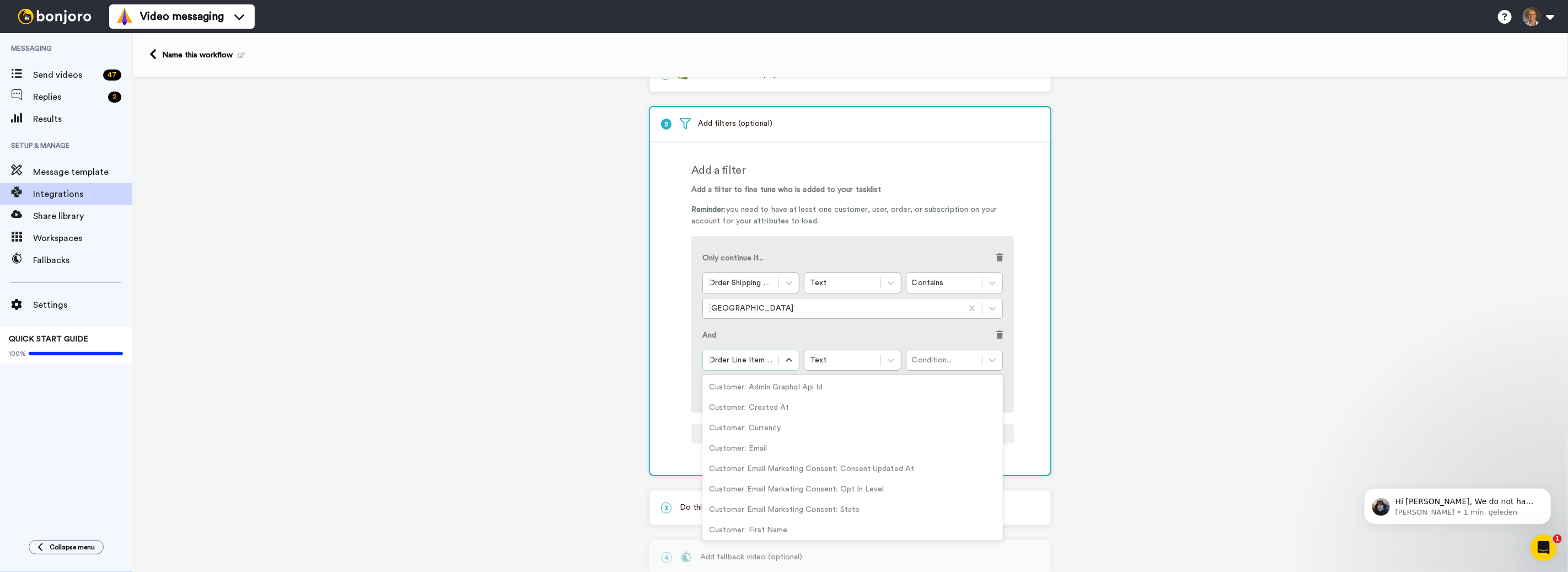
click at [742, 358] on div at bounding box center [740, 360] width 64 height 13
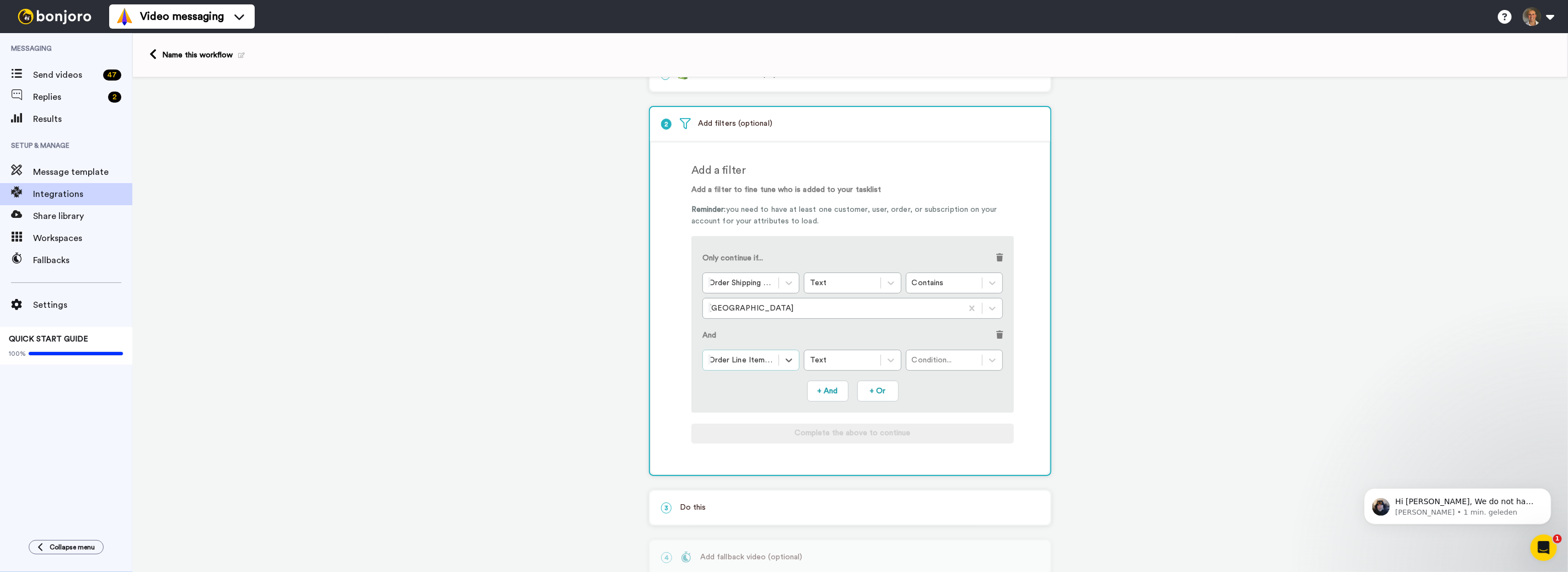
click at [746, 361] on div at bounding box center [740, 360] width 64 height 13
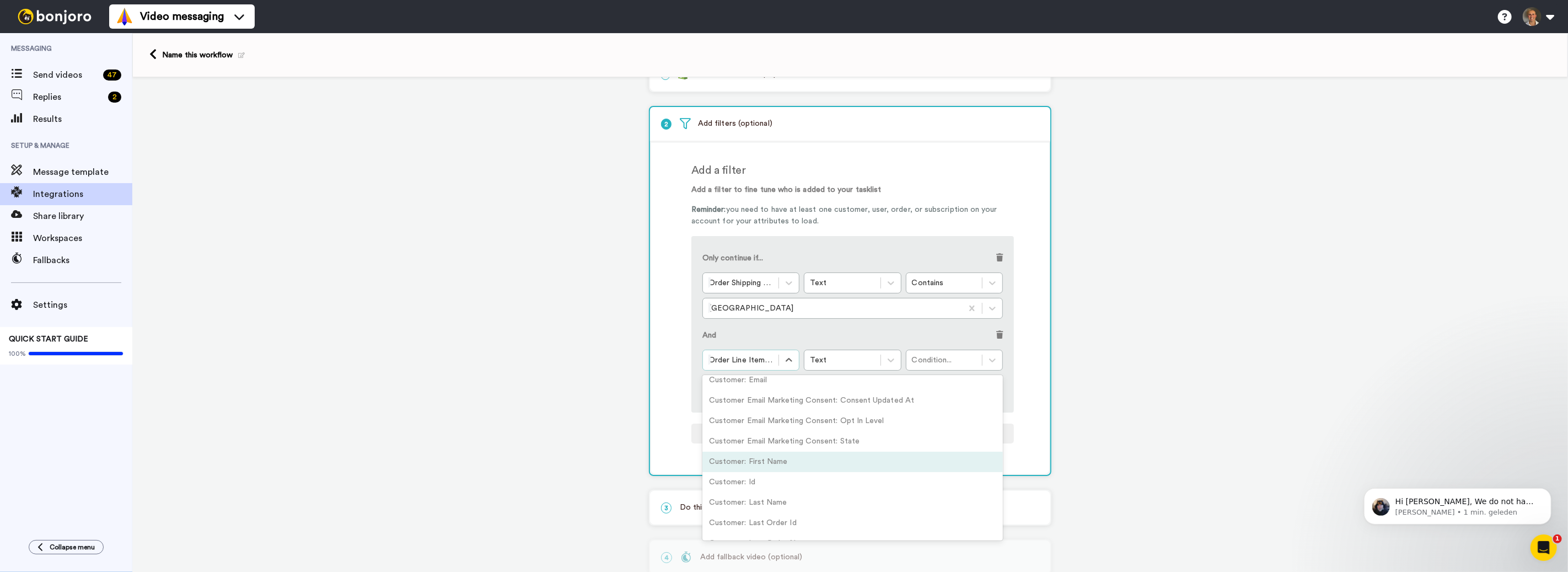
scroll to position [0, 0]
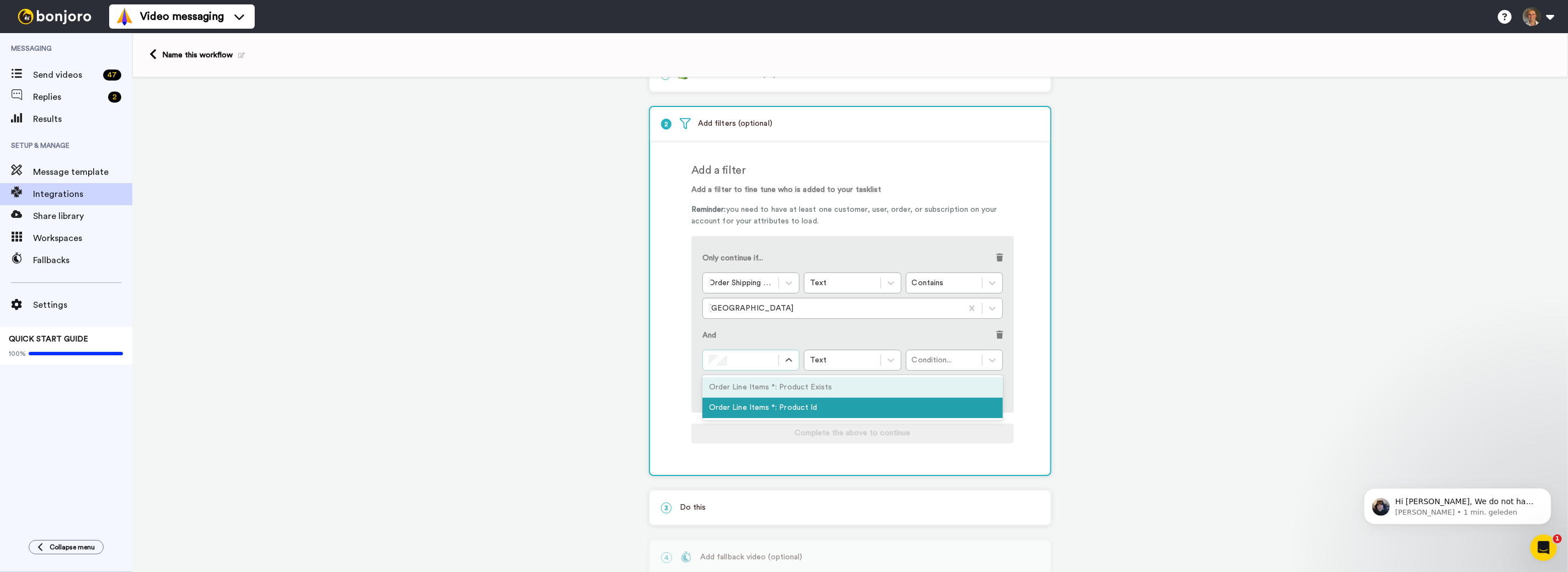
click at [747, 382] on div "Order Line Items *: Product Exists" at bounding box center [853, 387] width 301 height 20
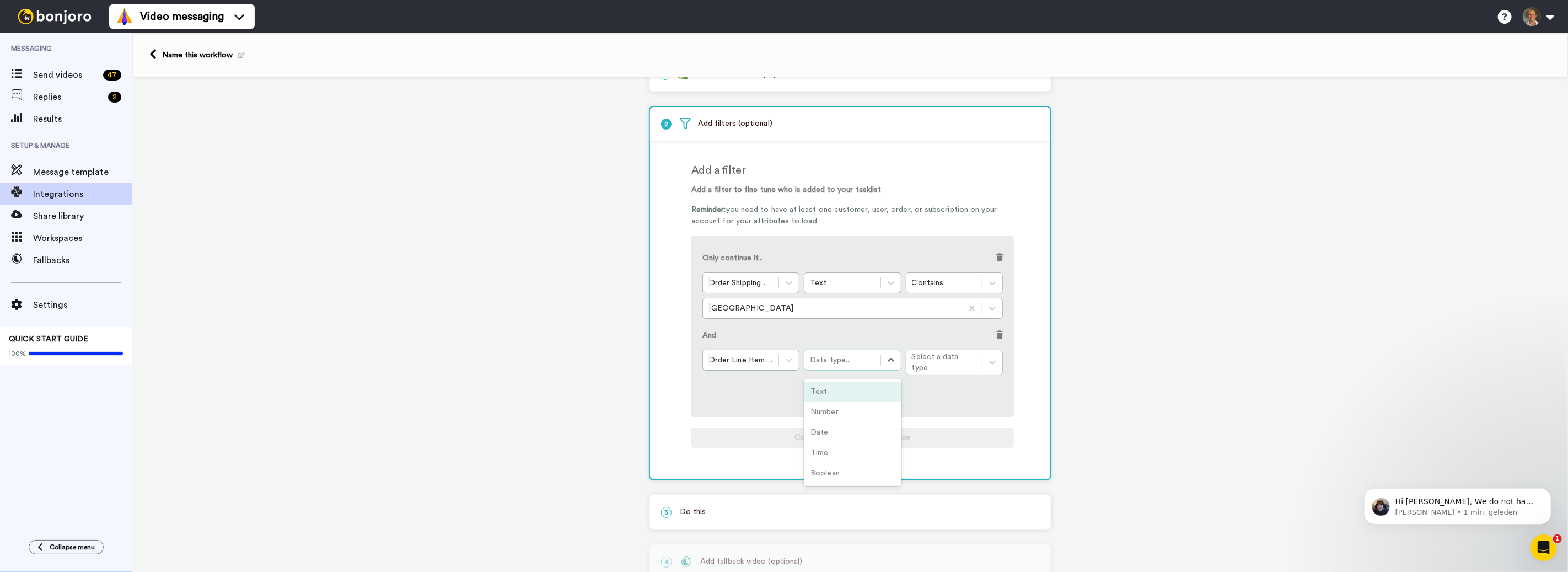
click at [838, 362] on div "Data type..." at bounding box center [842, 360] width 64 height 11
click at [841, 382] on div "Text" at bounding box center [852, 392] width 97 height 20
click at [956, 358] on div "Condition..." at bounding box center [944, 360] width 64 height 11
click at [948, 380] on div "Contains" at bounding box center [955, 387] width 97 height 20
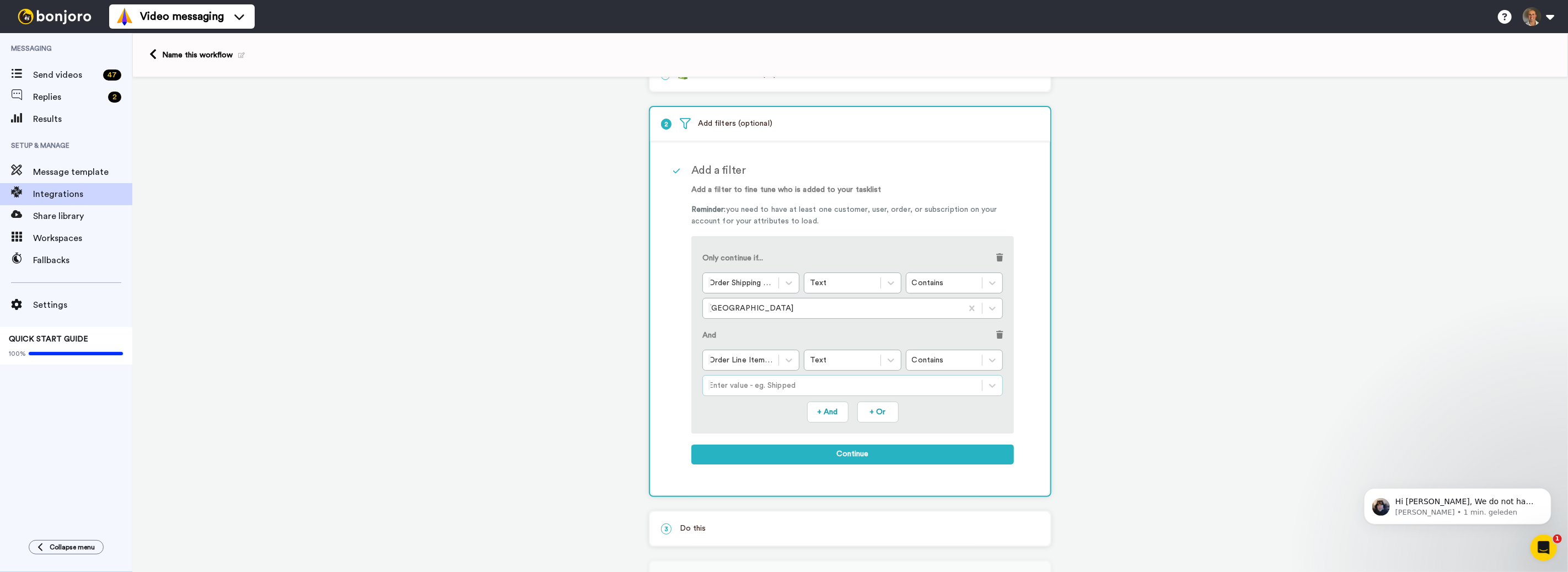
click at [812, 384] on div at bounding box center [842, 386] width 268 height 13
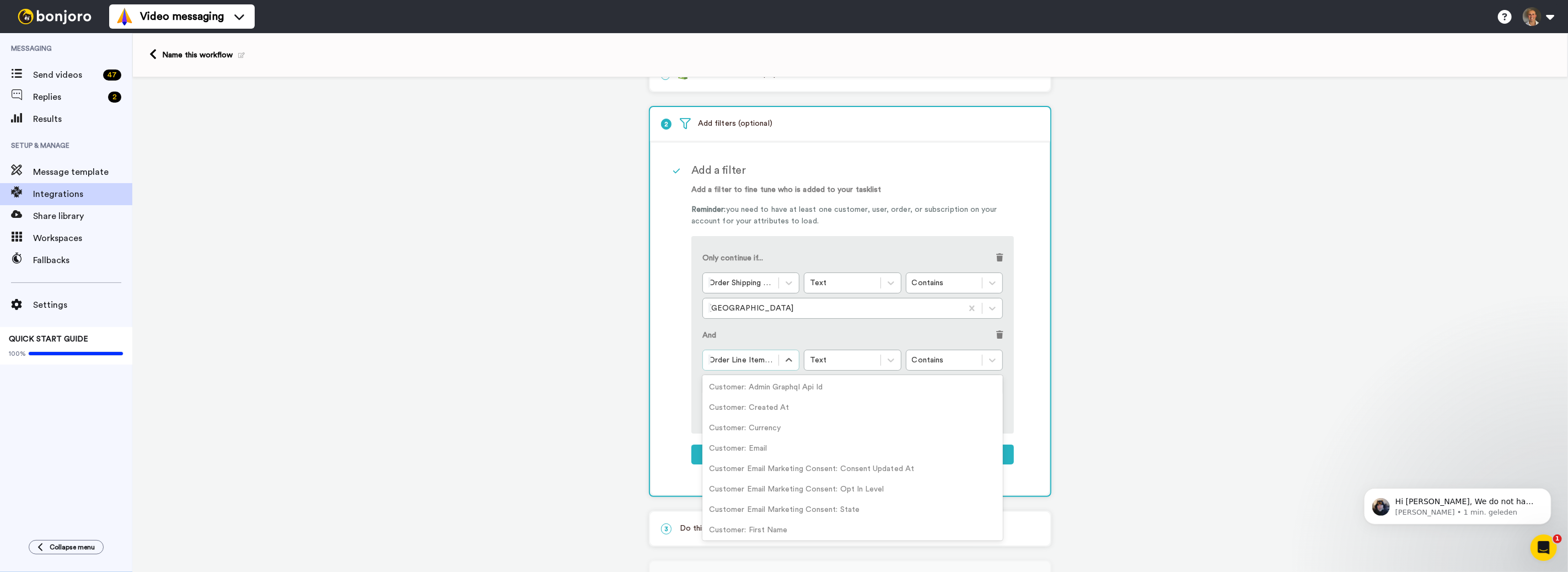
click at [761, 363] on div at bounding box center [740, 360] width 64 height 13
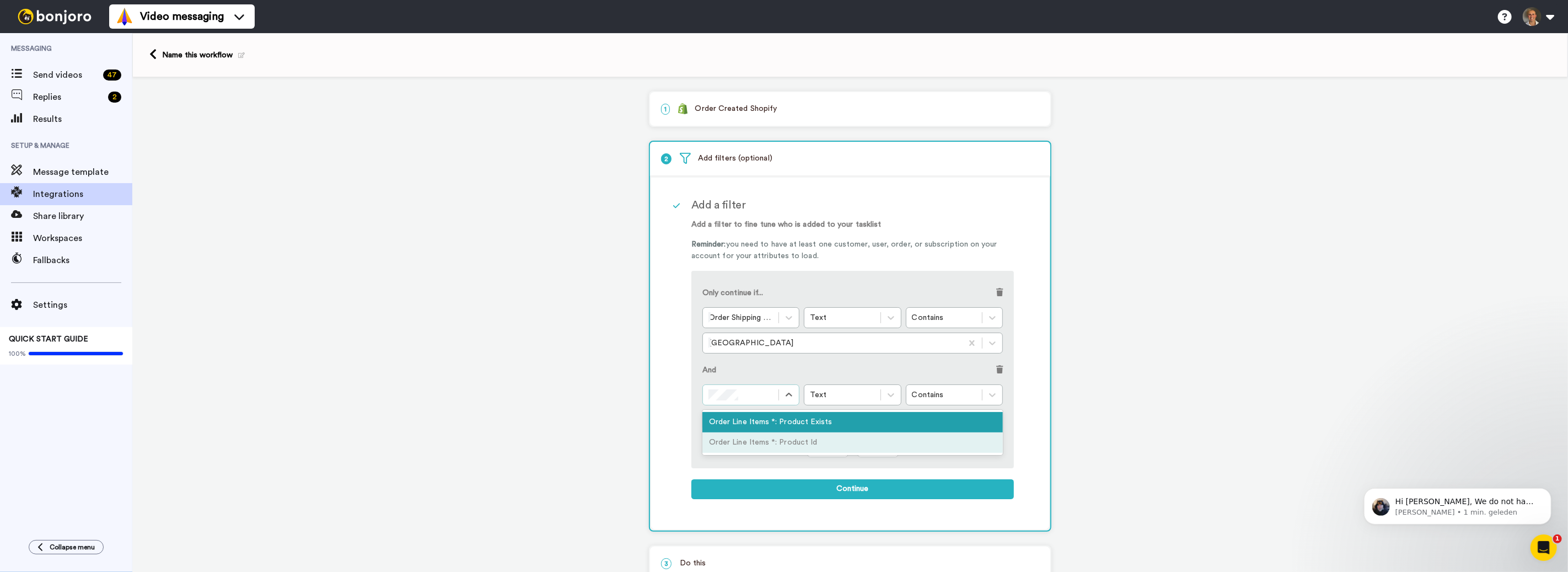
click at [769, 437] on div "Order Line Items *: Product Id" at bounding box center [853, 442] width 301 height 20
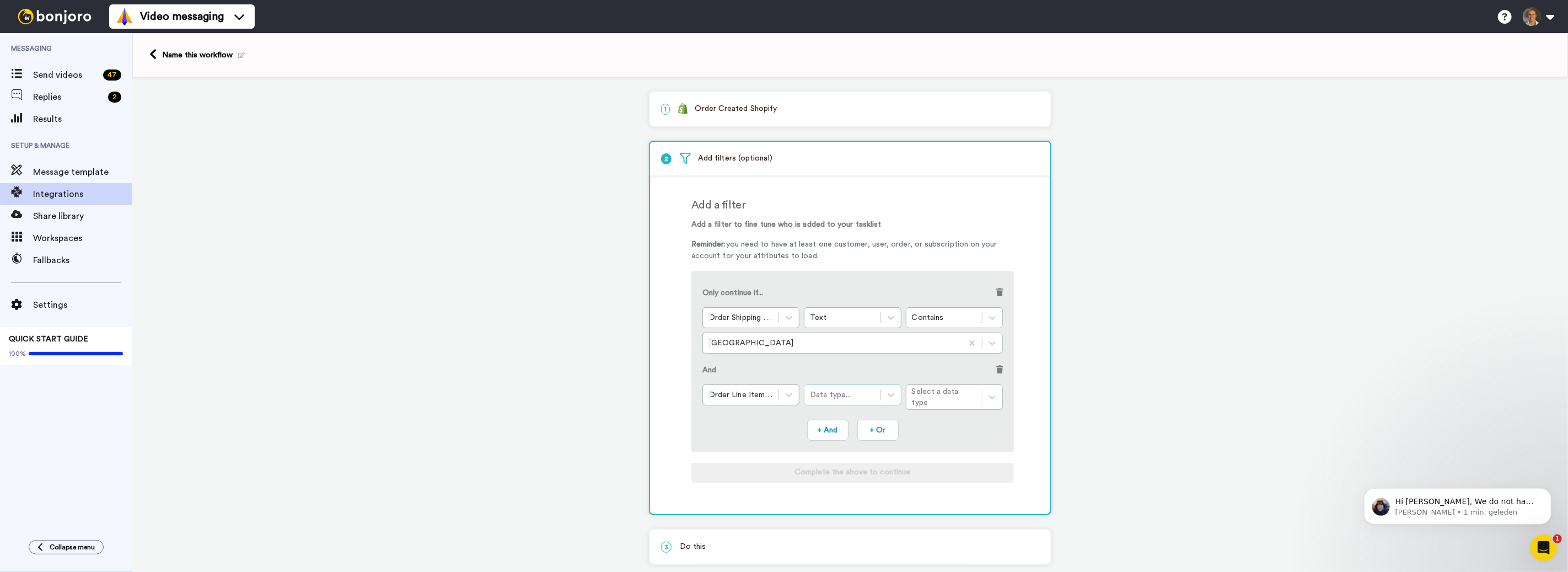
click at [869, 389] on div "Data type..." at bounding box center [842, 394] width 64 height 11
click at [944, 391] on div "Order Line Items *: Product Id option Text focused, 1 of 5. 5 results available…" at bounding box center [853, 397] width 301 height 25
click at [944, 392] on div "Order Line Items *: Product Id Data type... Select a data type" at bounding box center [853, 397] width 301 height 25
click at [872, 392] on div "Data type..." at bounding box center [842, 394] width 64 height 11
click at [849, 425] on div "Text" at bounding box center [852, 427] width 97 height 20
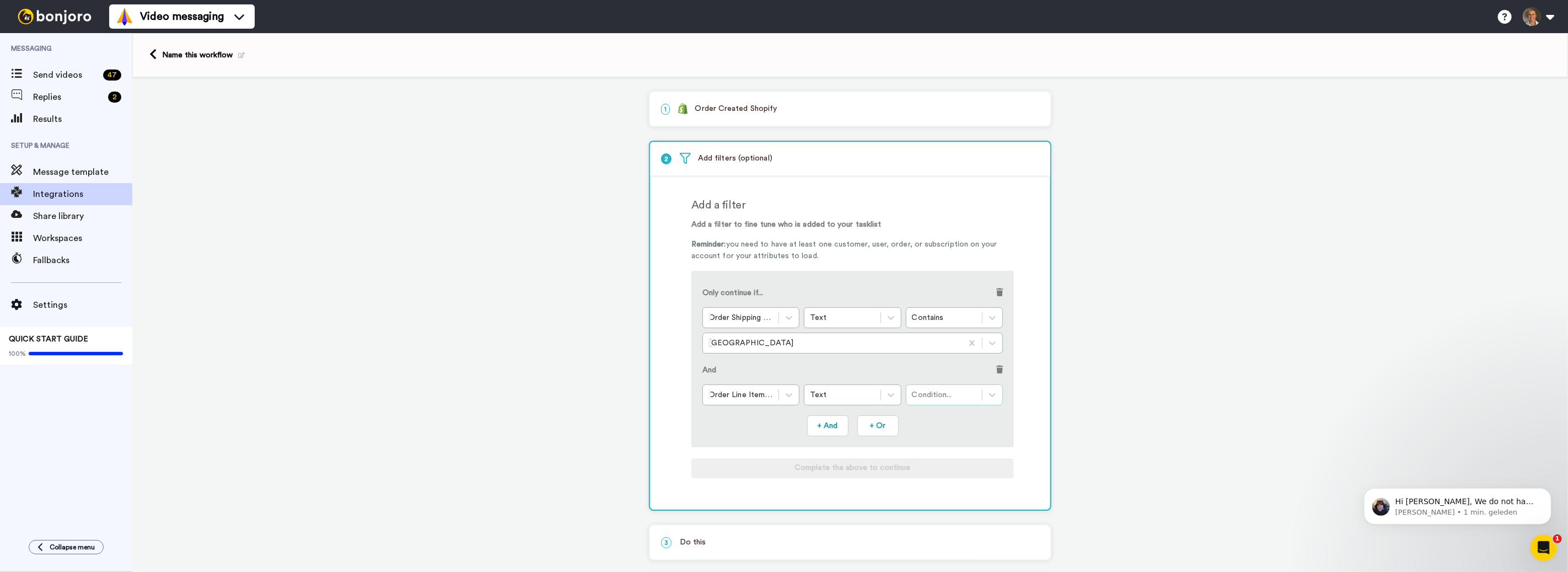
click at [947, 394] on div "Condition..." at bounding box center [944, 394] width 64 height 11
click at [951, 417] on div "Contains" at bounding box center [955, 422] width 97 height 20
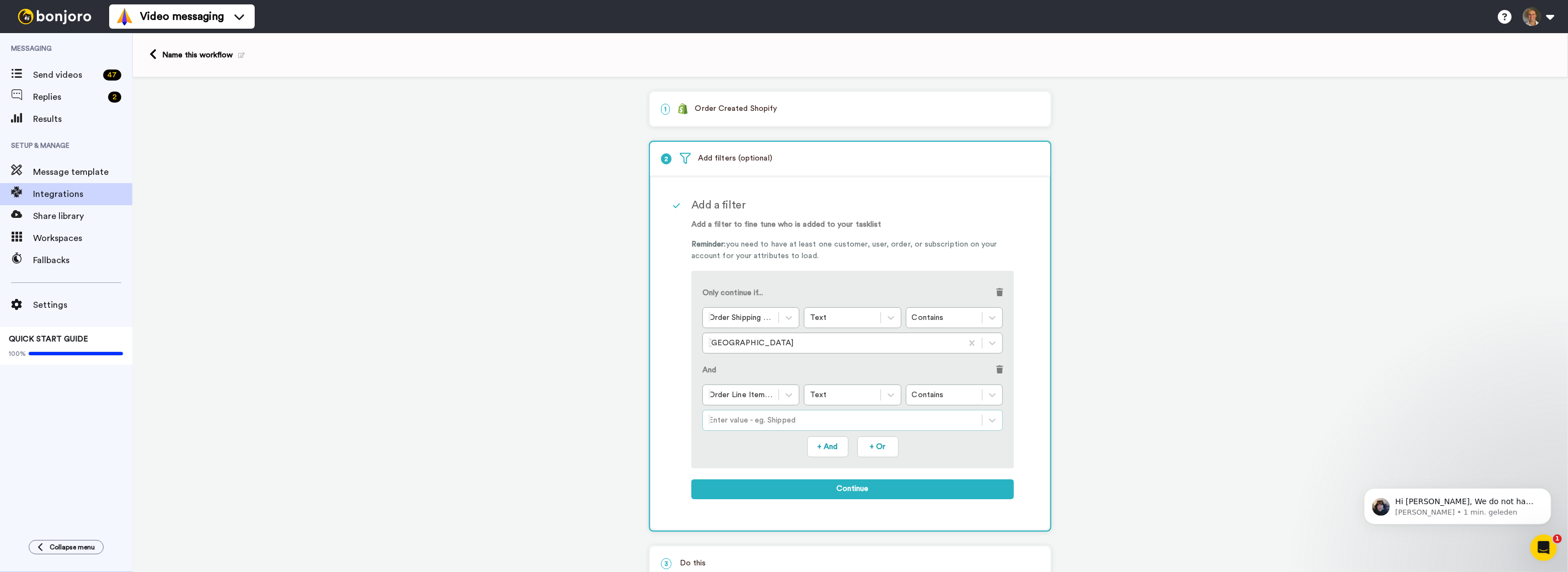
click at [901, 422] on div at bounding box center [842, 420] width 268 height 13
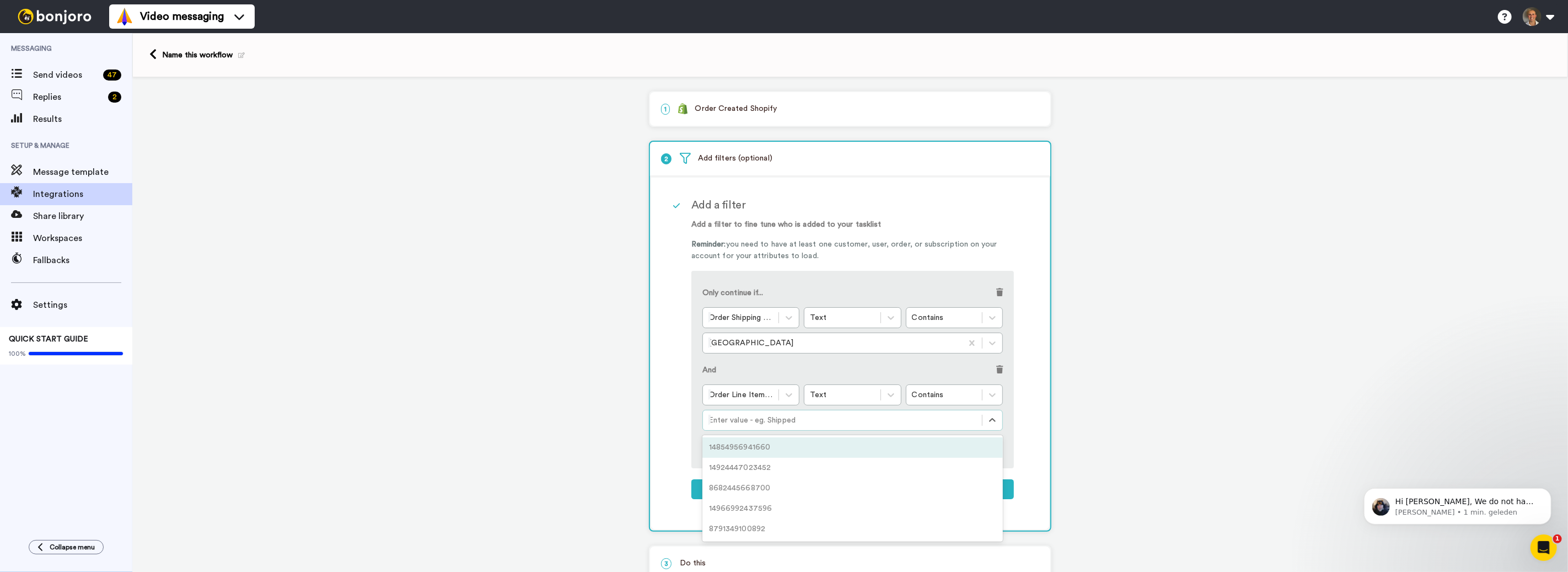
click at [854, 444] on div "14854956941660" at bounding box center [853, 447] width 301 height 20
click at [860, 418] on div at bounding box center [832, 420] width 248 height 13
click at [768, 392] on div at bounding box center [740, 394] width 64 height 13
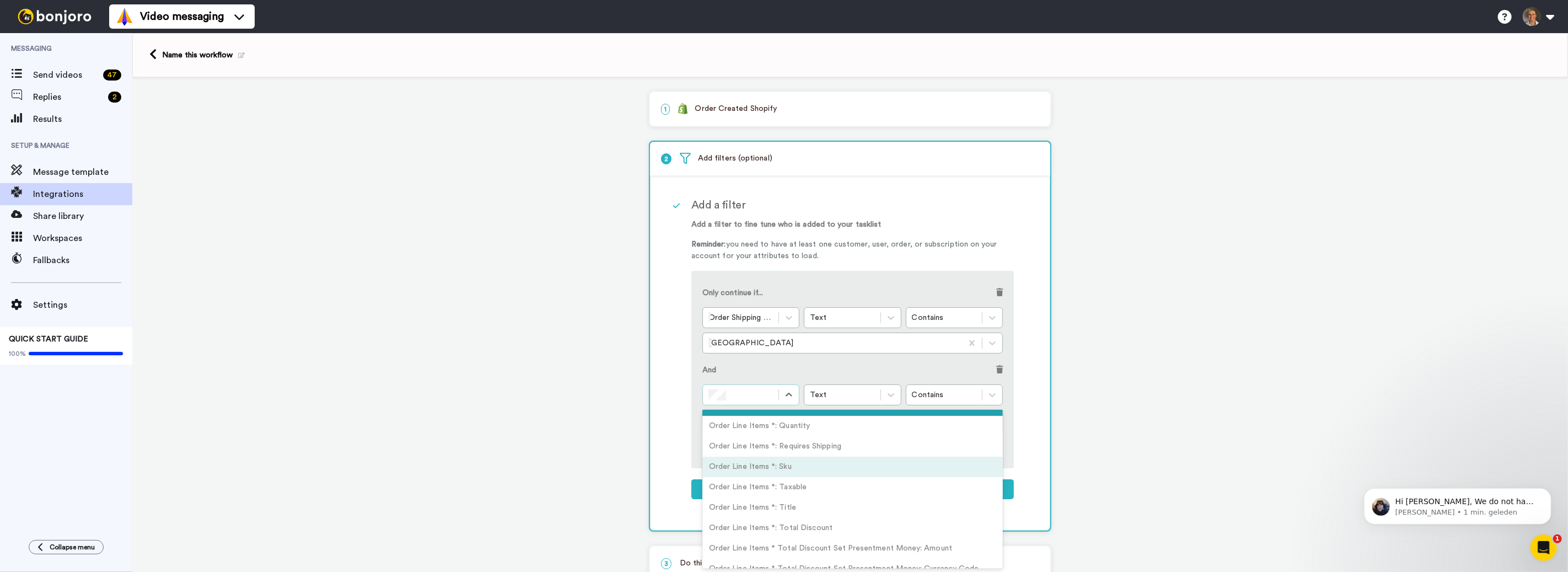
click at [790, 470] on div "Order Line Items *: Sku" at bounding box center [853, 467] width 301 height 20
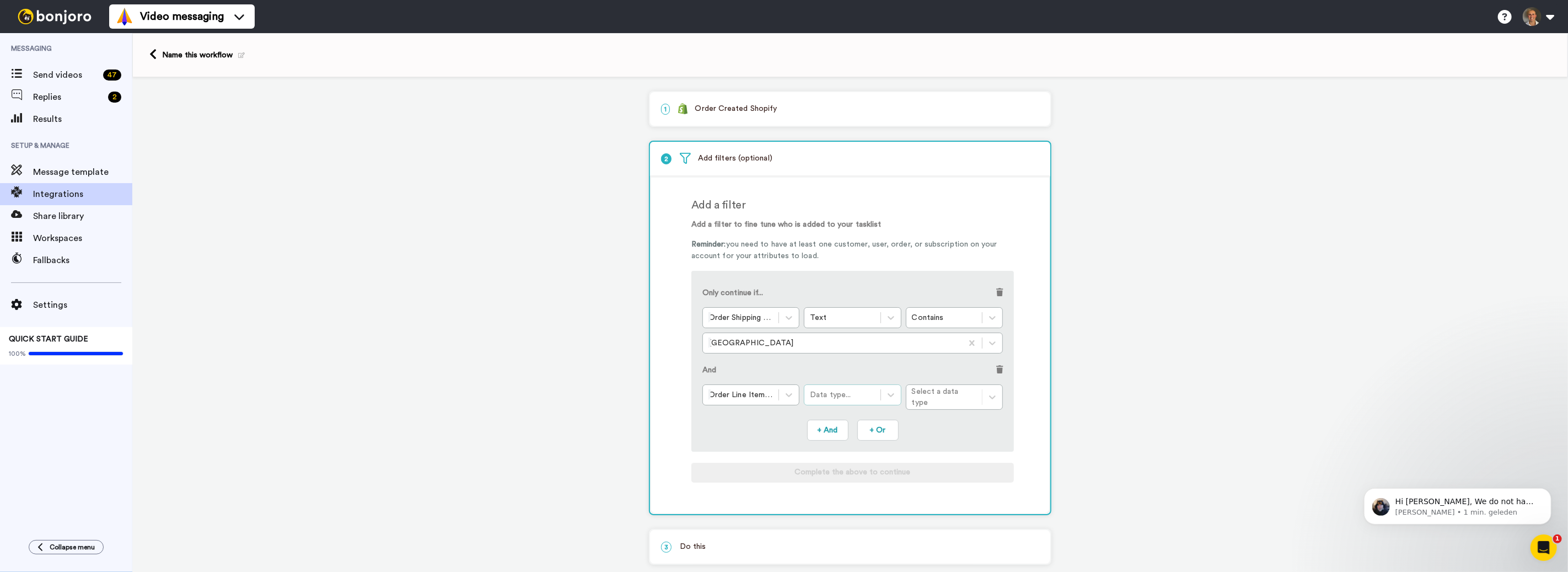
click at [872, 389] on div "Data type..." at bounding box center [842, 394] width 64 height 11
click at [864, 418] on div "Text" at bounding box center [852, 427] width 97 height 20
click at [941, 393] on div "Condition..." at bounding box center [944, 394] width 64 height 11
click at [939, 415] on div "Contains" at bounding box center [955, 422] width 97 height 20
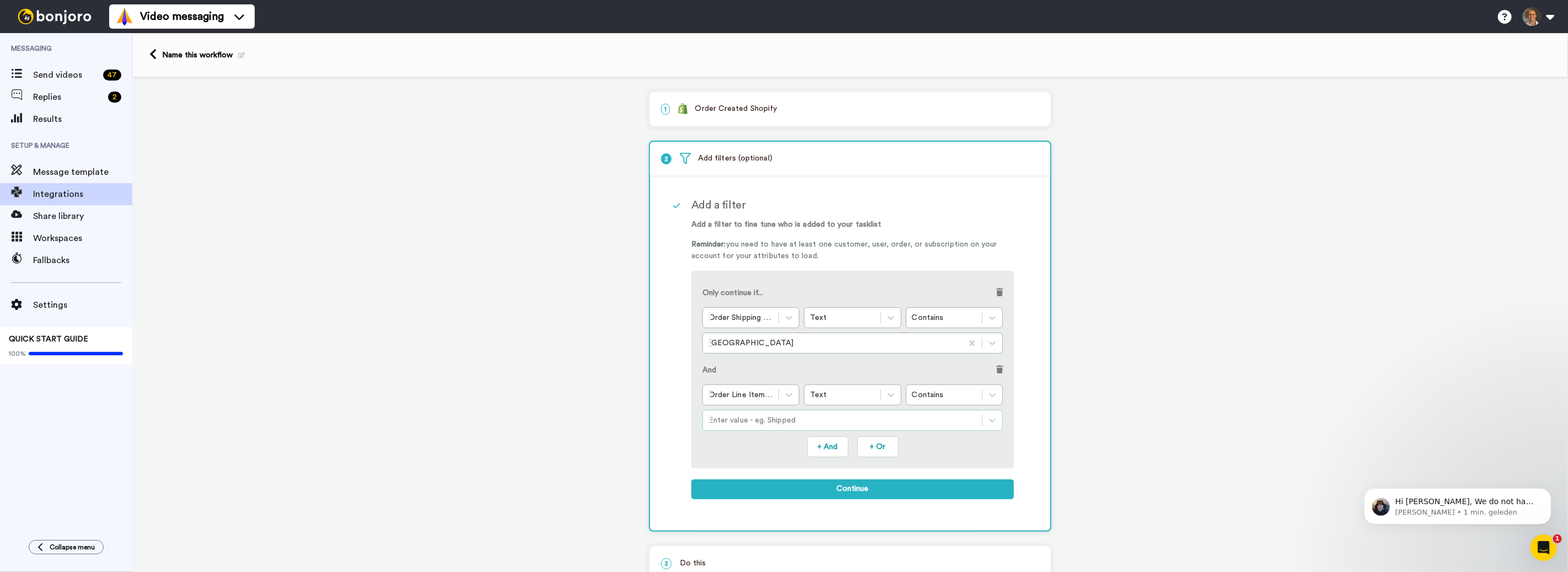
click at [821, 424] on div at bounding box center [842, 420] width 268 height 13
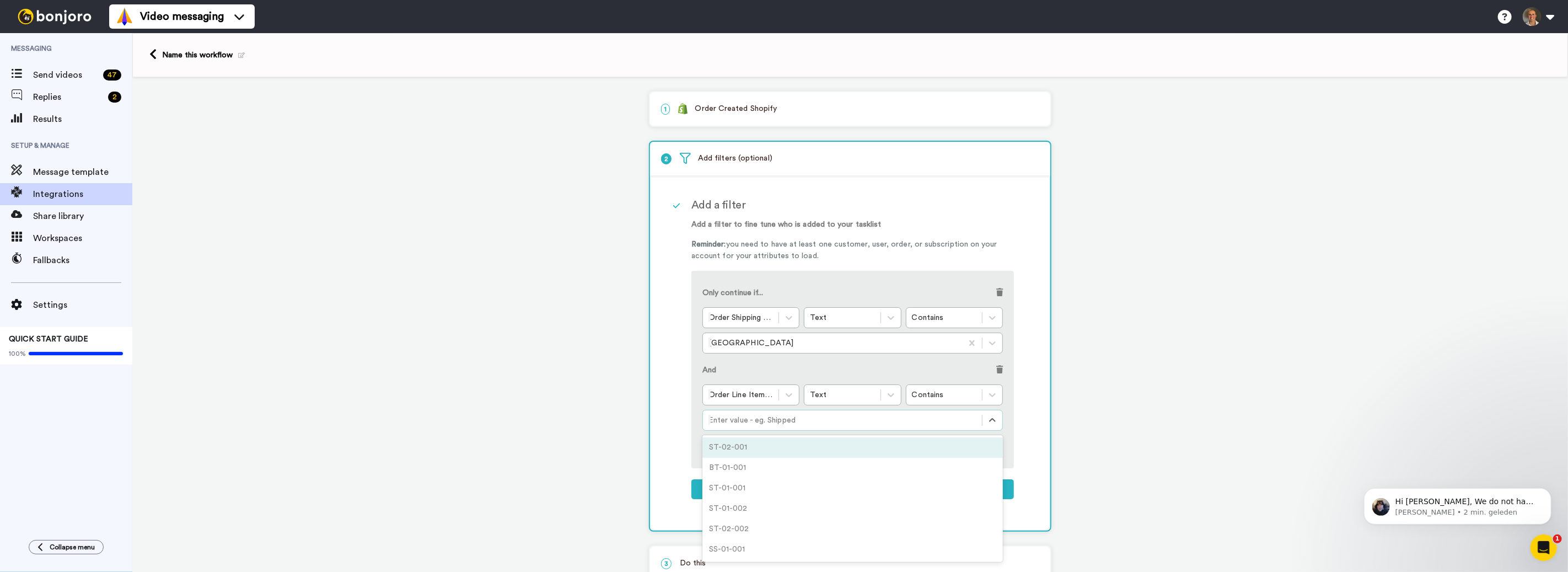
click at [765, 450] on div "ST-02-001" at bounding box center [853, 447] width 301 height 20
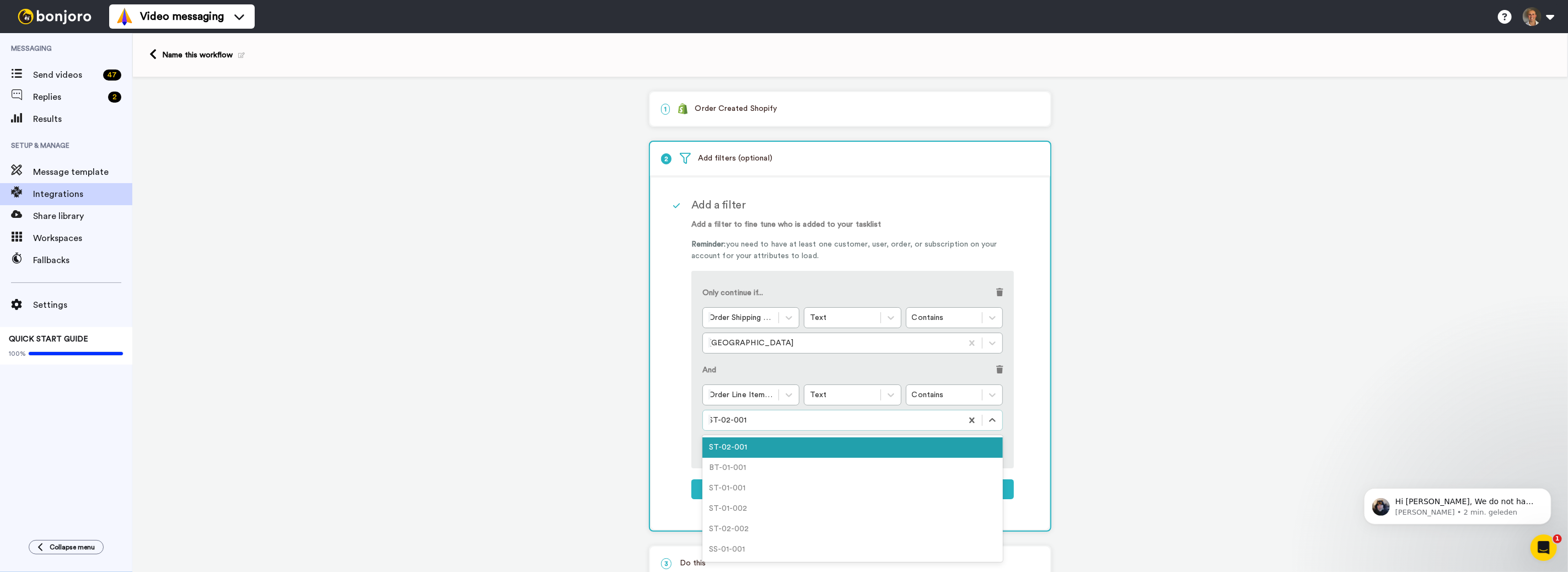
click at [807, 423] on div at bounding box center [832, 420] width 248 height 13
click at [1004, 295] on div "Only continue if... Order Shipping Address: Country Text Contains Netherlands A…" at bounding box center [852, 370] width 323 height 197
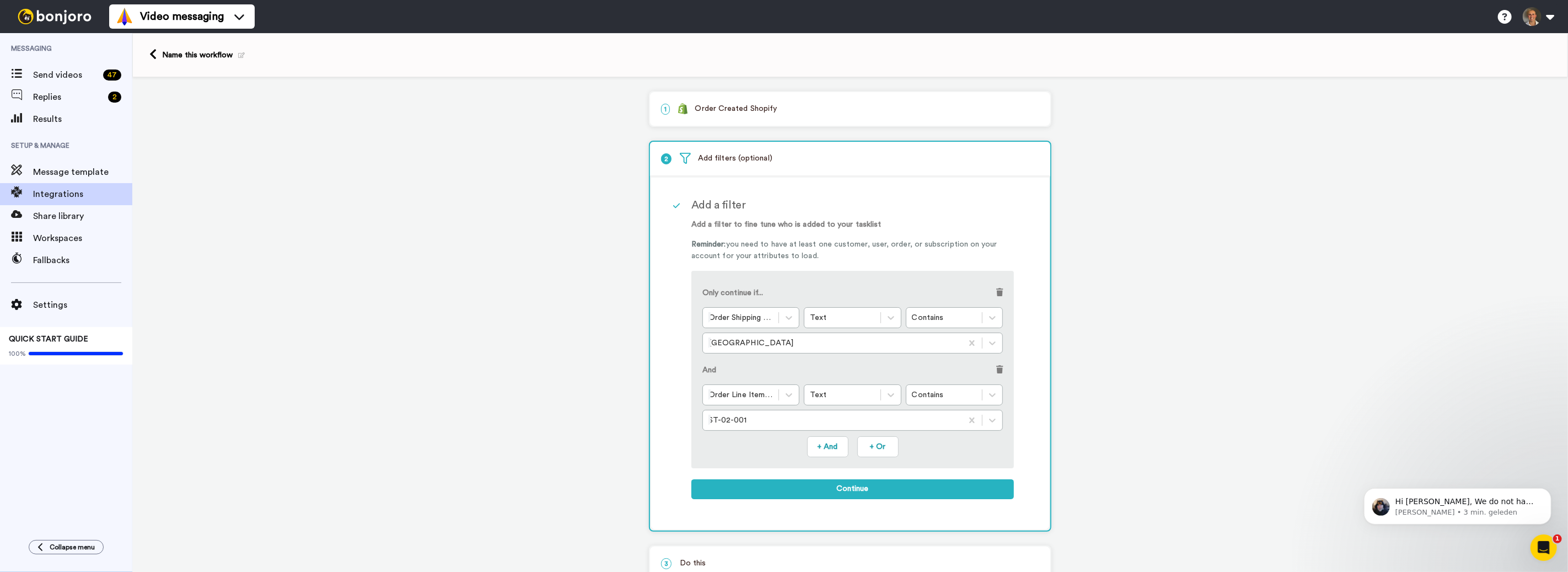
click at [1003, 295] on span at bounding box center [999, 292] width 6 height 8
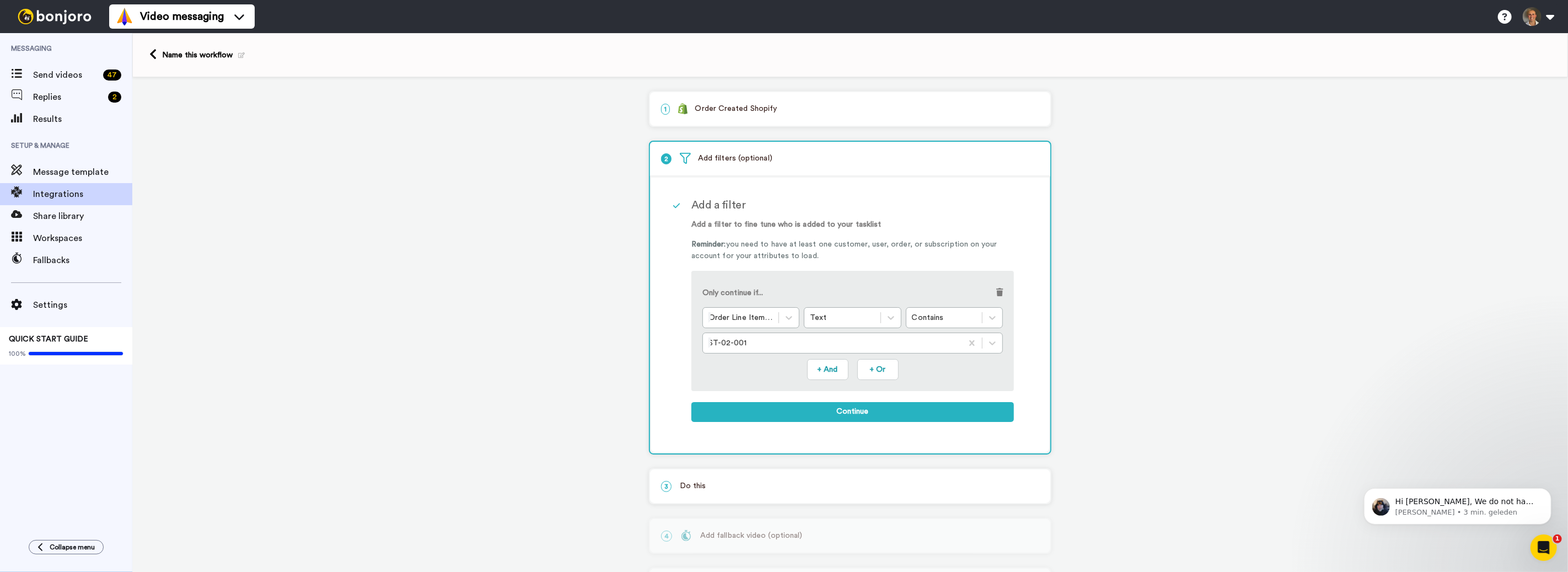
click at [1004, 293] on div "Only continue if... Order Line Items *: Sku Text Contains ST-02-001 + And + Or" at bounding box center [852, 331] width 323 height 120
click at [1004, 293] on div "Only continue if... Order Line Items *: Sku Text Contains ST-02-001 + And + Or" at bounding box center [852, 331] width 323 height 120
click at [1003, 293] on span at bounding box center [999, 292] width 6 height 8
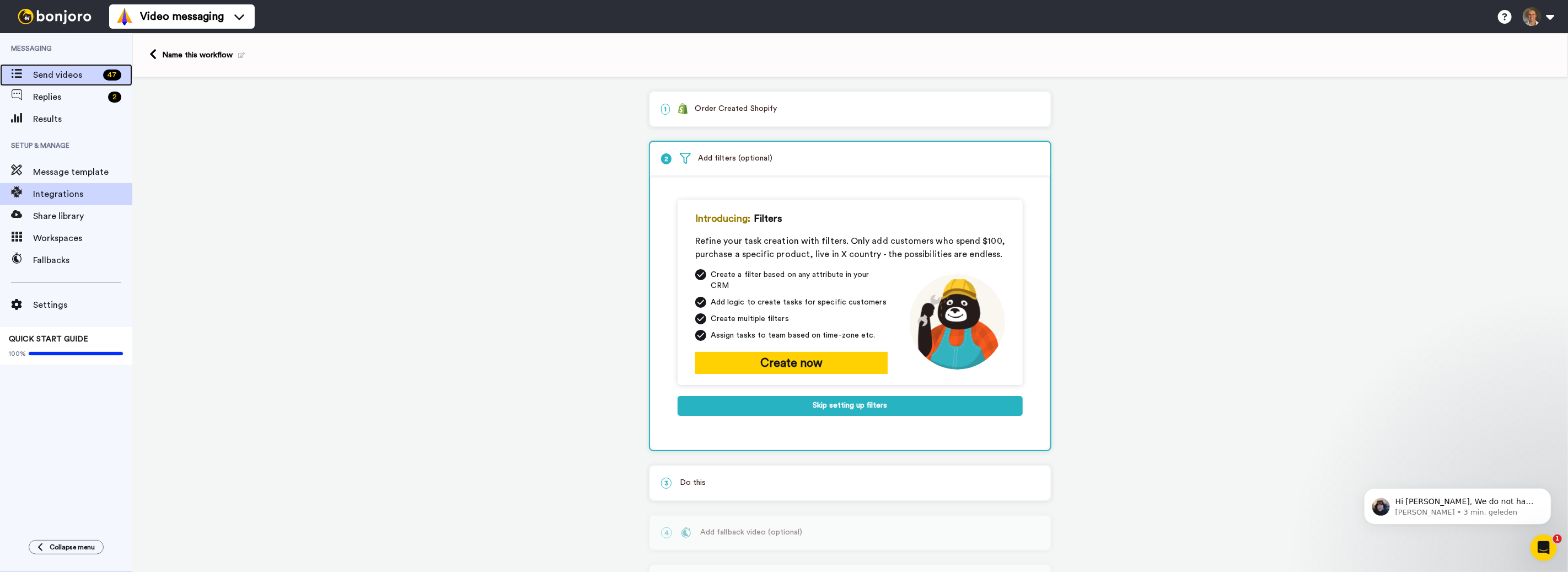
click at [85, 83] on div "Send videos 47" at bounding box center [66, 75] width 132 height 22
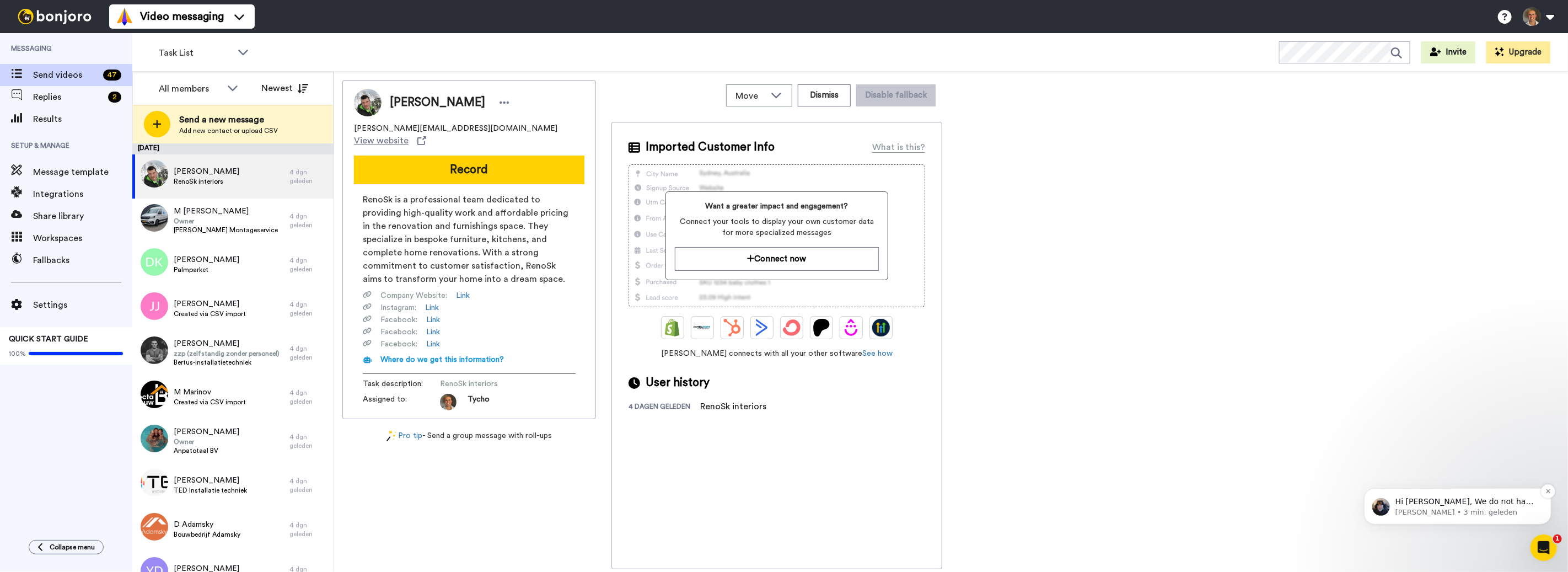
click at [1475, 498] on p "Hi [PERSON_NAME], We do not have an option to create more than one resend workf…" at bounding box center [1466, 501] width 142 height 11
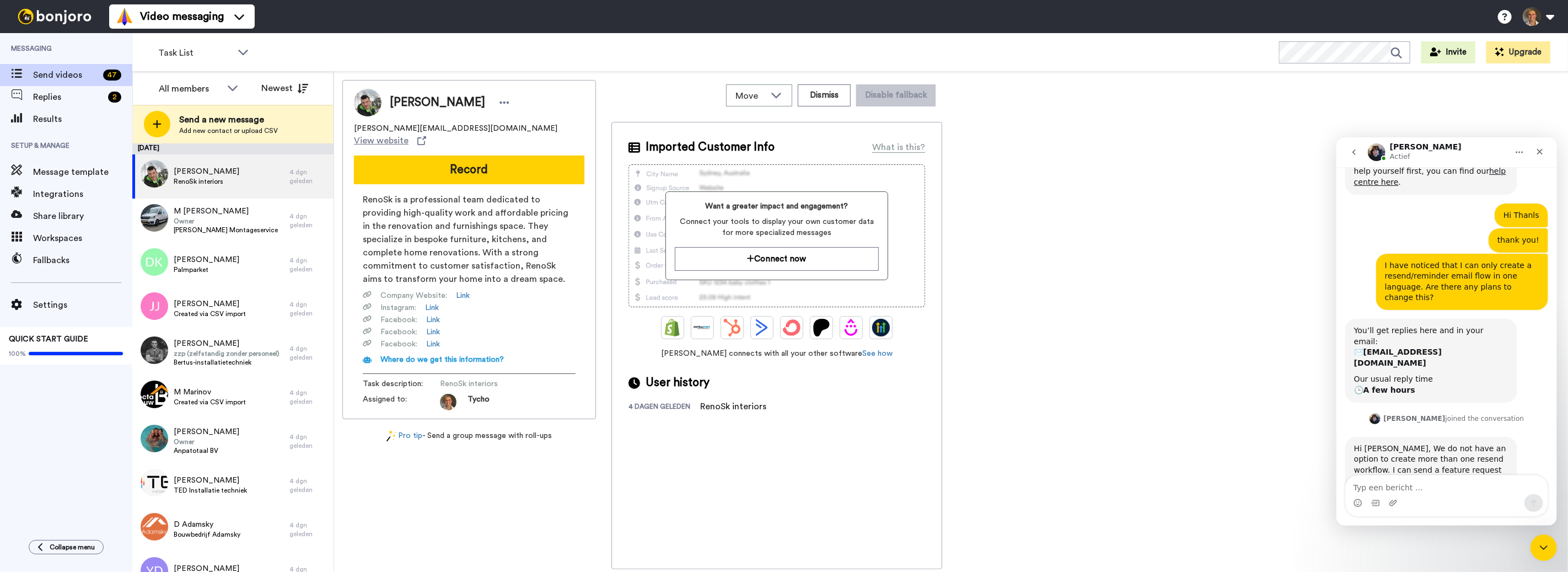
scroll to position [280, 0]
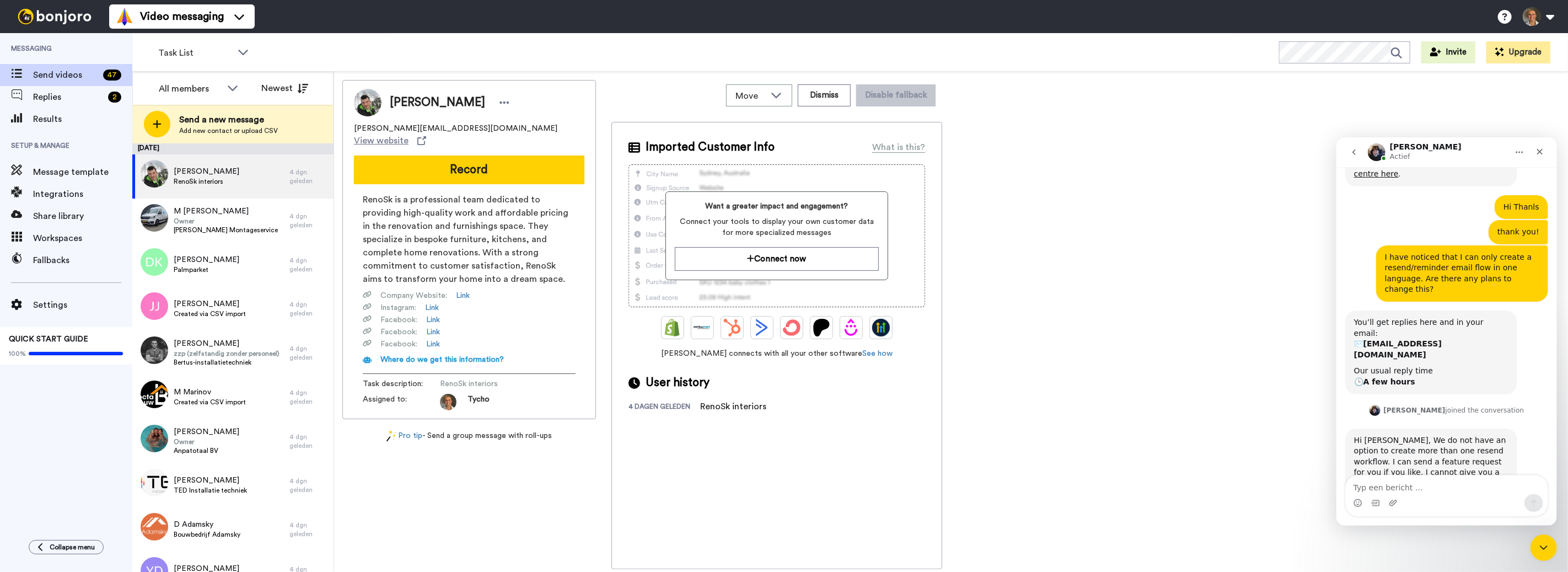
click at [1413, 485] on textarea "Typ een bericht …" at bounding box center [1445, 484] width 202 height 19
type textarea "Yes i think this is a very nice feature"
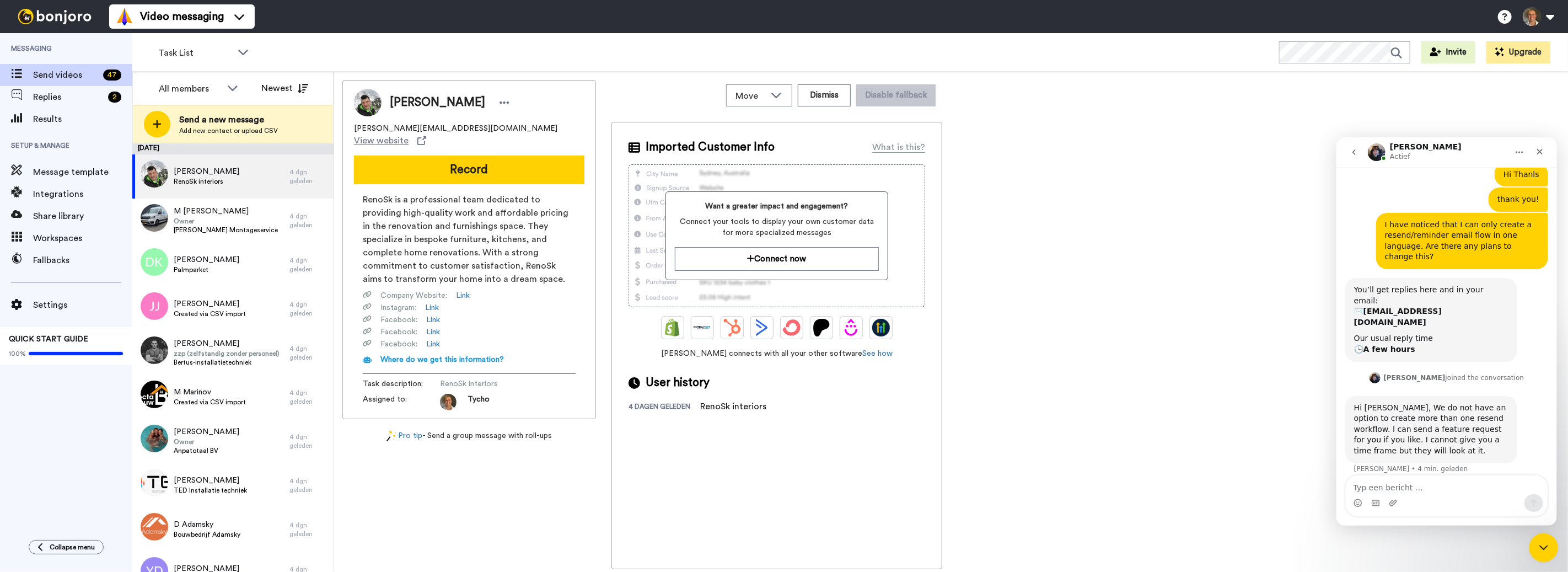
click at [1542, 546] on icon "Intercom Messenger sluiten" at bounding box center [1542, 546] width 13 height 13
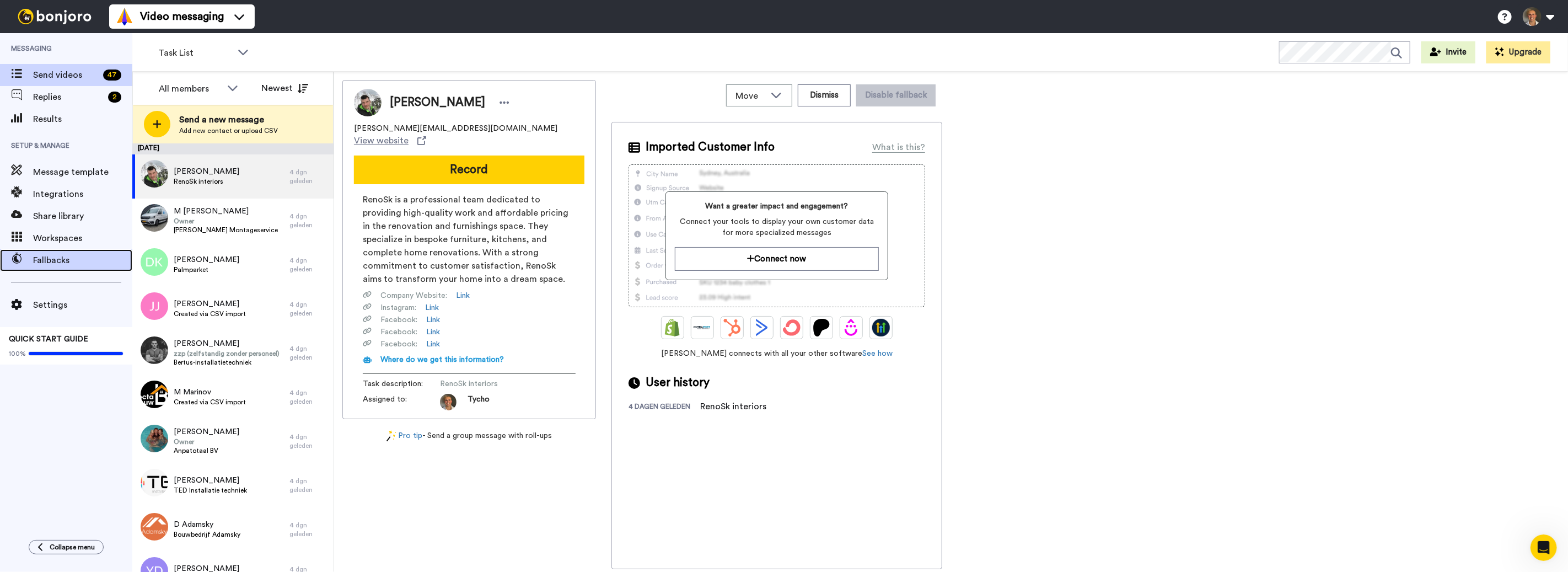
click at [54, 263] on span "Fallbacks" at bounding box center [82, 260] width 99 height 13
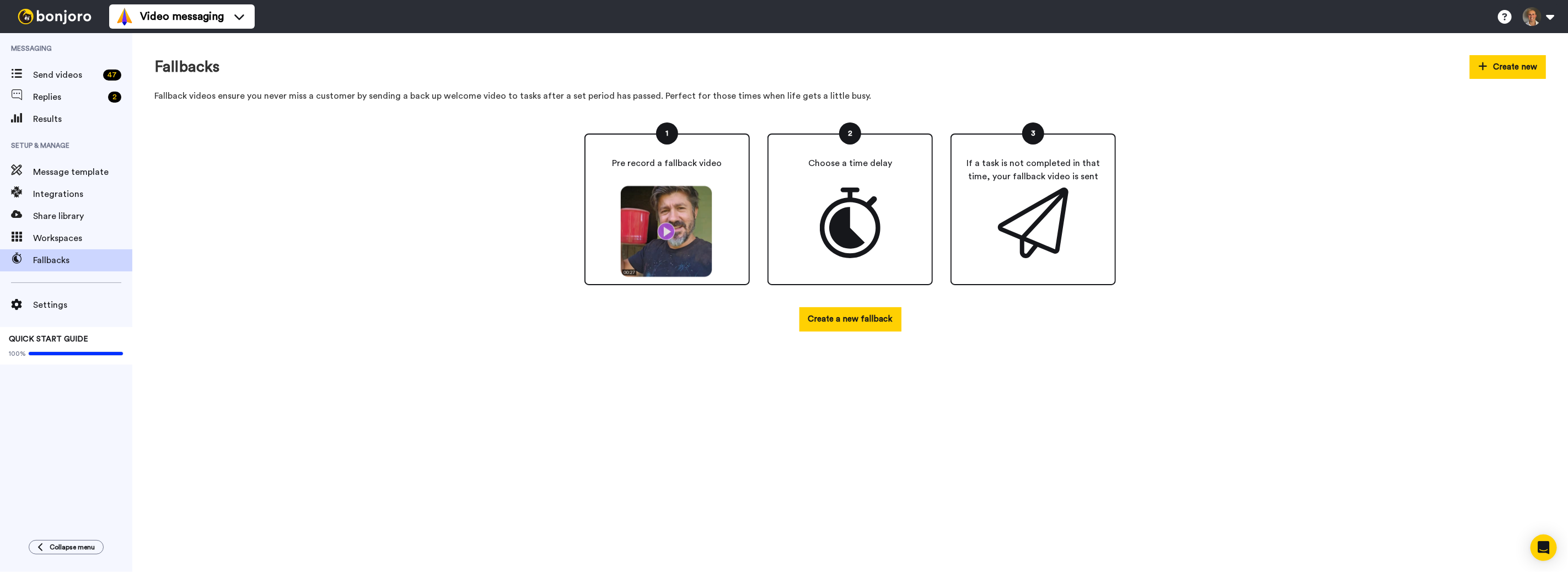
click at [663, 233] on img at bounding box center [667, 231] width 102 height 93
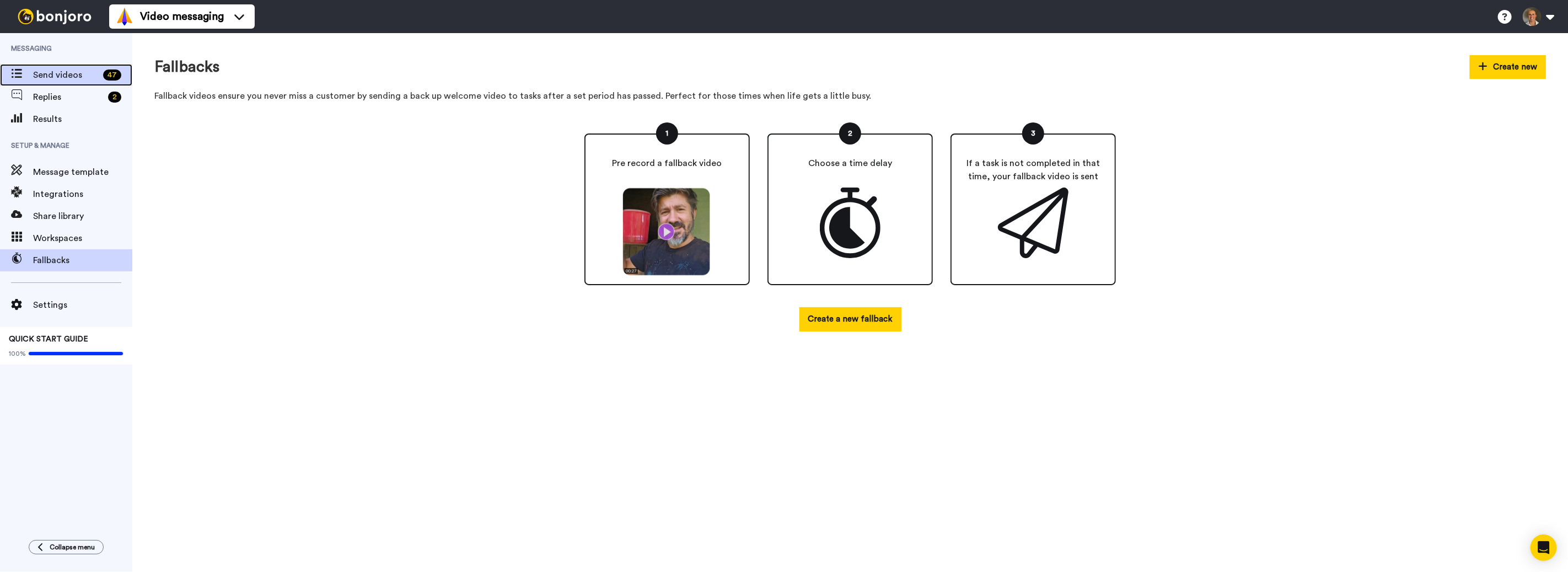
click at [85, 75] on span "Send videos" at bounding box center [66, 75] width 66 height 13
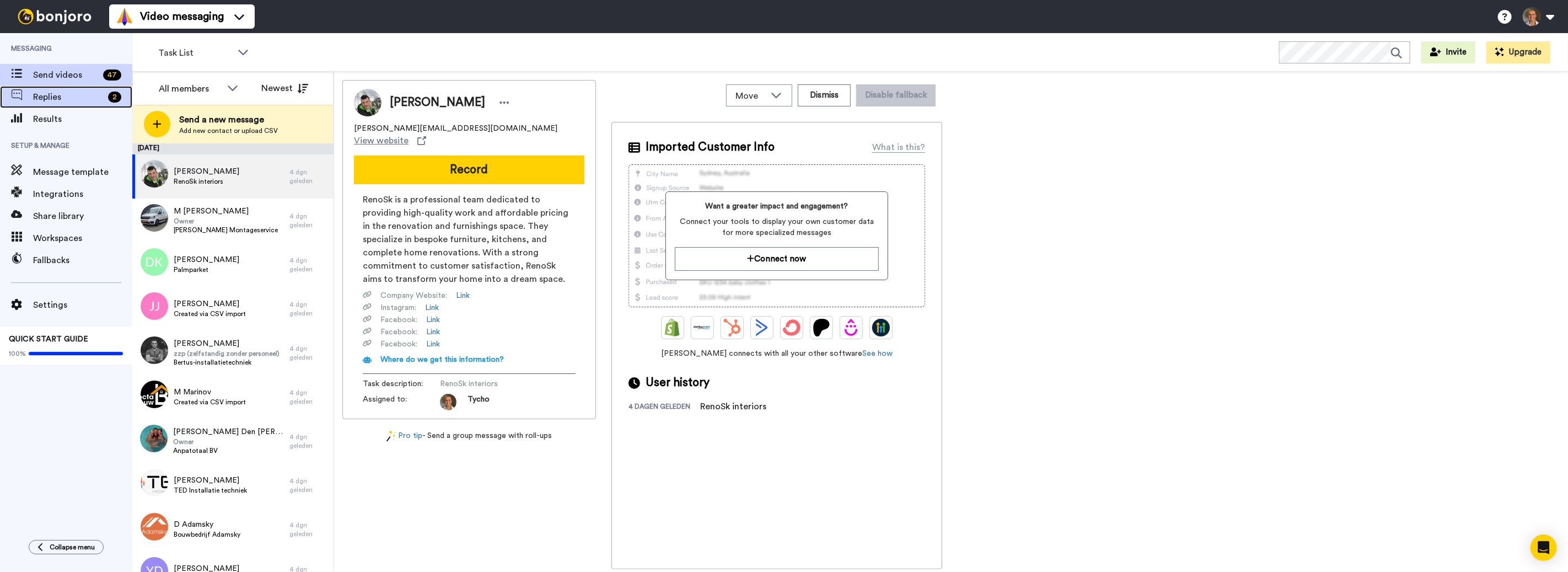
click at [88, 102] on span "Replies" at bounding box center [68, 97] width 71 height 13
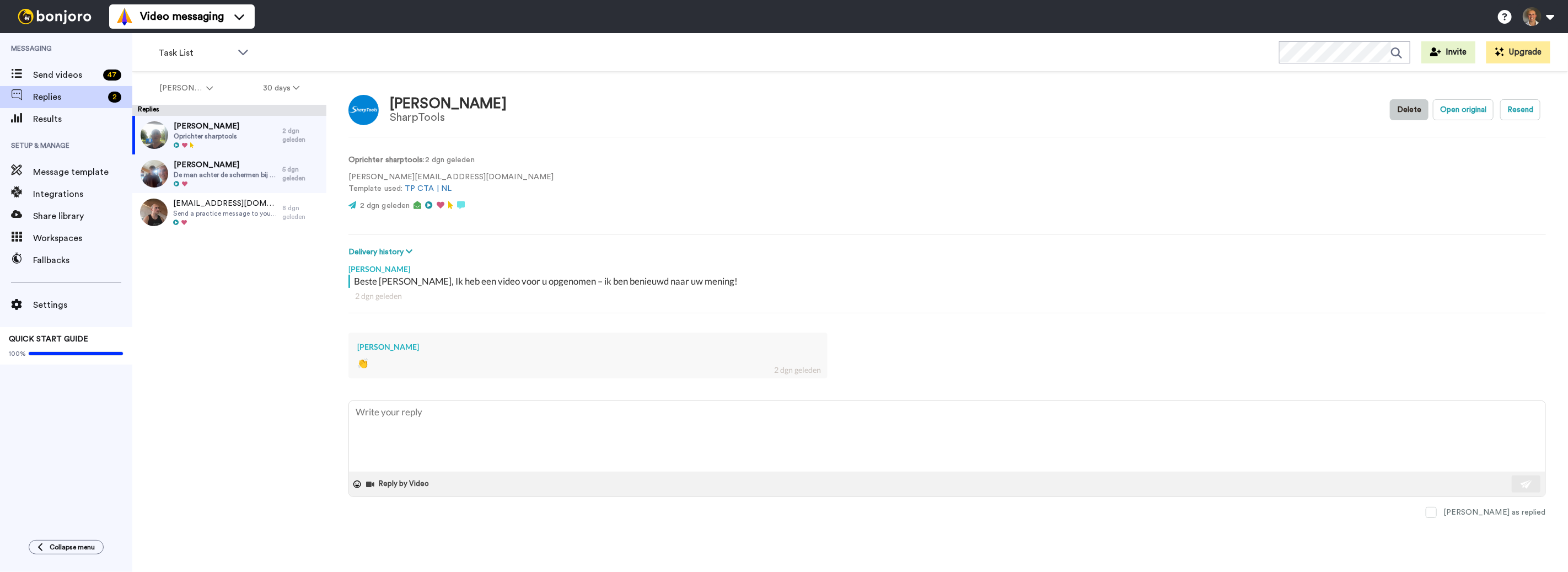
click at [1408, 115] on button "Delete" at bounding box center [1409, 109] width 39 height 21
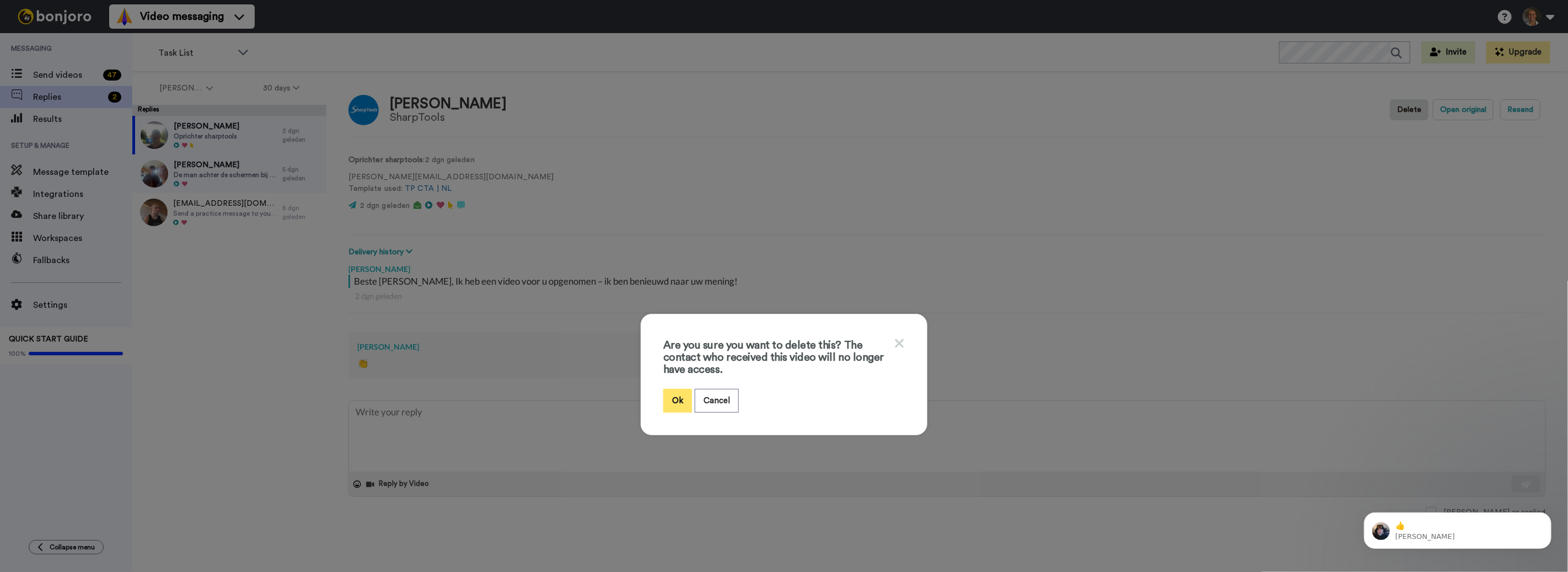
click at [672, 398] on button "Ok" at bounding box center [677, 401] width 28 height 24
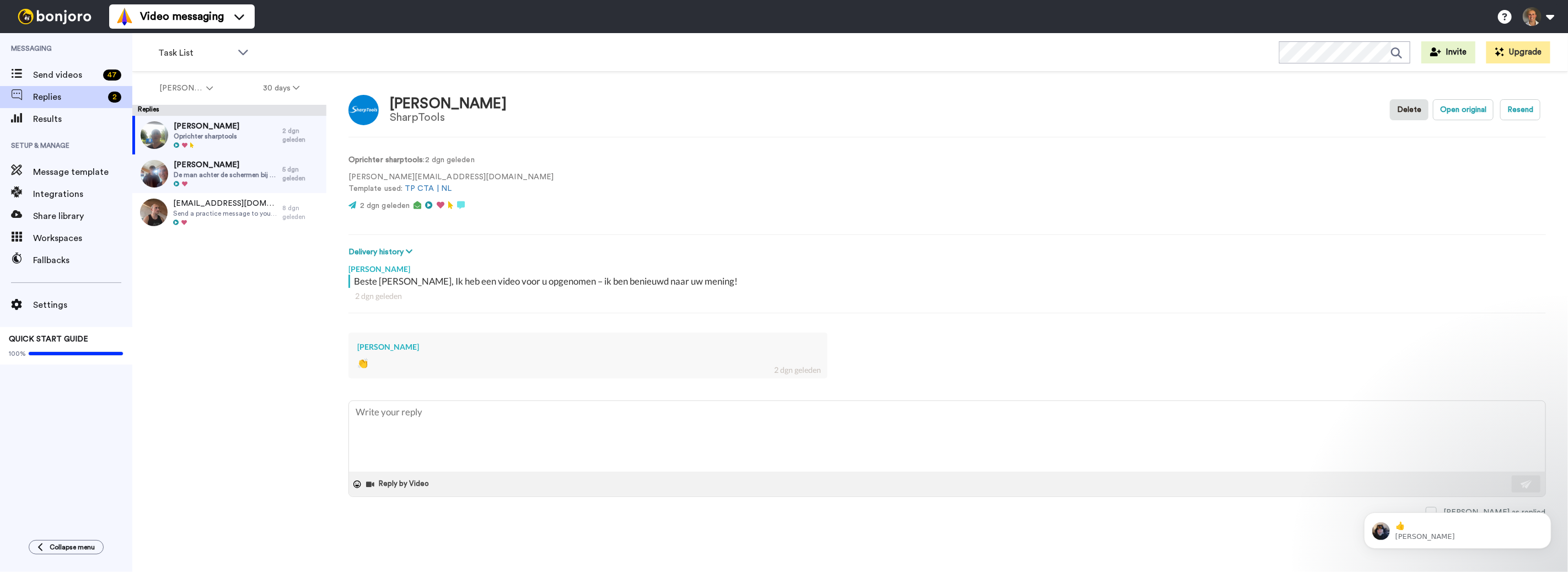
type textarea "x"
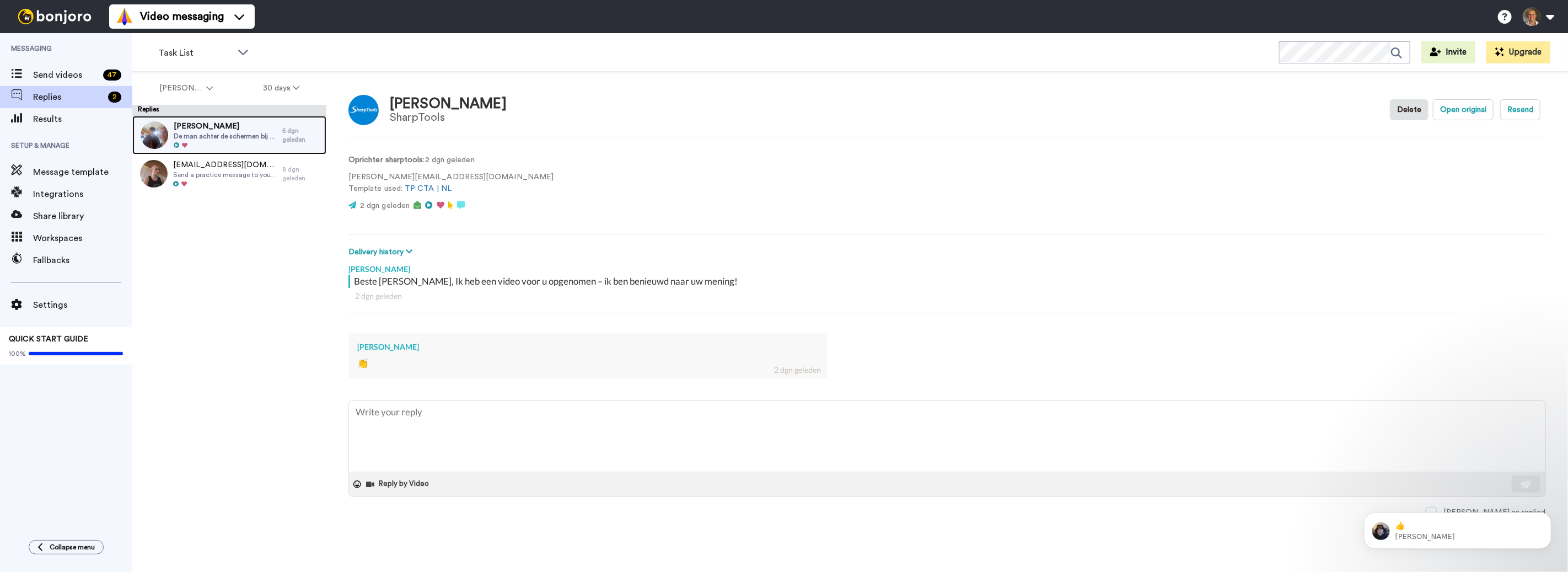
click at [231, 132] on span "De man achter de schermen bij Apple" at bounding box center [225, 137] width 103 height 9
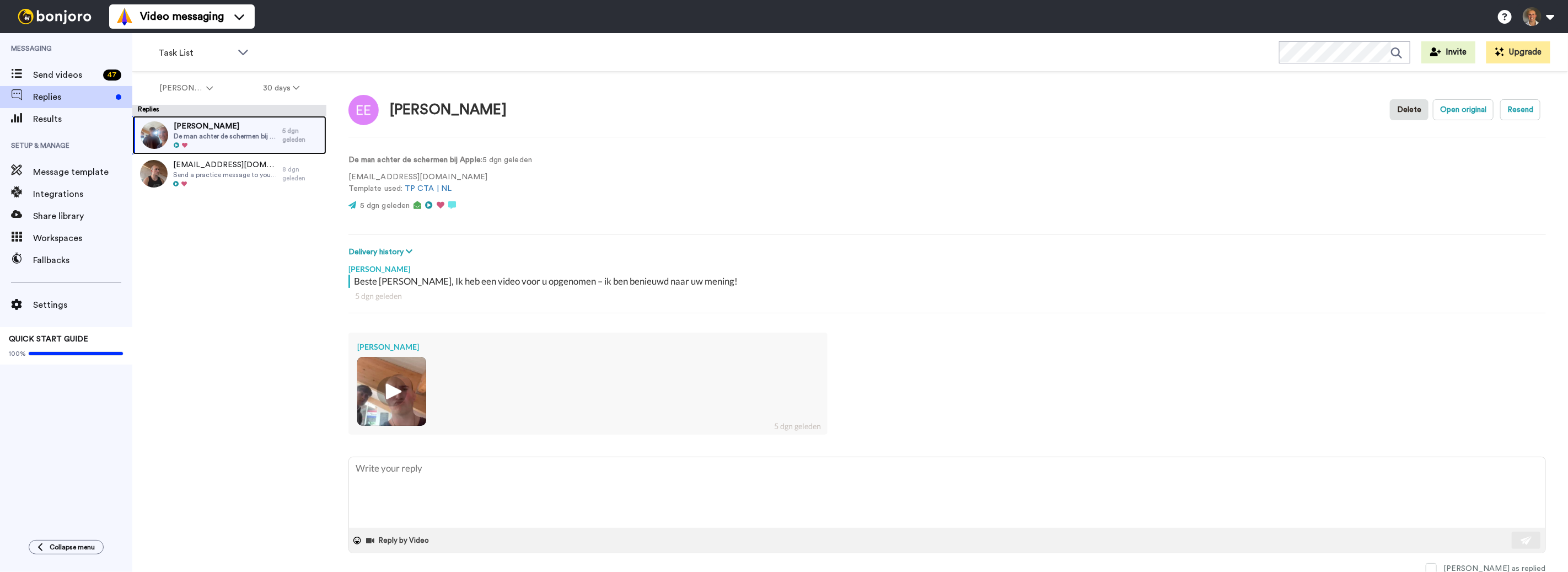
click at [258, 134] on span "De man achter de schermen bij Apple" at bounding box center [225, 137] width 103 height 9
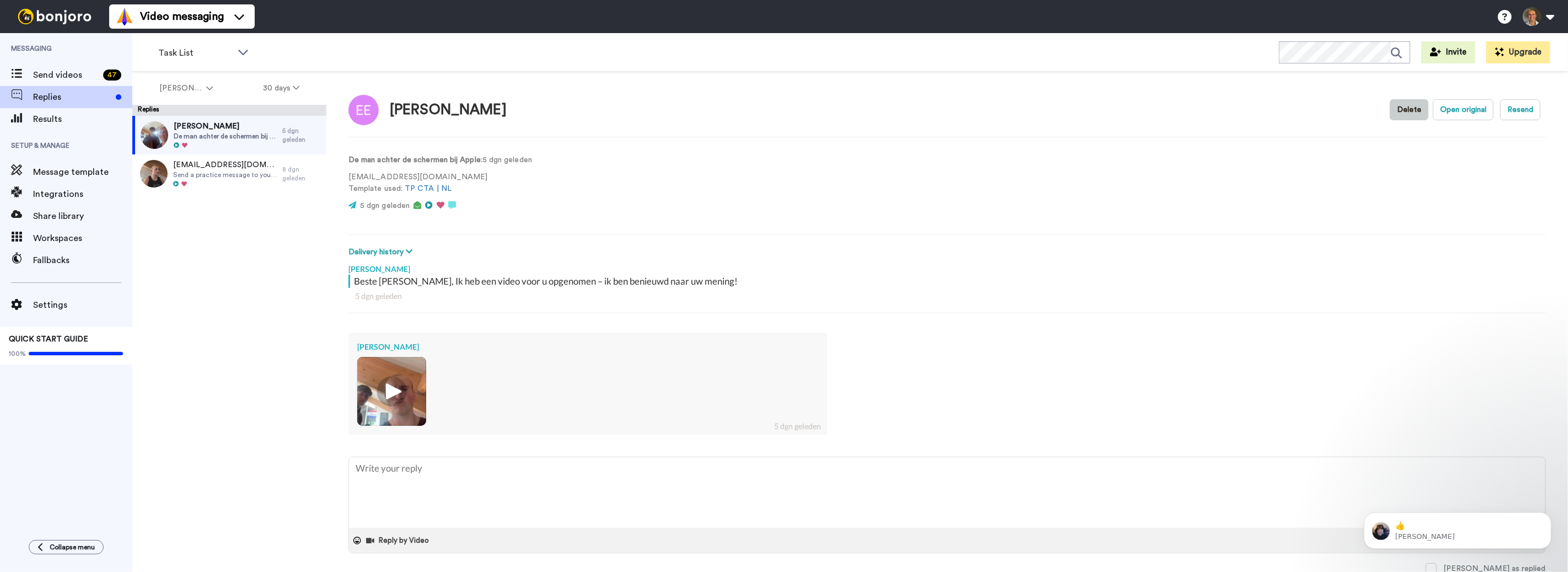
click at [1408, 114] on button "Delete" at bounding box center [1409, 109] width 39 height 21
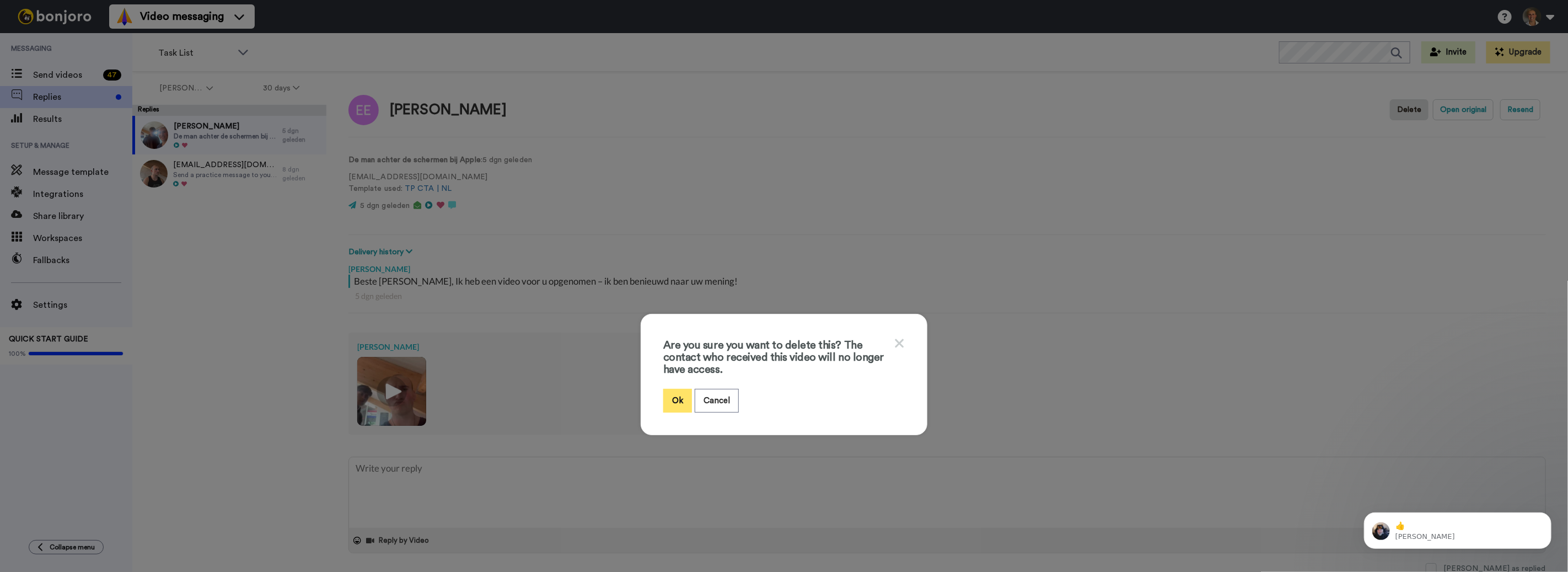
click at [683, 390] on button "Ok" at bounding box center [677, 401] width 28 height 24
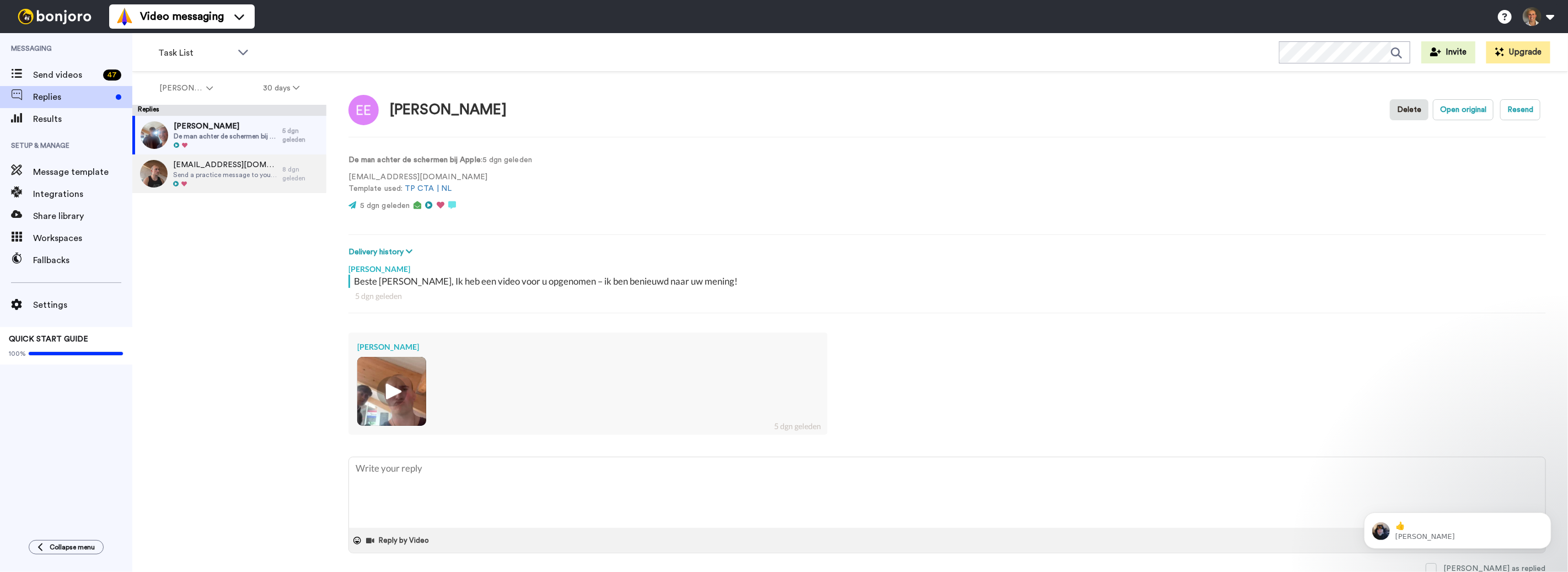
type textarea "x"
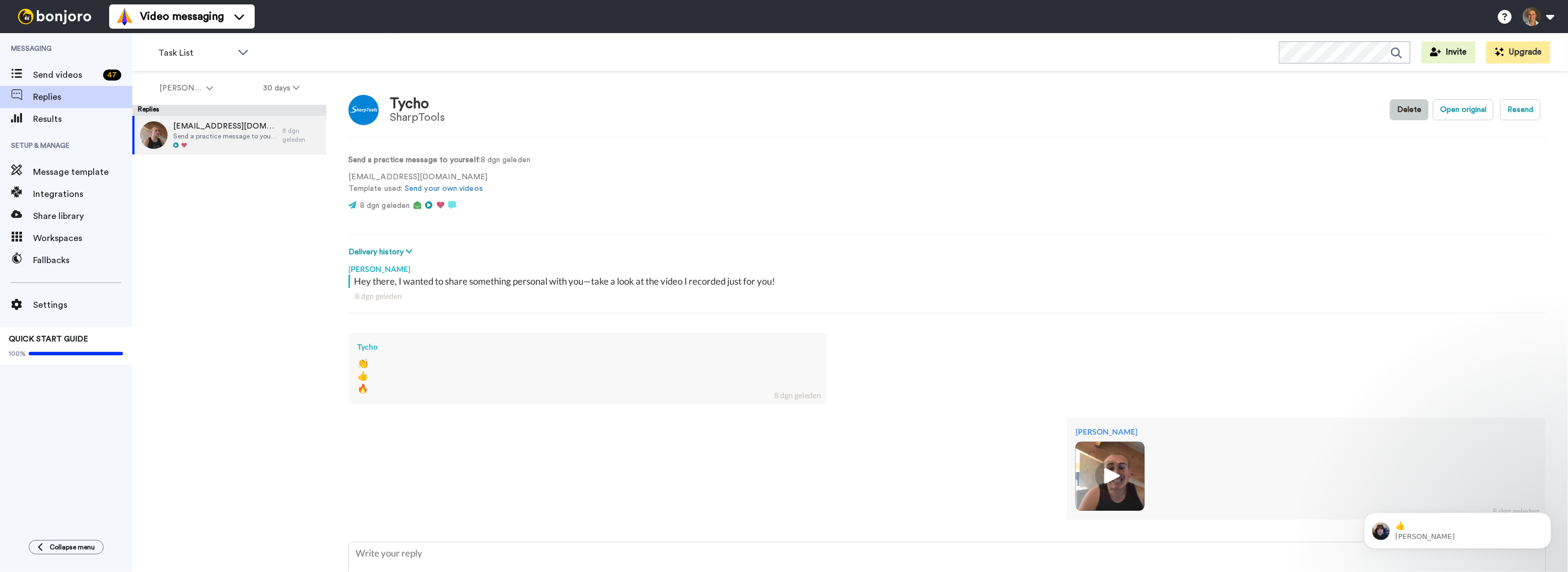
click at [1406, 113] on button "Delete" at bounding box center [1409, 109] width 39 height 21
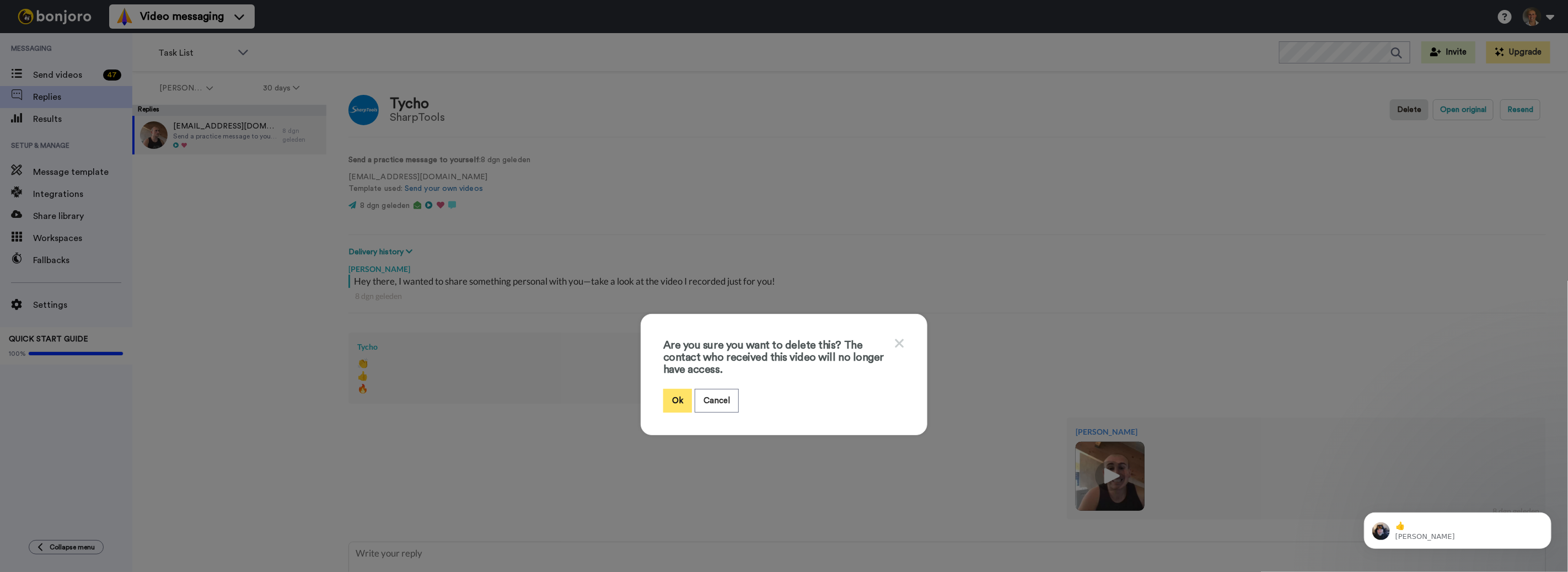
click at [684, 401] on button "Ok" at bounding box center [677, 401] width 28 height 24
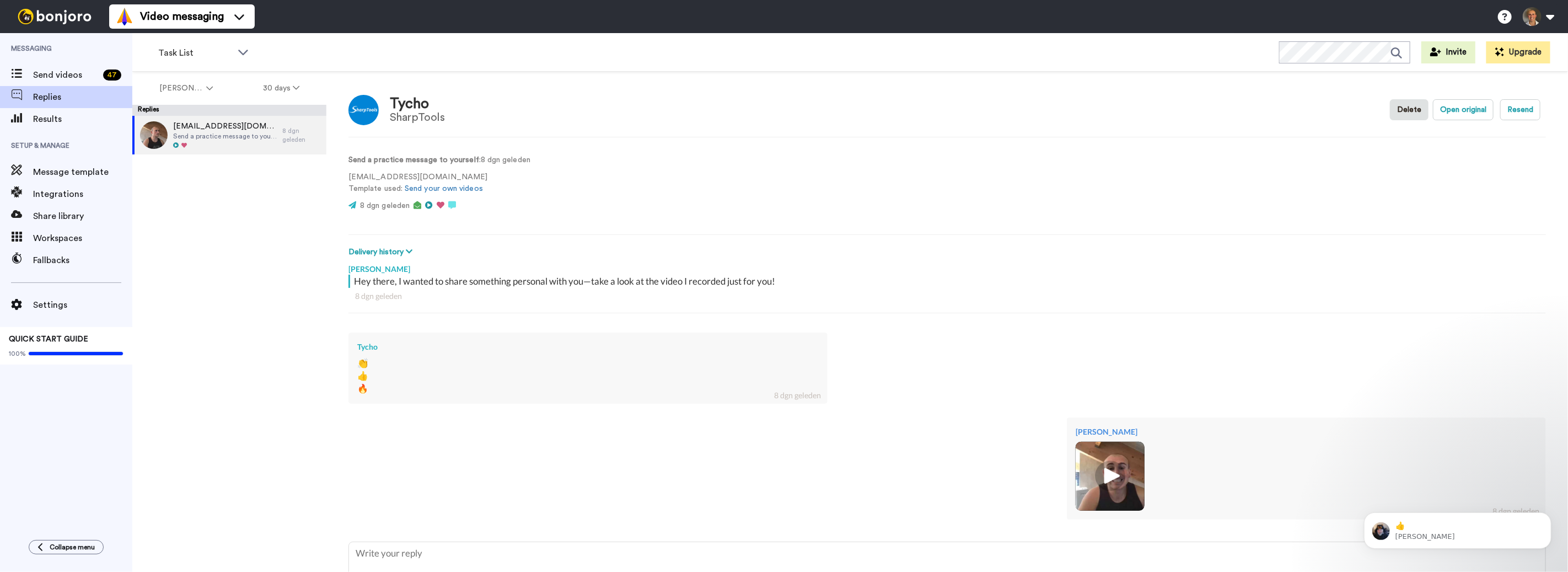
type textarea "x"
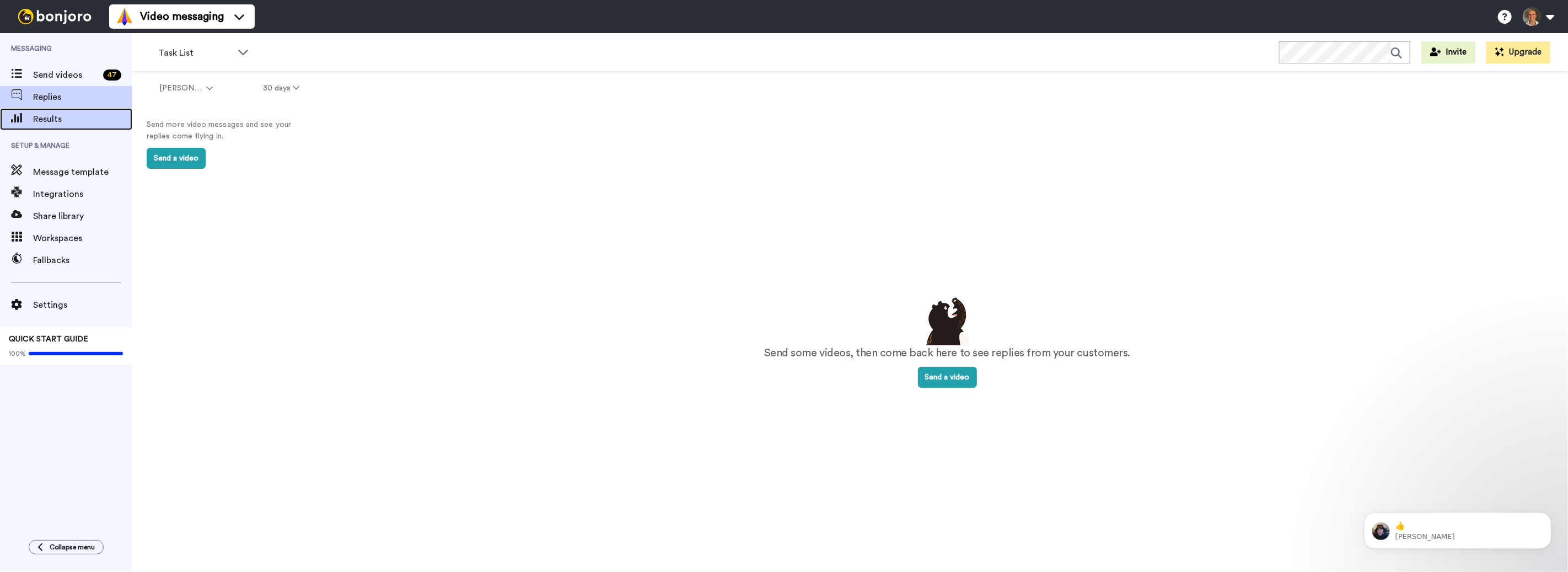
click at [69, 111] on div "Results" at bounding box center [66, 119] width 132 height 22
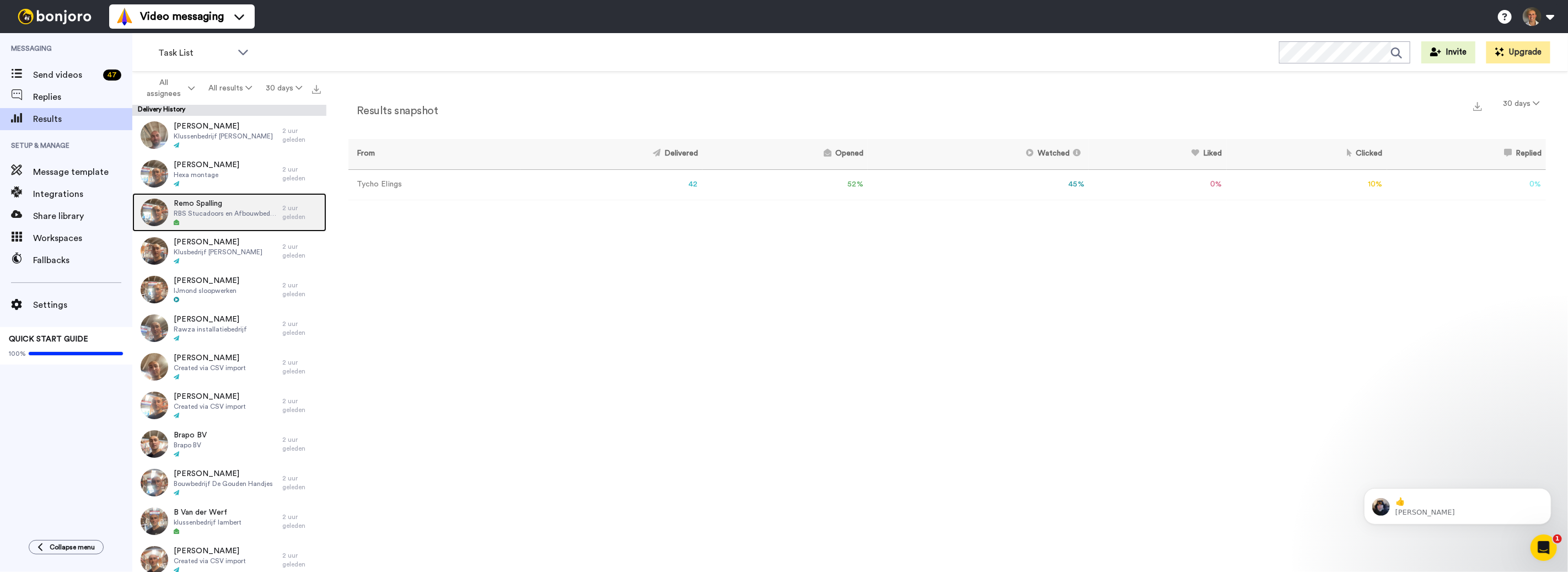
click at [176, 221] on icon at bounding box center [176, 222] width 6 height 6
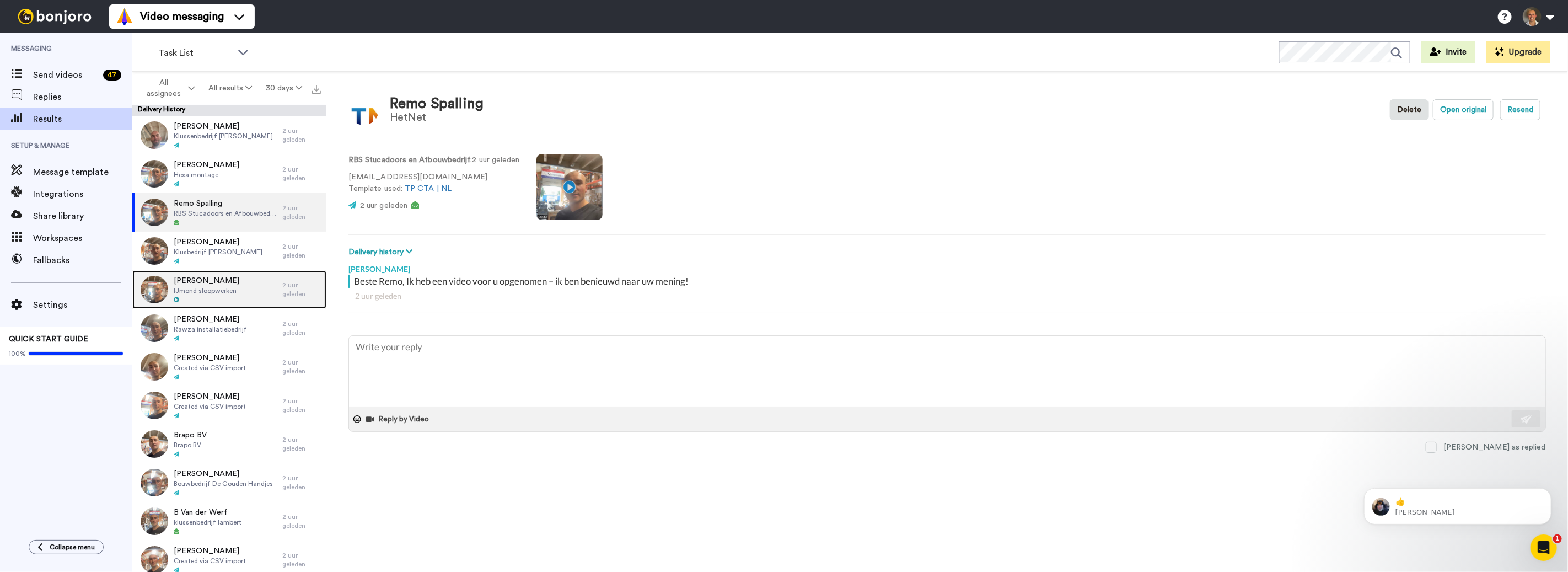
click at [208, 288] on span "IJmond sloopwerken" at bounding box center [207, 291] width 66 height 9
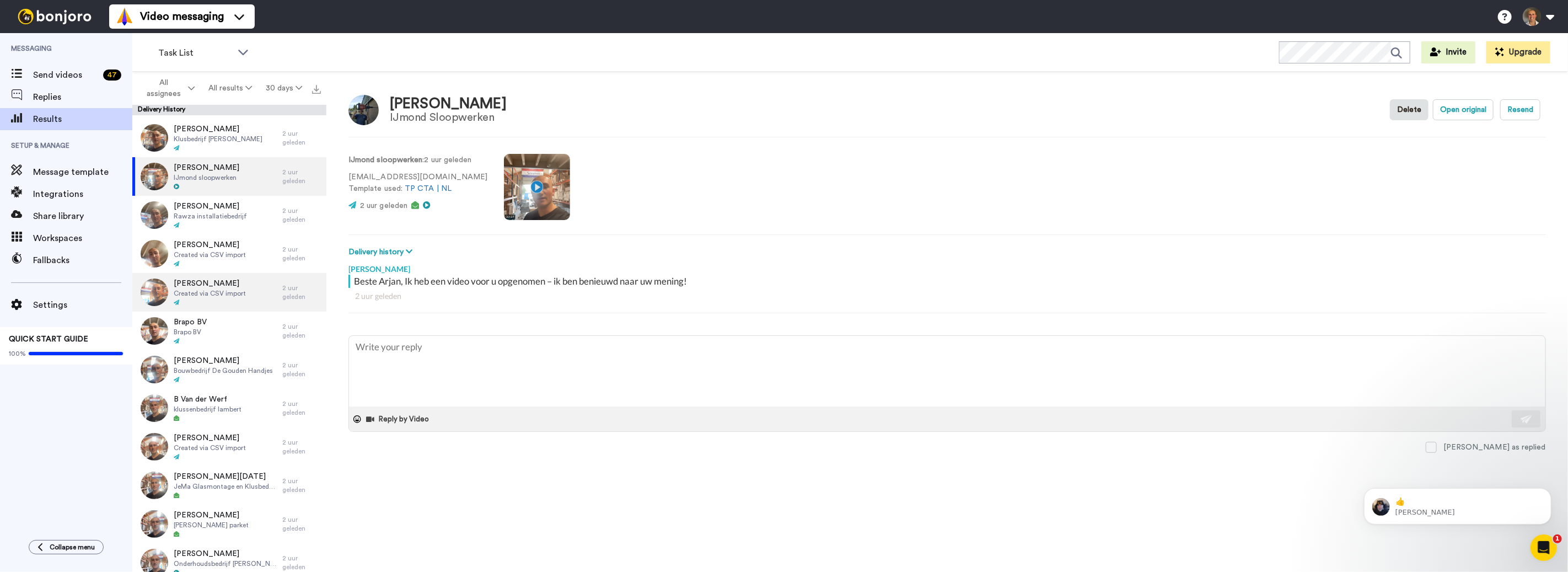
scroll to position [155, 0]
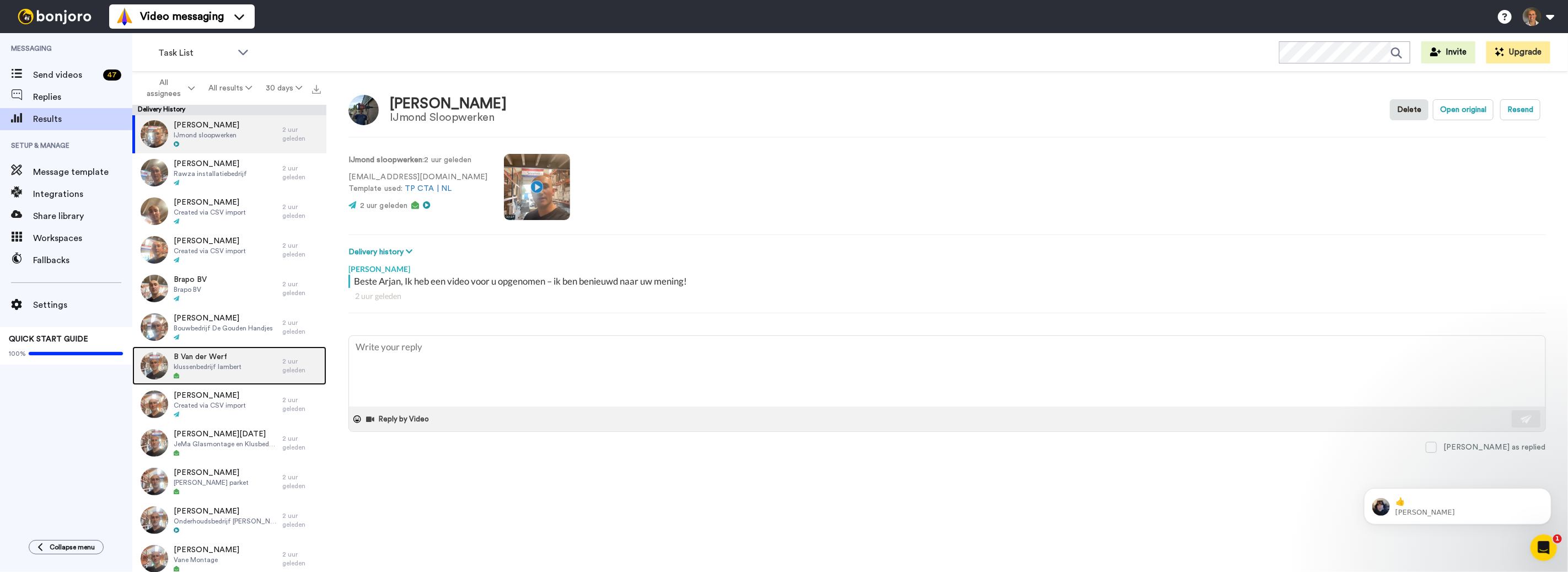
click at [214, 366] on span "klussenbedrijf lambert" at bounding box center [207, 367] width 68 height 9
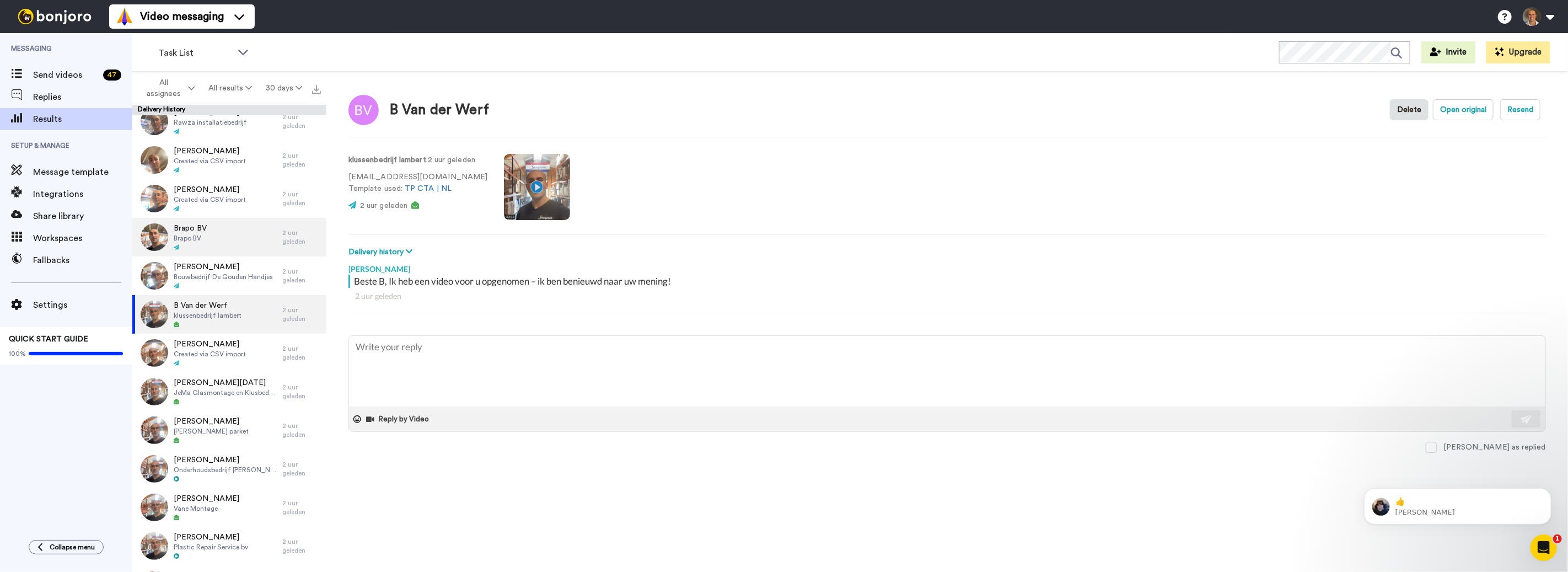
scroll to position [211, 0]
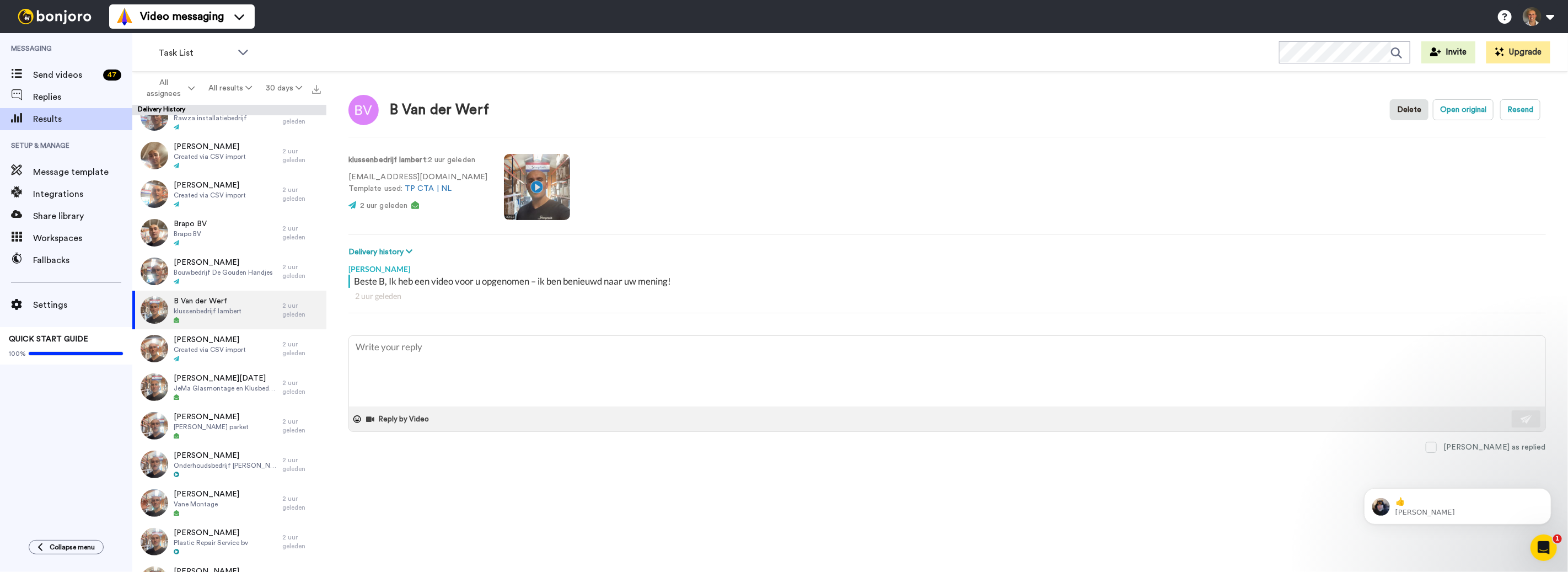
click at [474, 288] on div "Beste B, Ik heb een video voor u opgenomen – ik ben benieuwd naar uw mening!" at bounding box center [948, 281] width 1190 height 13
click at [465, 283] on div "Beste B, Ik heb een video voor u opgenomen – ik ben benieuwd naar uw mening!" at bounding box center [948, 281] width 1190 height 13
click at [401, 253] on button "Delivery history" at bounding box center [382, 252] width 67 height 12
type textarea "x"
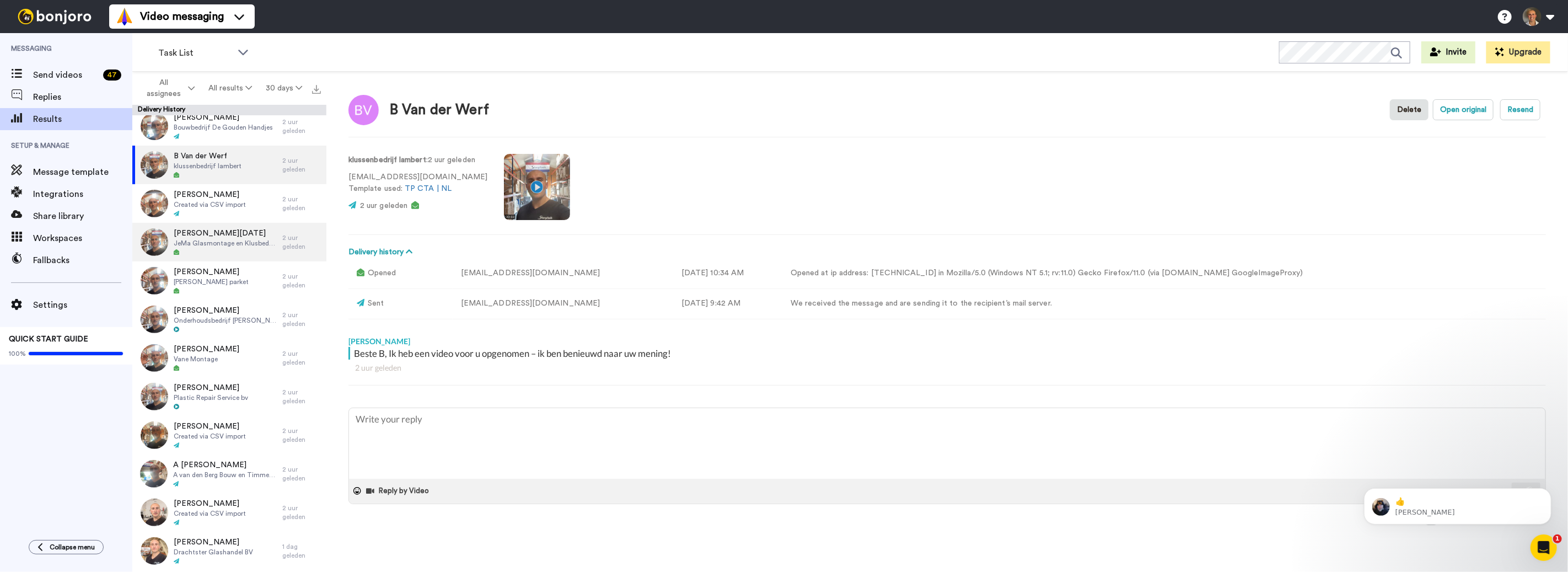
scroll to position [0, 0]
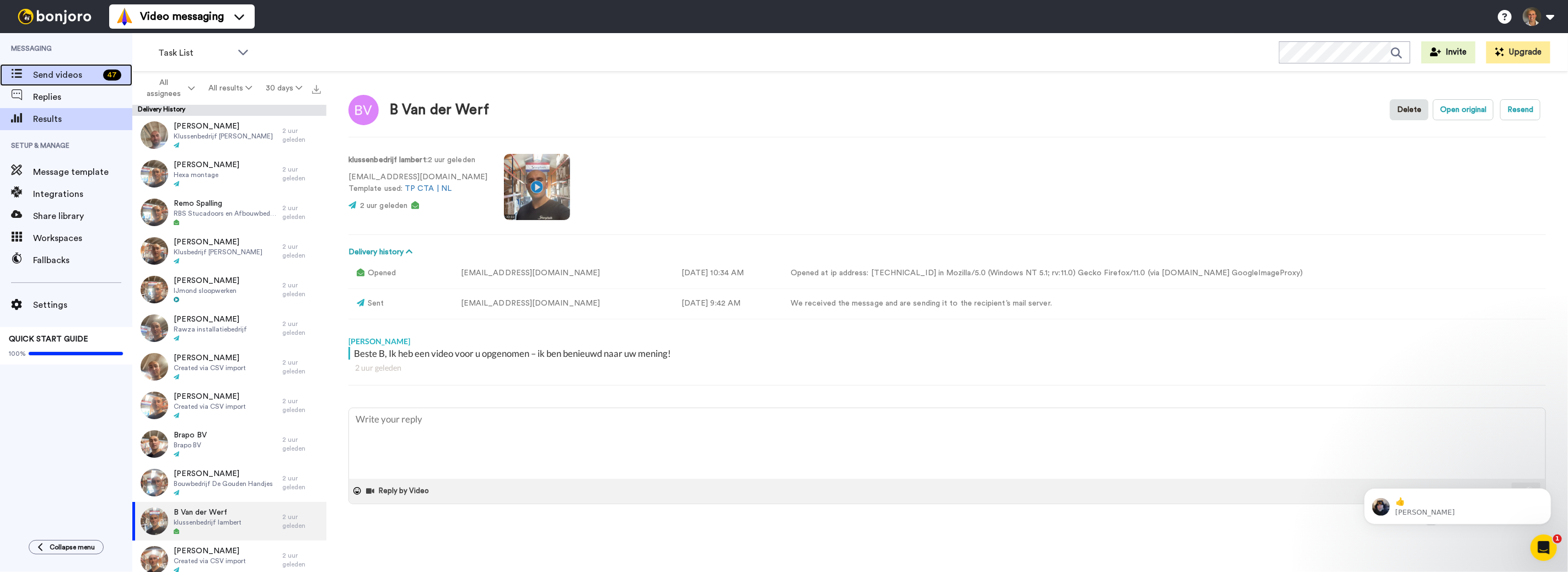
click at [70, 71] on span "Send videos" at bounding box center [66, 75] width 66 height 13
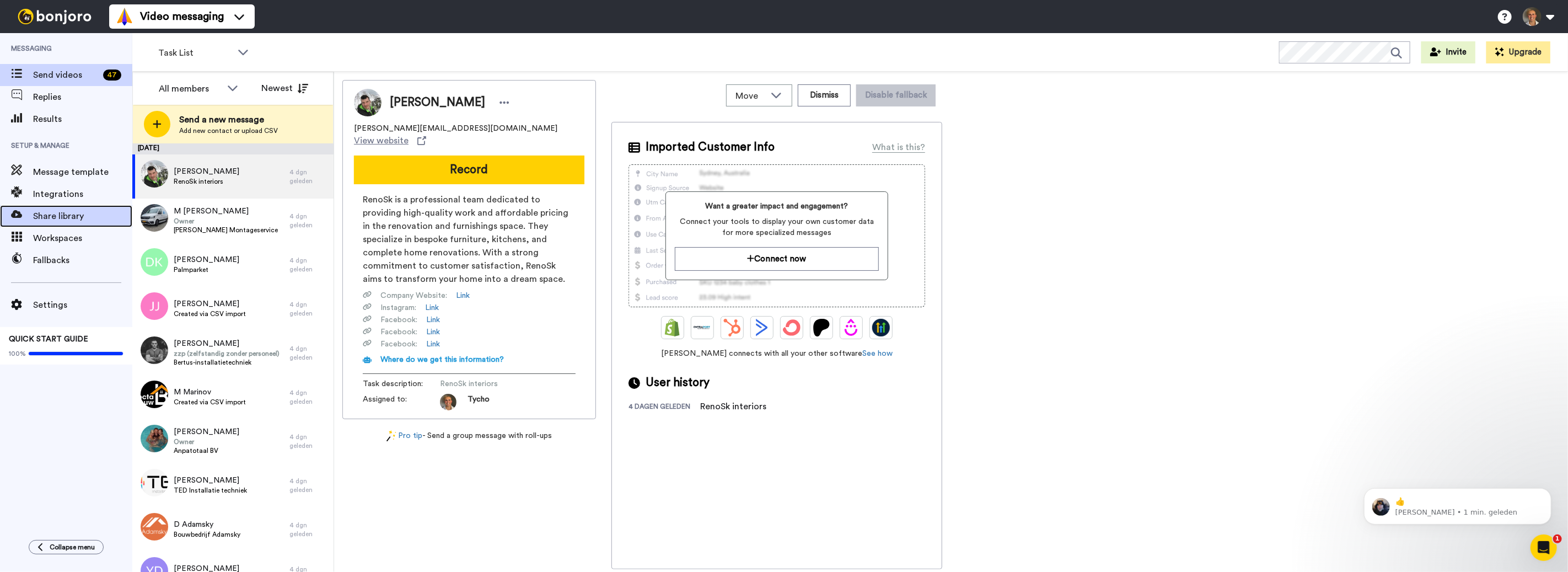
click at [80, 214] on span "Share library" at bounding box center [82, 216] width 99 height 13
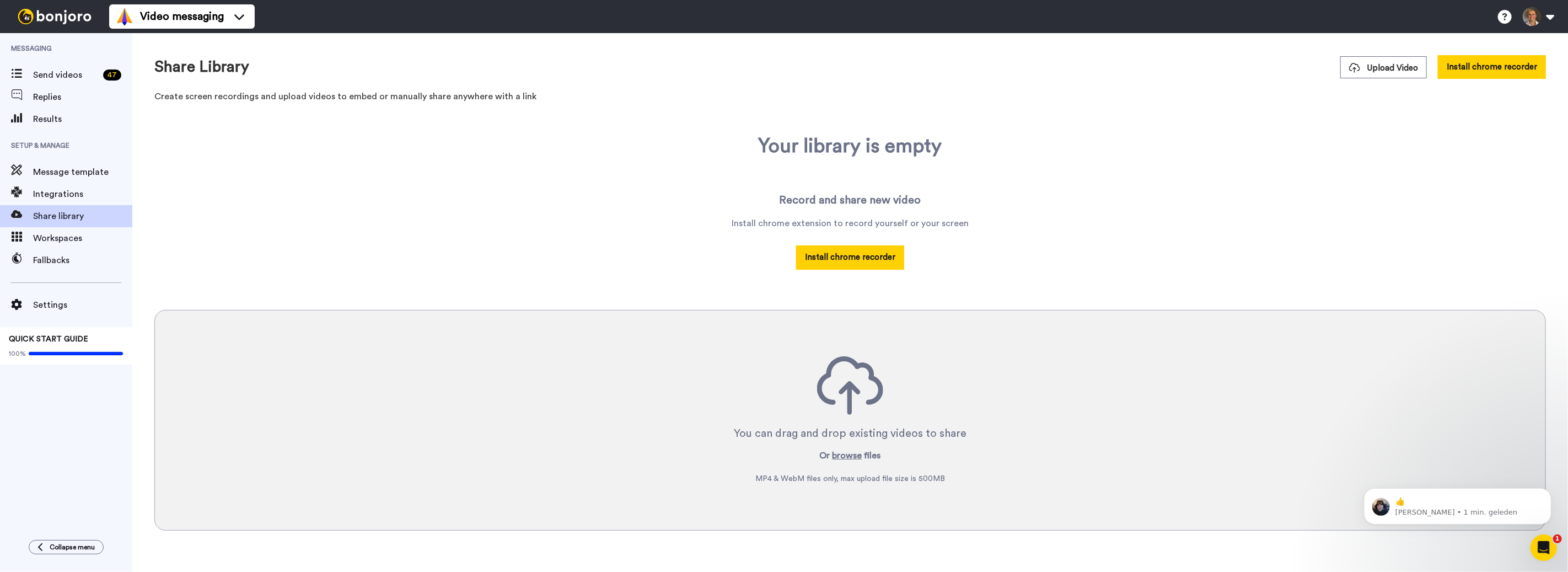
scroll to position [11, 0]
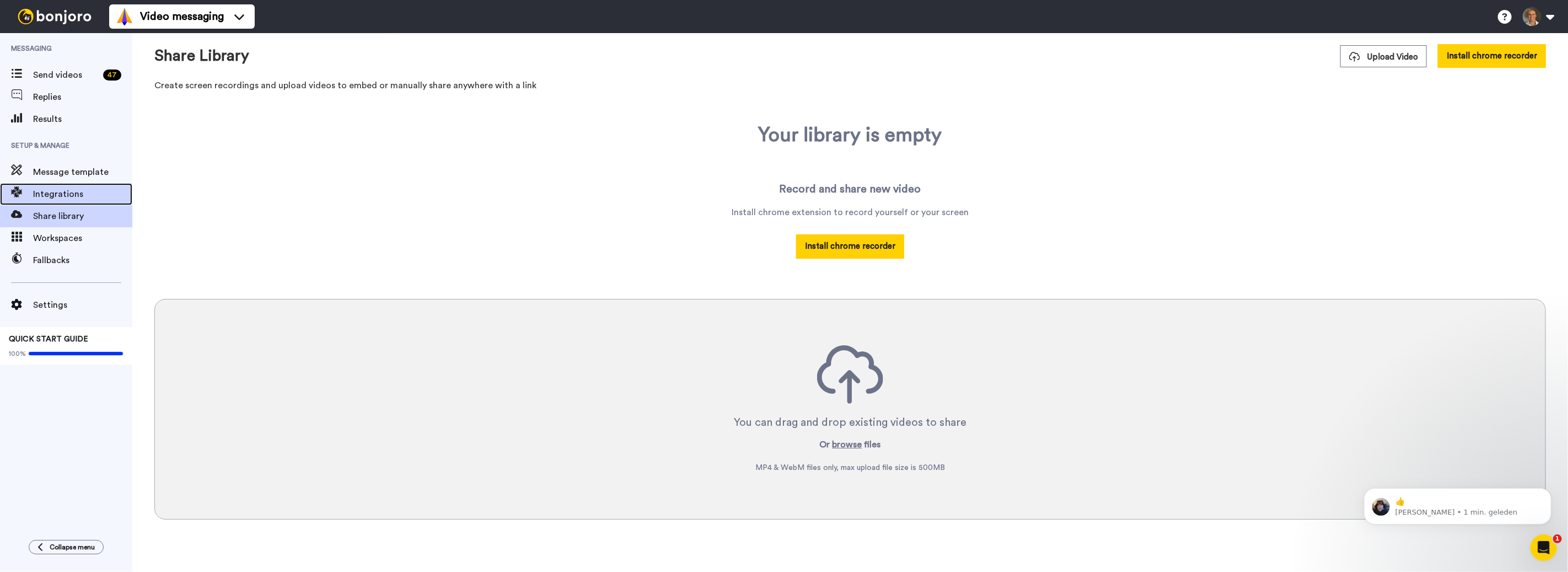
click at [88, 199] on span "Integrations" at bounding box center [82, 194] width 99 height 13
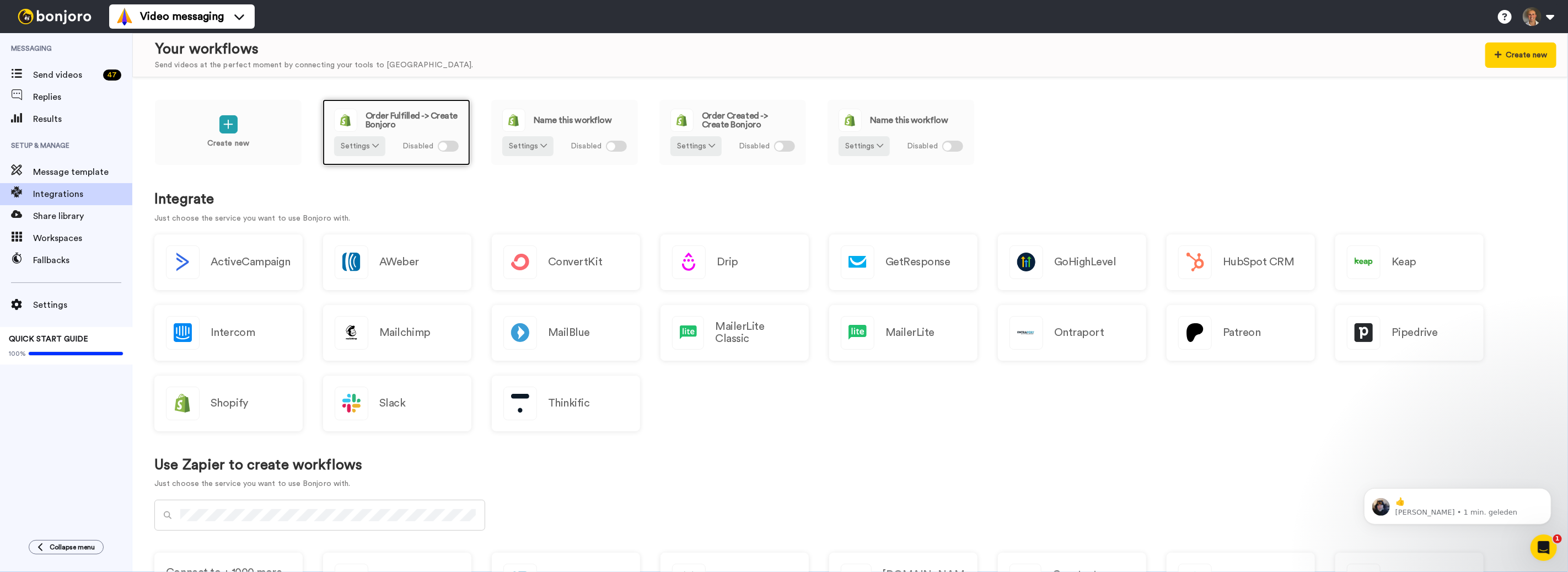
click at [452, 123] on span "Order Fulfilled -> Create Bonjoro" at bounding box center [412, 120] width 93 height 18
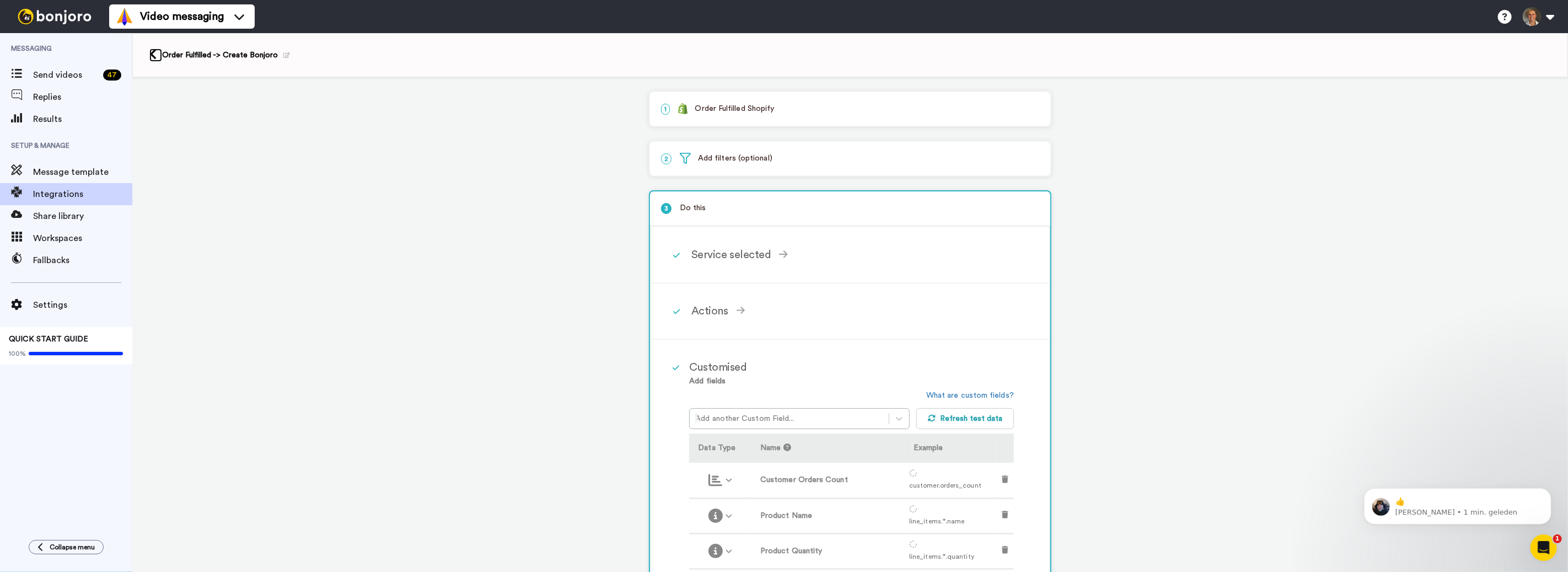
click at [158, 54] on link at bounding box center [156, 55] width 13 height 13
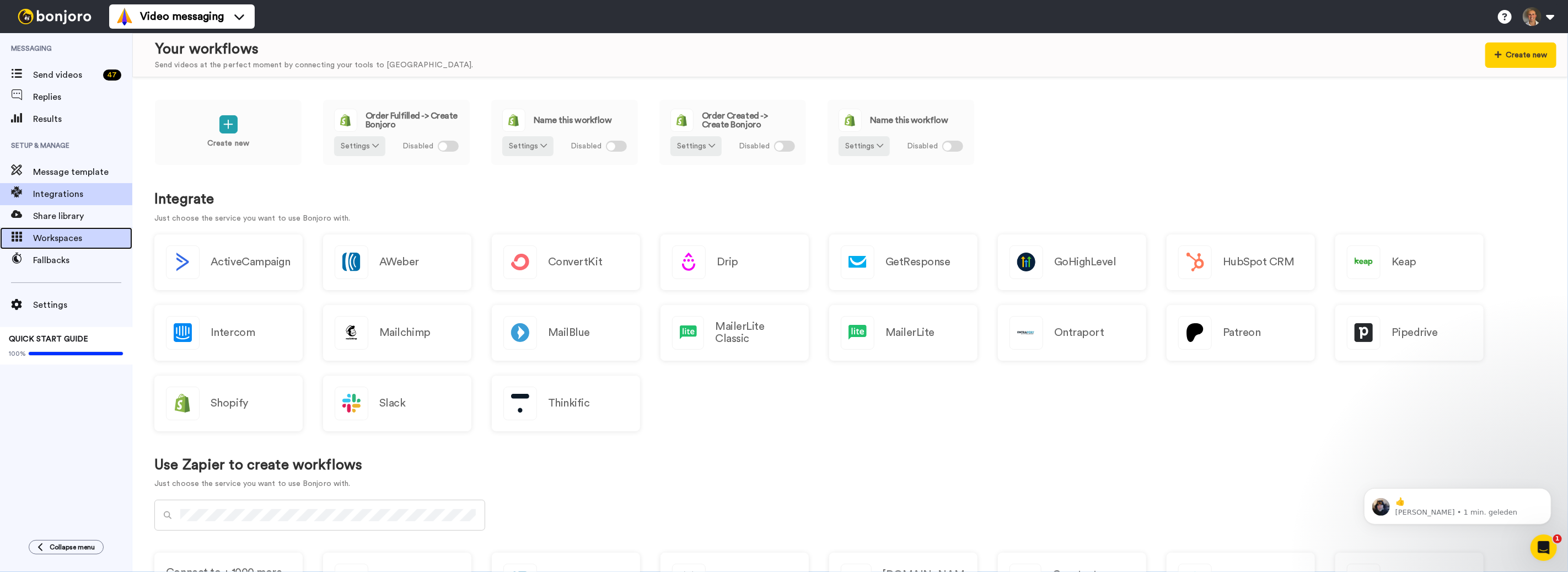
click at [68, 236] on span "Workspaces" at bounding box center [82, 238] width 99 height 13
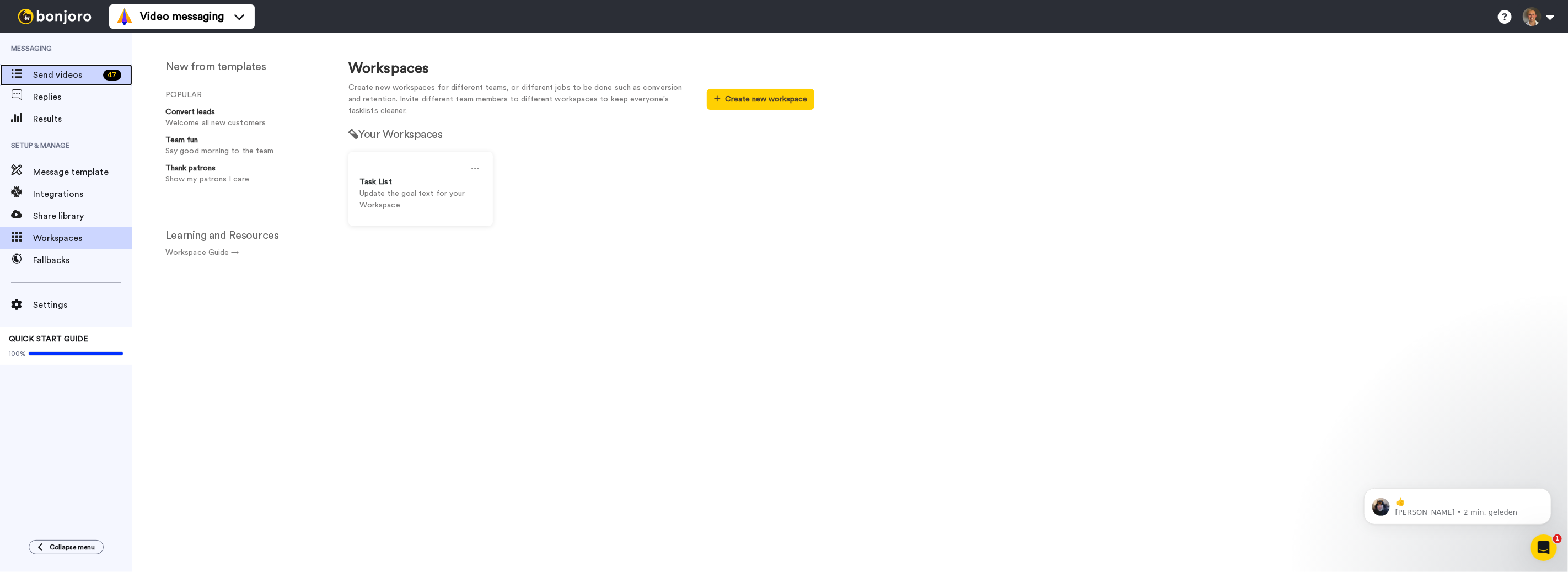
click at [63, 72] on span "Send videos" at bounding box center [66, 75] width 66 height 13
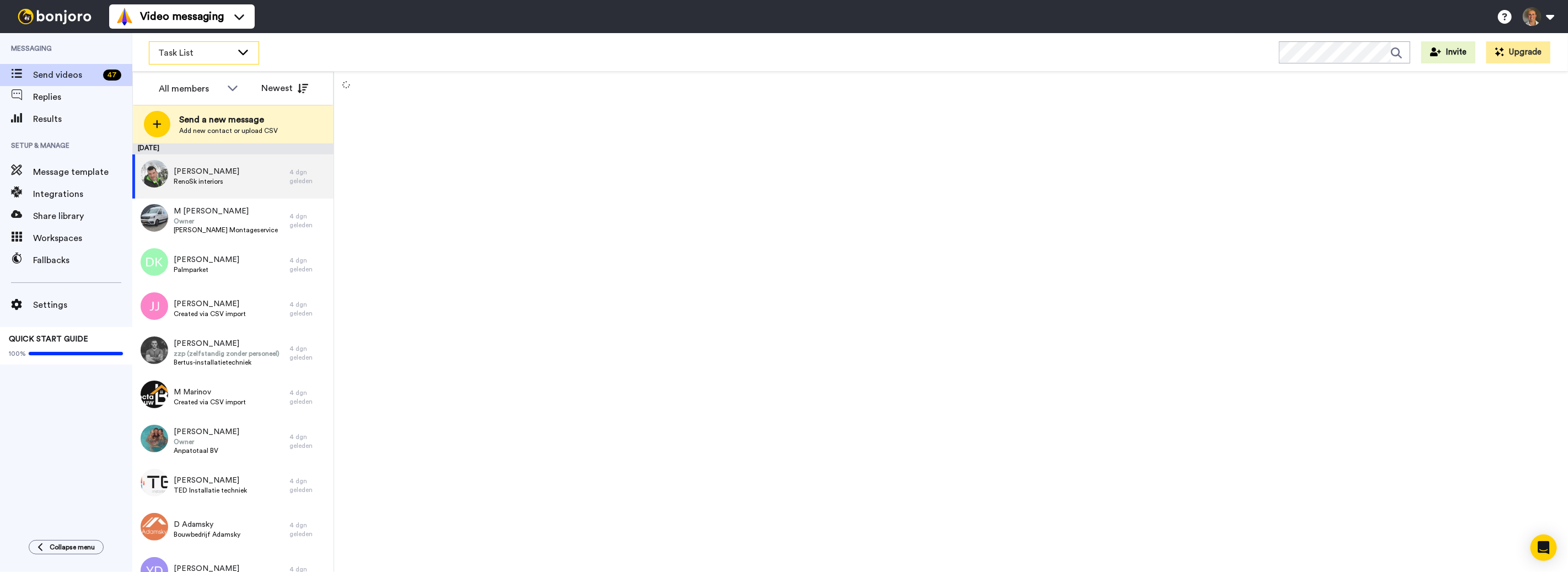
click at [203, 55] on span "Task List" at bounding box center [195, 52] width 74 height 13
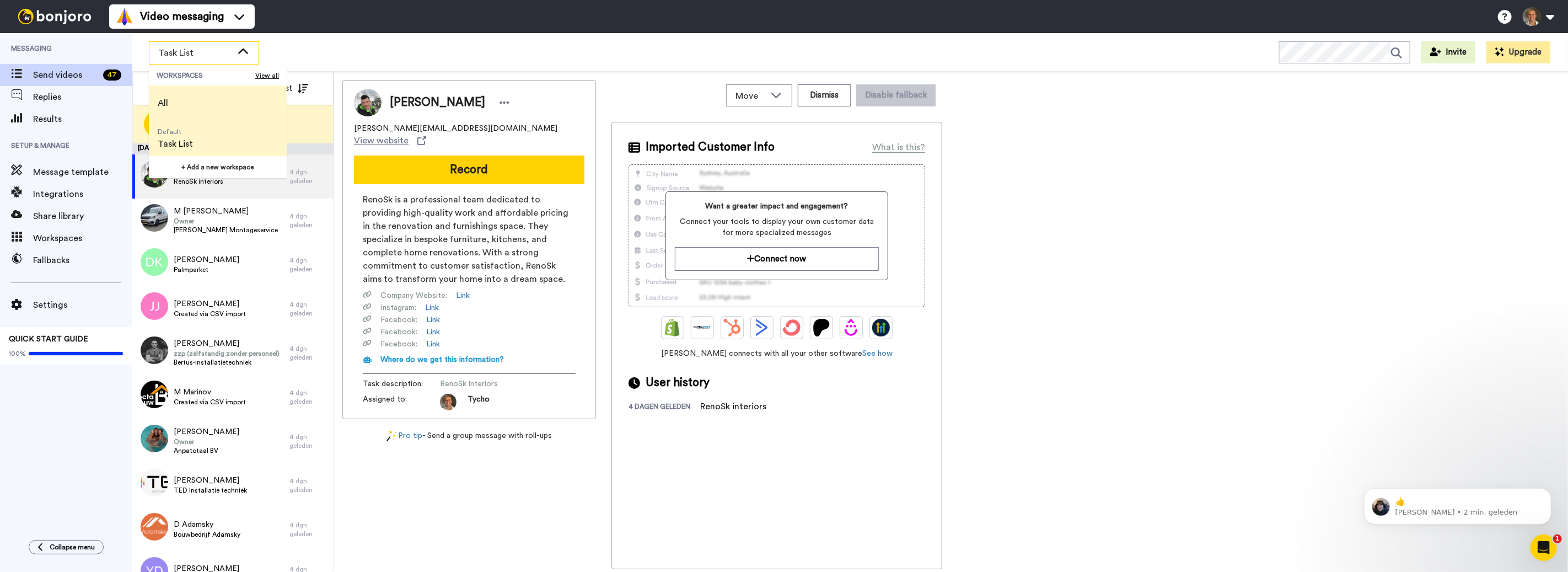
click at [194, 93] on li "All" at bounding box center [218, 103] width 138 height 35
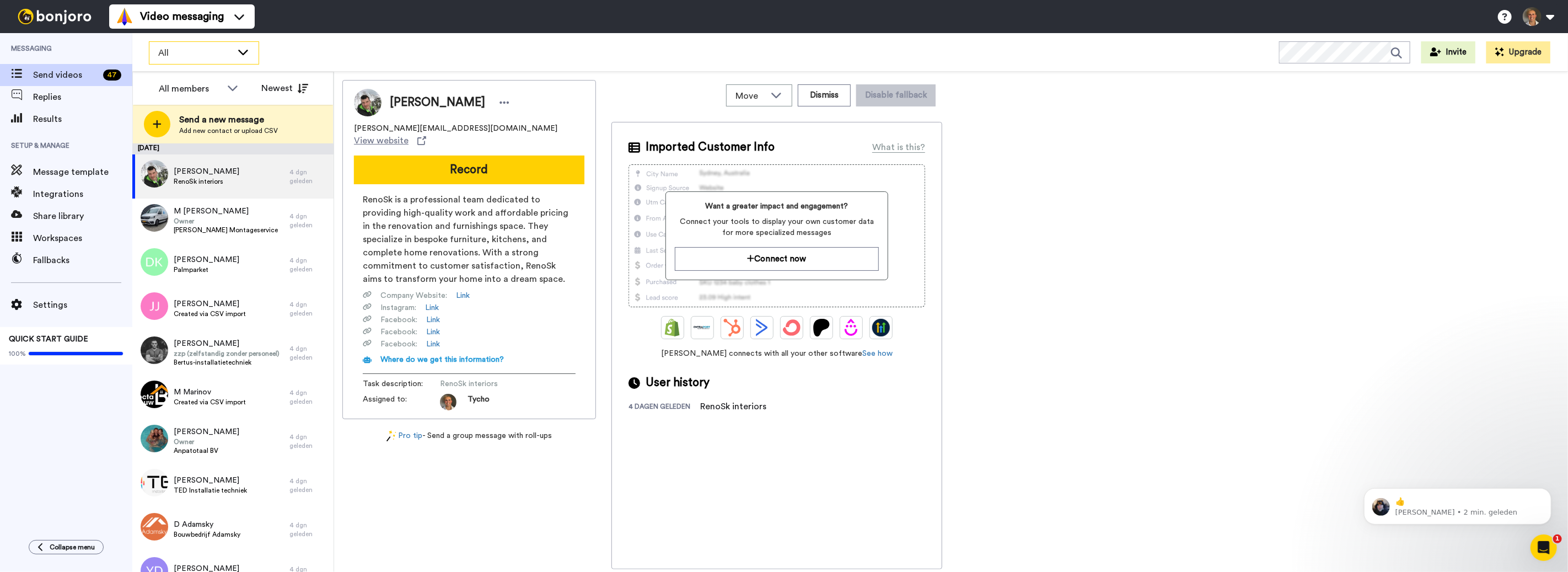
click at [196, 46] on span "All" at bounding box center [195, 52] width 74 height 13
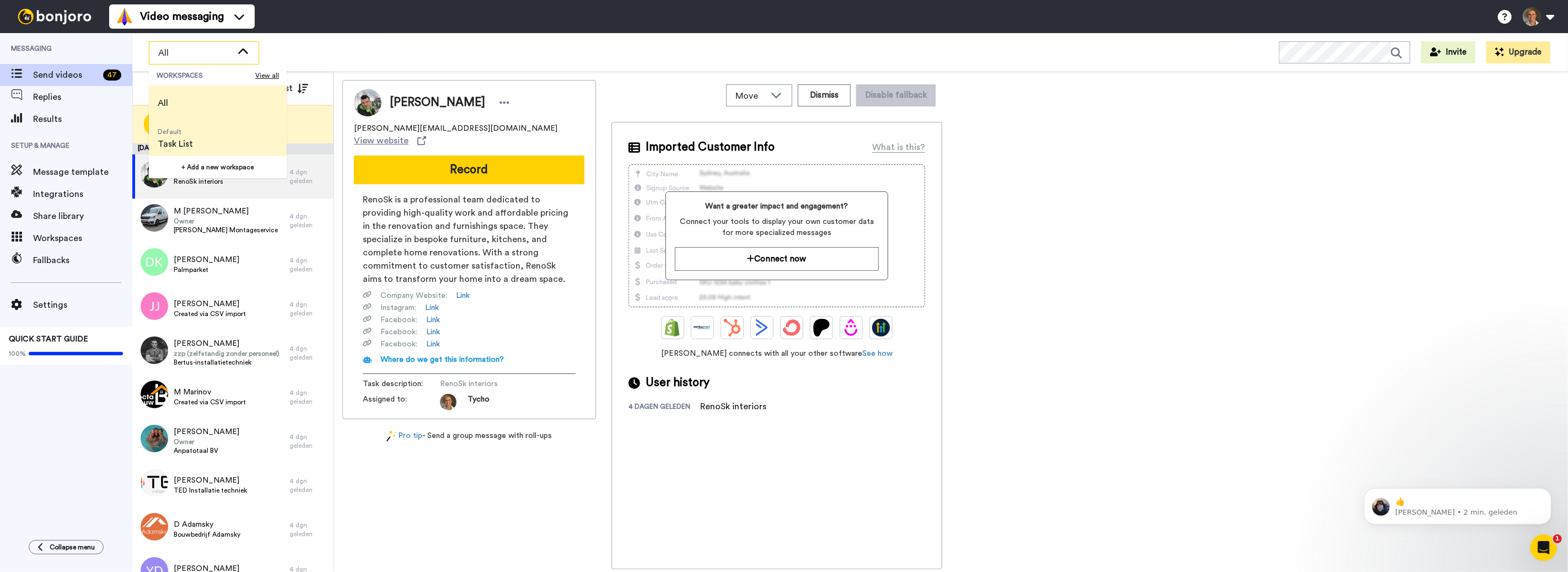
click at [188, 147] on span "Task List" at bounding box center [176, 143] width 35 height 13
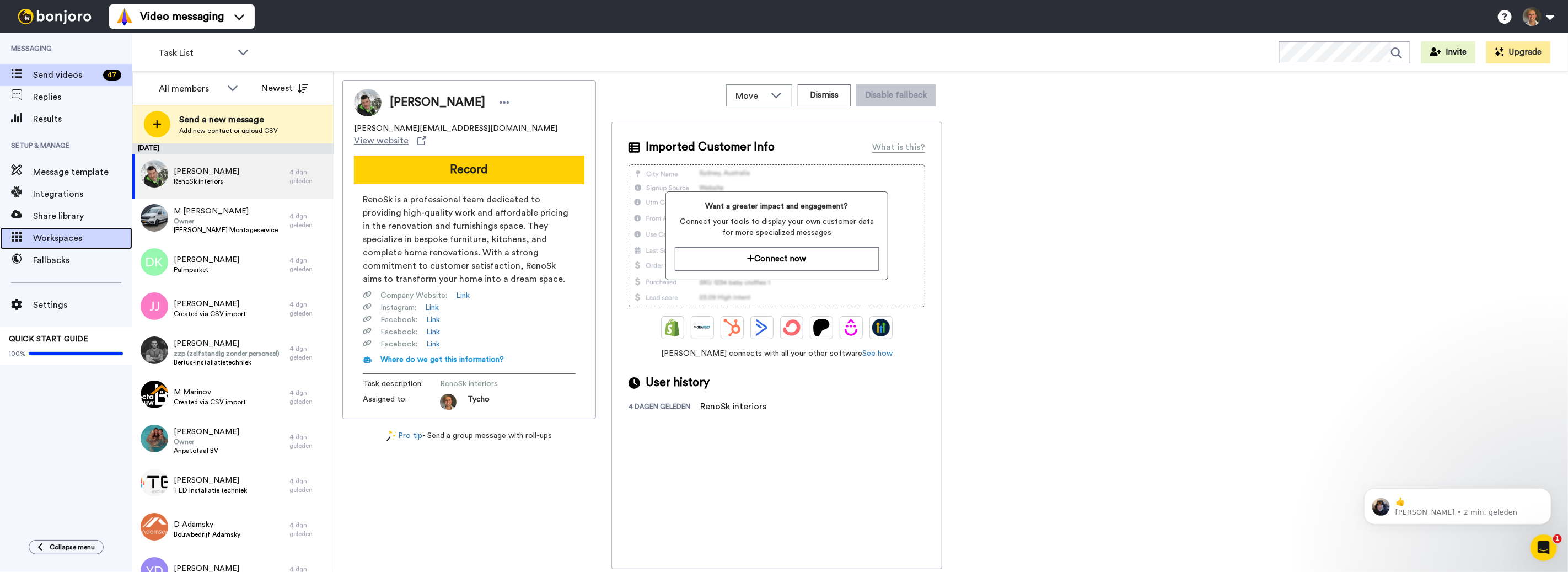
click at [64, 232] on span "Workspaces" at bounding box center [82, 238] width 99 height 13
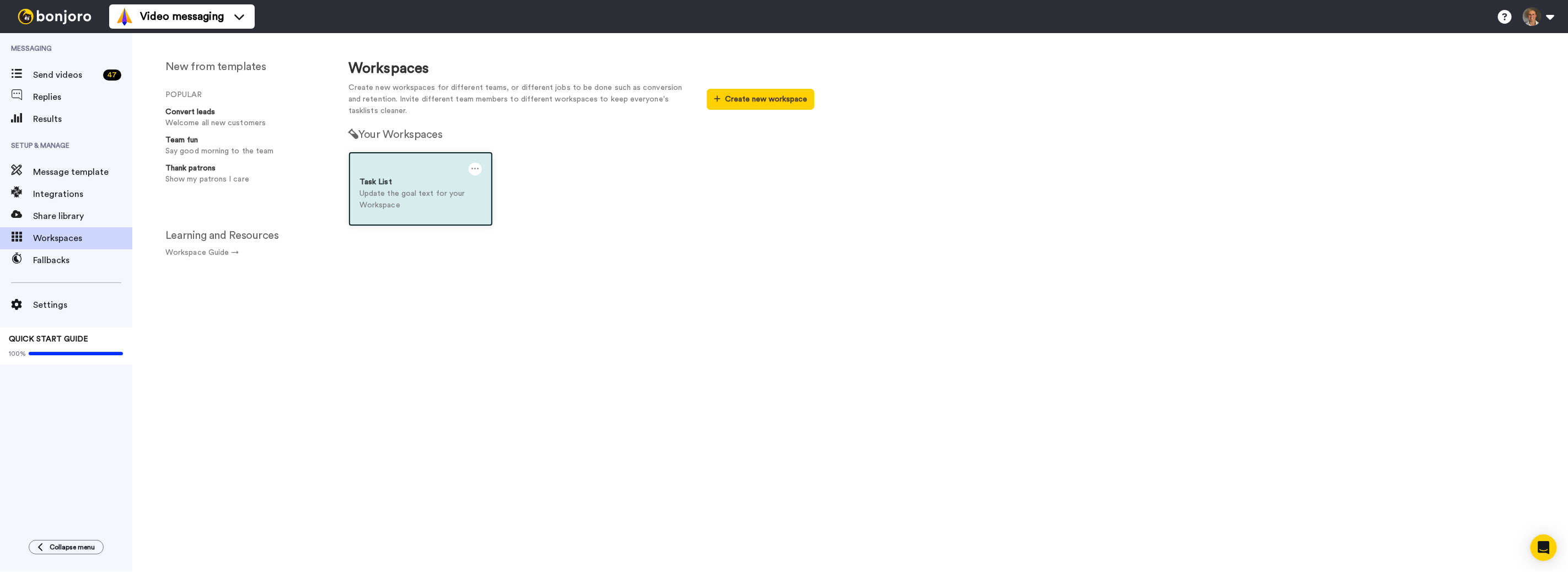
click at [471, 169] on icon at bounding box center [475, 168] width 8 height 12
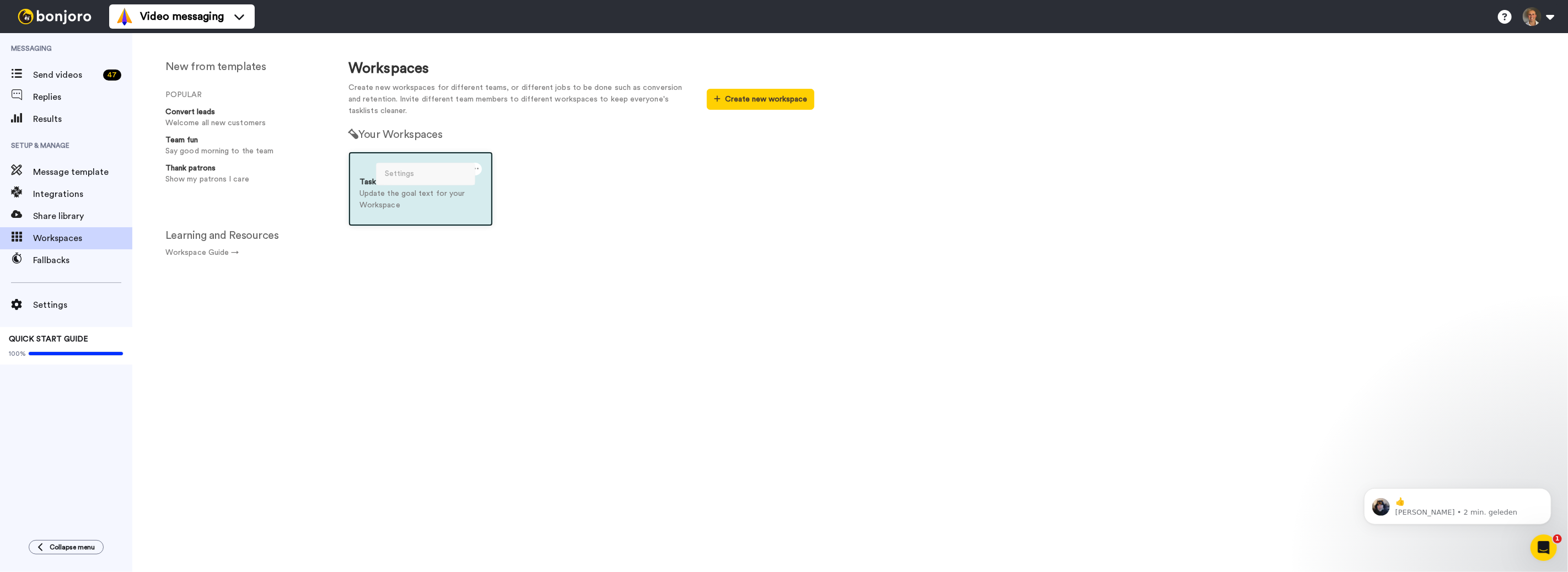
click at [407, 174] on div "Settings" at bounding box center [425, 174] width 98 height 21
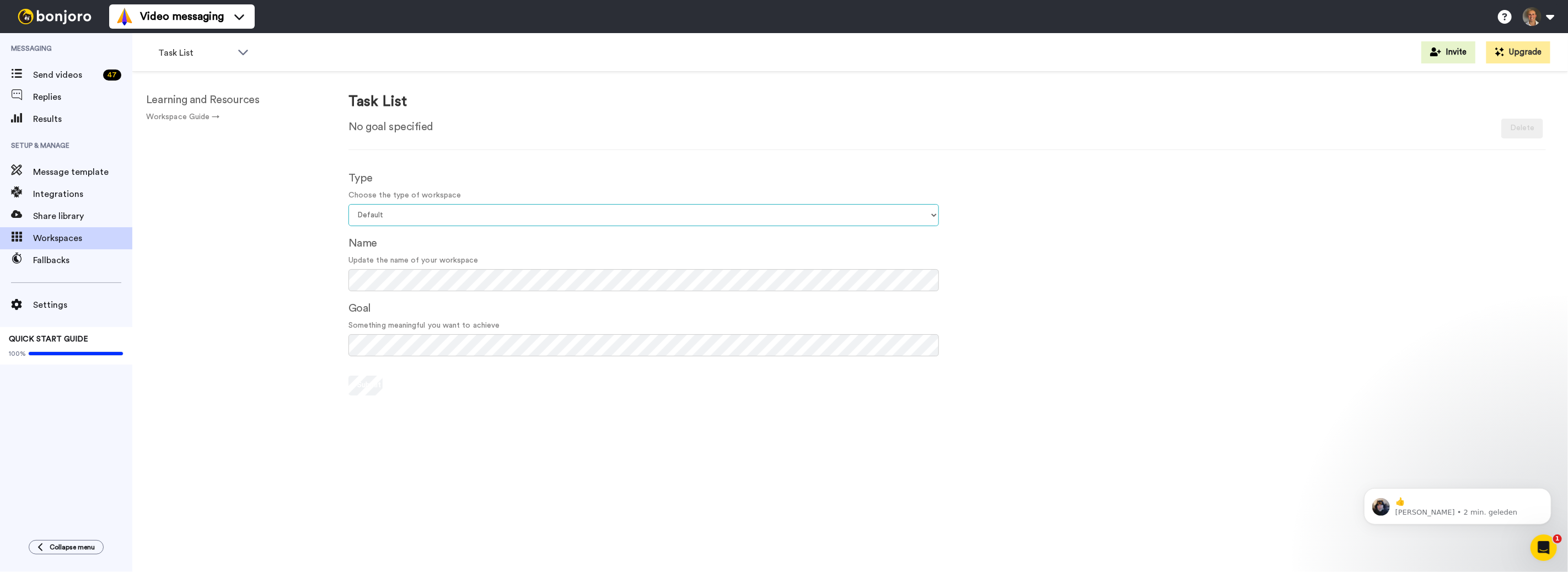
click at [396, 219] on select "Select your workspace type Default Onboarding Activation Retention Team updates…" at bounding box center [644, 215] width 591 height 22
select select "Retention"
click at [349, 204] on select "Select your workspace type Default Onboarding Activation Retention Team updates…" at bounding box center [644, 215] width 591 height 22
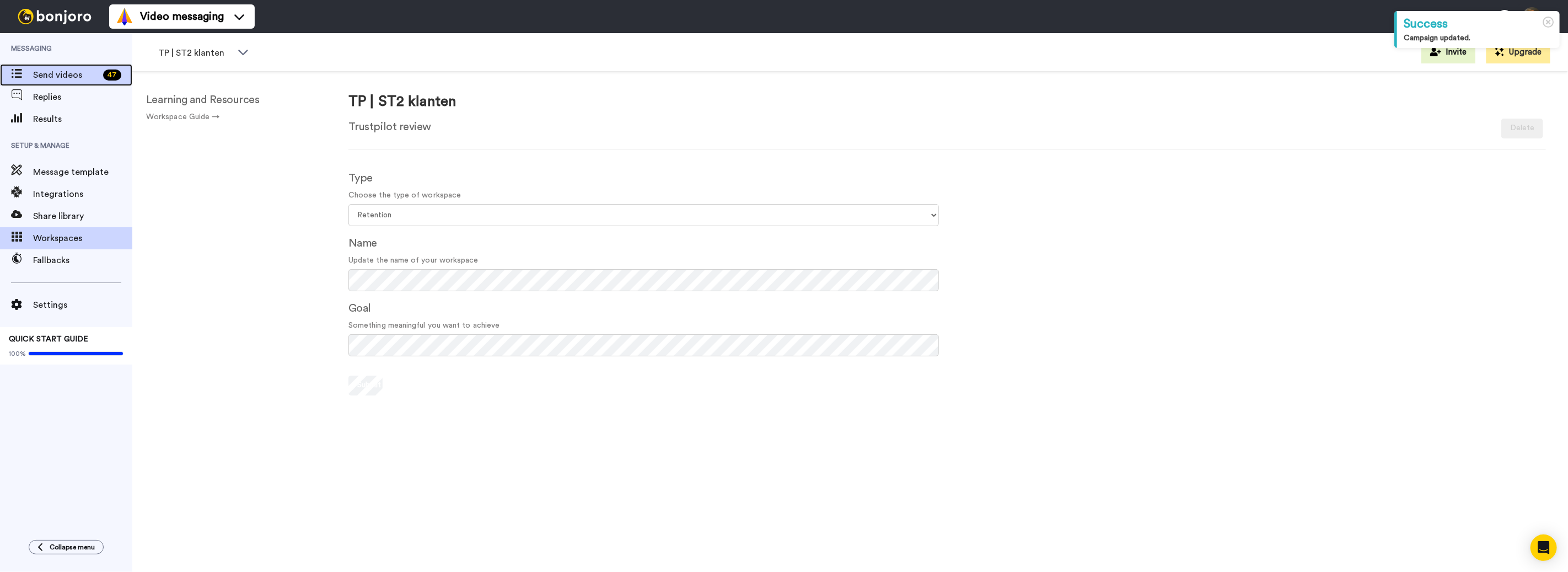
click at [74, 71] on span "Send videos" at bounding box center [66, 75] width 66 height 13
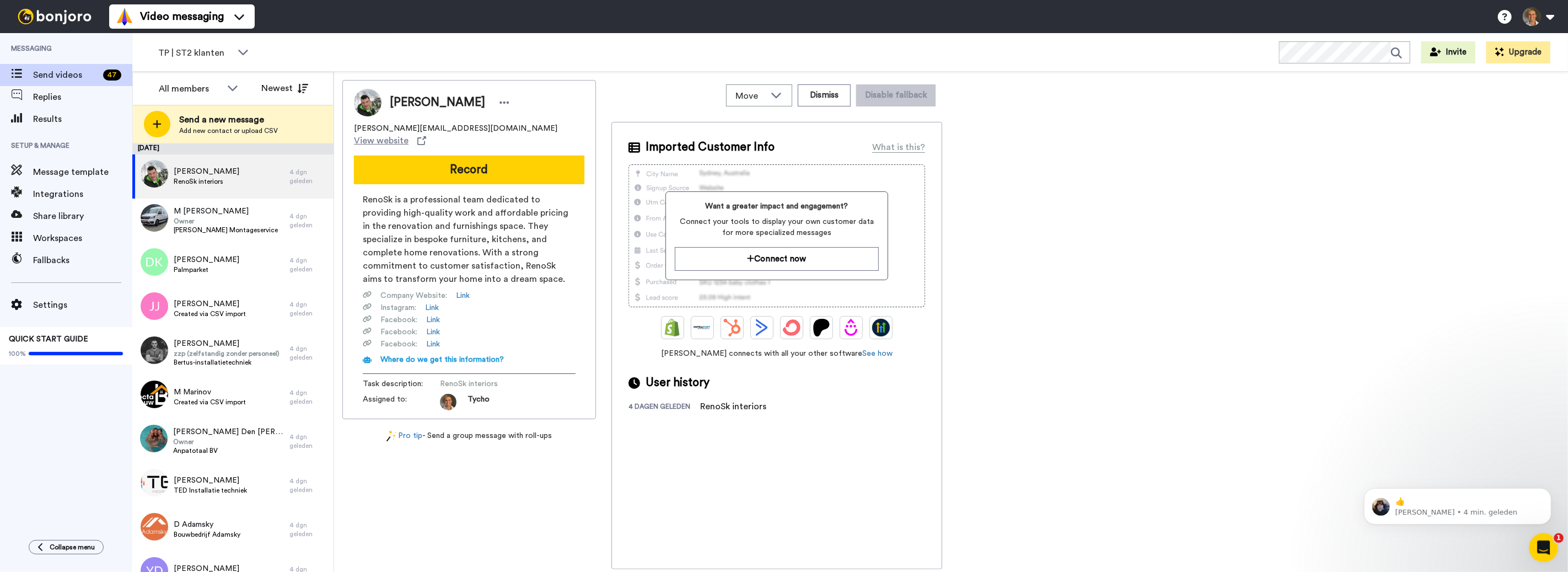
click at [1541, 549] on icon "Intercom Messenger openen" at bounding box center [1542, 546] width 18 height 18
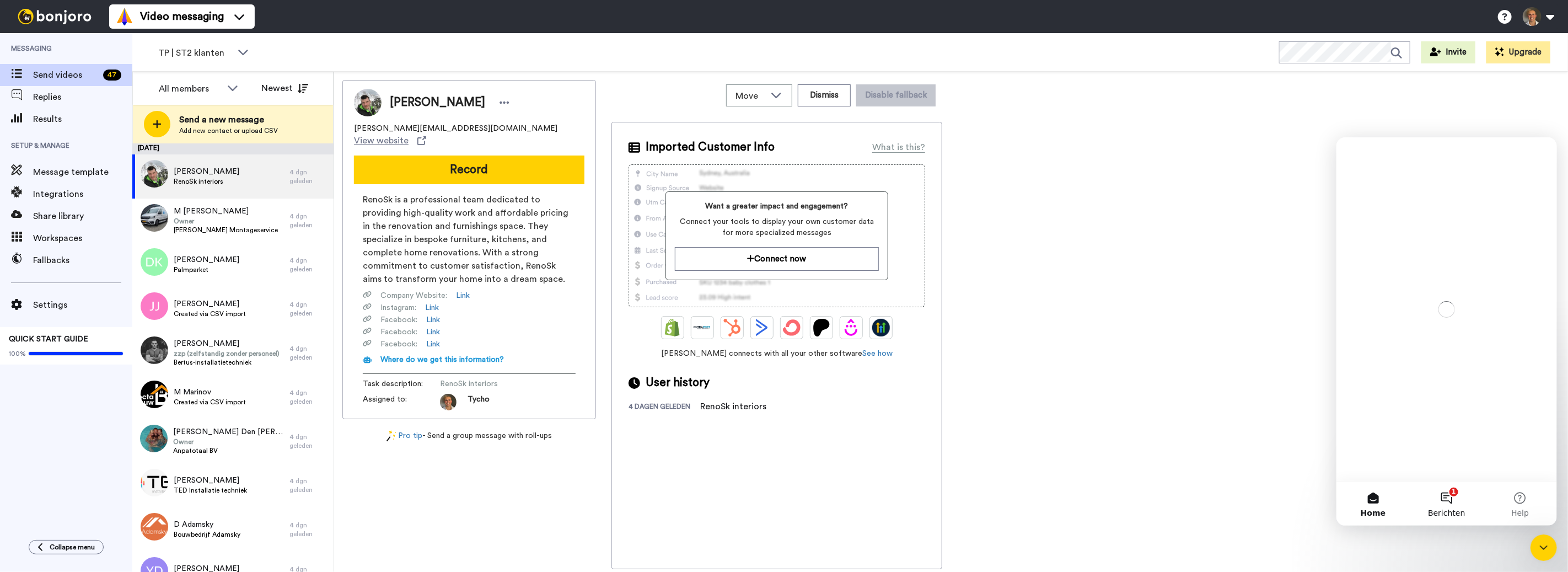
click at [1454, 496] on button "1 Berichten" at bounding box center [1446, 503] width 73 height 44
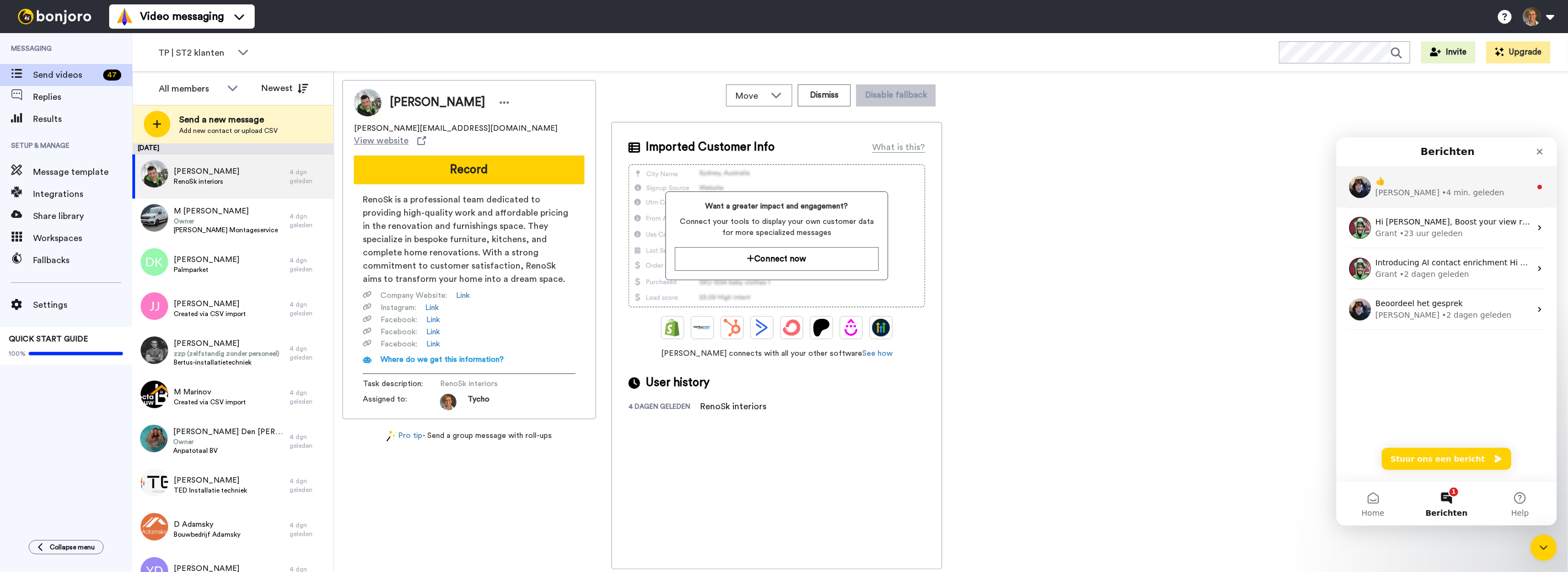
click at [1441, 195] on div "• 4 min. geleden" at bounding box center [1472, 192] width 63 height 11
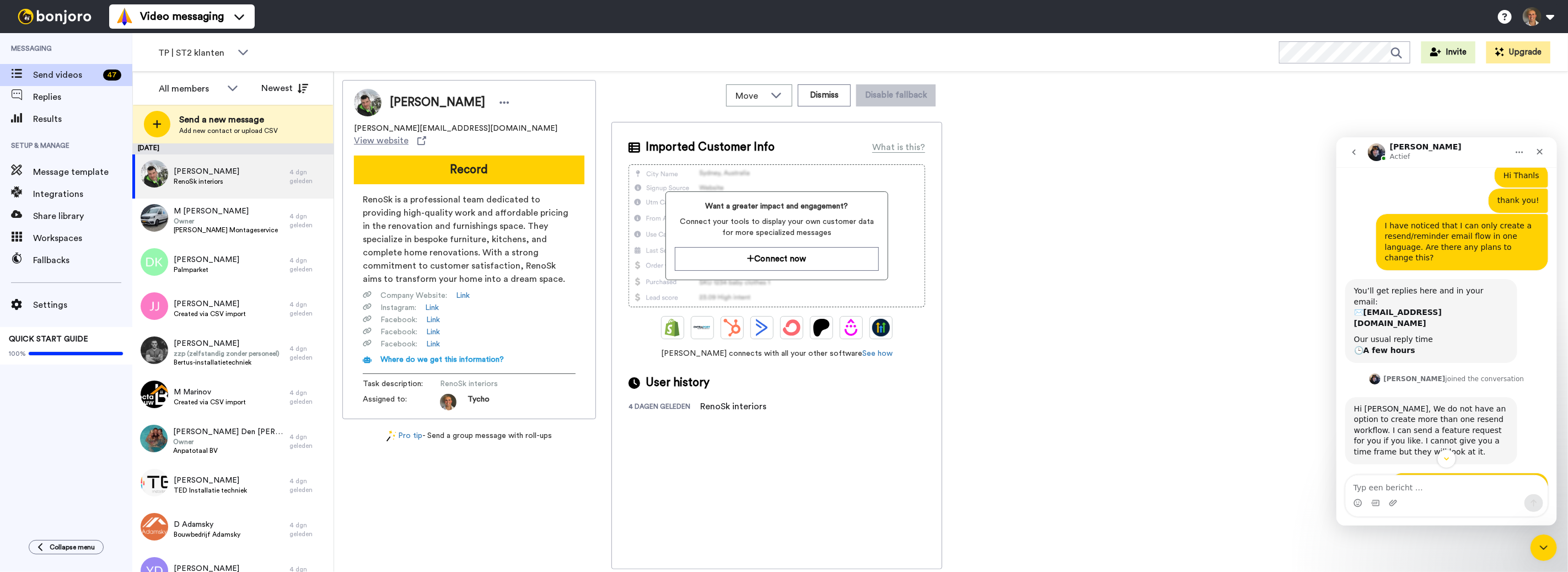
scroll to position [394, 0]
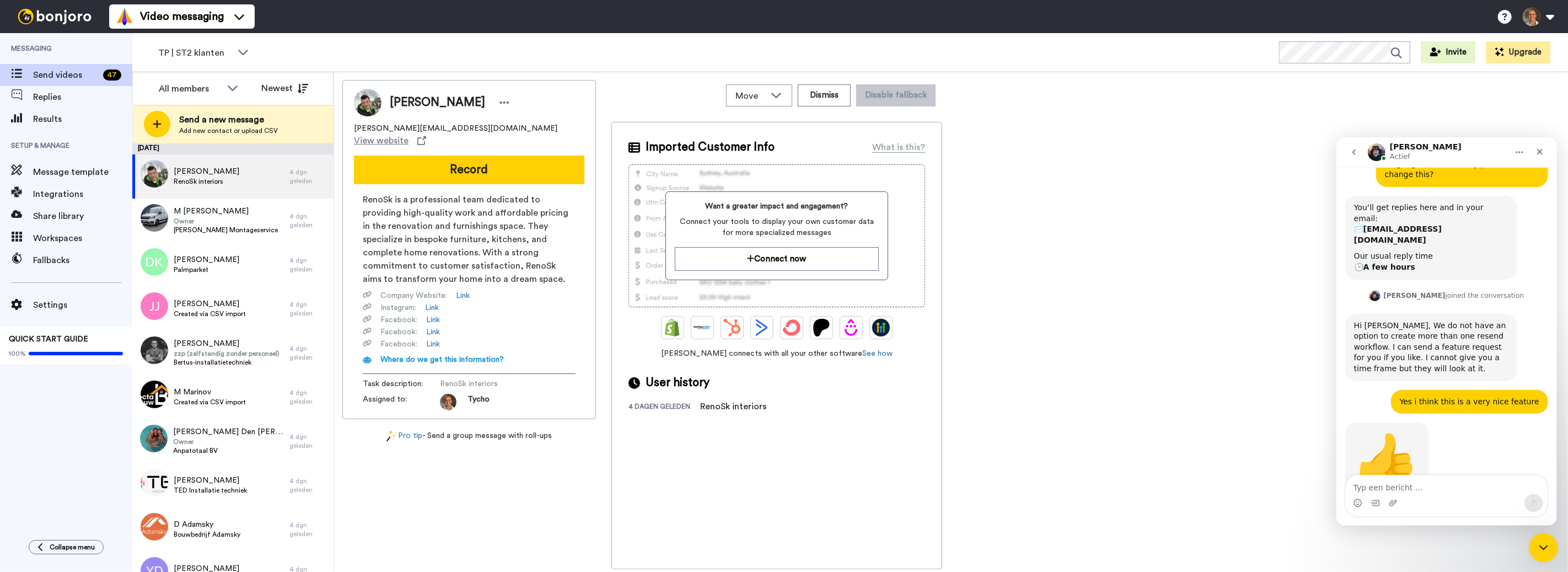
click at [1538, 544] on icon "Intercom Messenger sluiten" at bounding box center [1542, 546] width 13 height 13
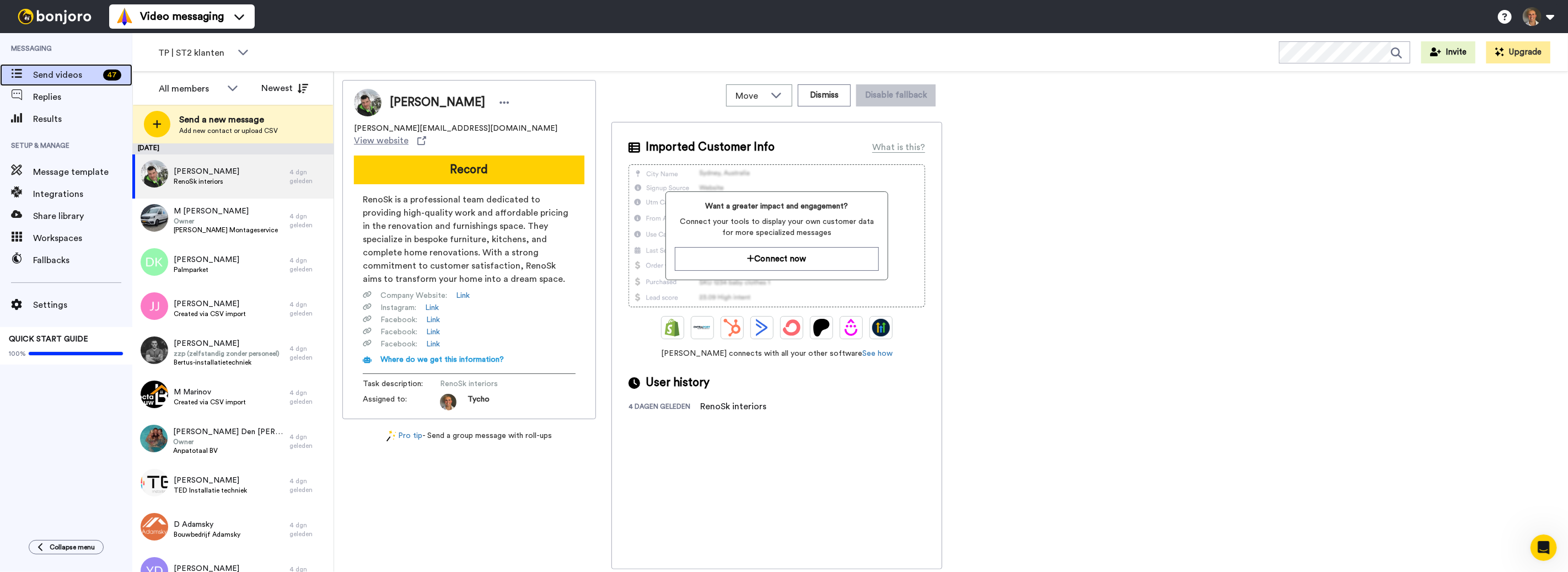
drag, startPoint x: 54, startPoint y: 72, endPoint x: 83, endPoint y: 63, distance: 30.4
click at [54, 72] on span "Send videos" at bounding box center [66, 75] width 66 height 13
